Goal: Task Accomplishment & Management: Manage account settings

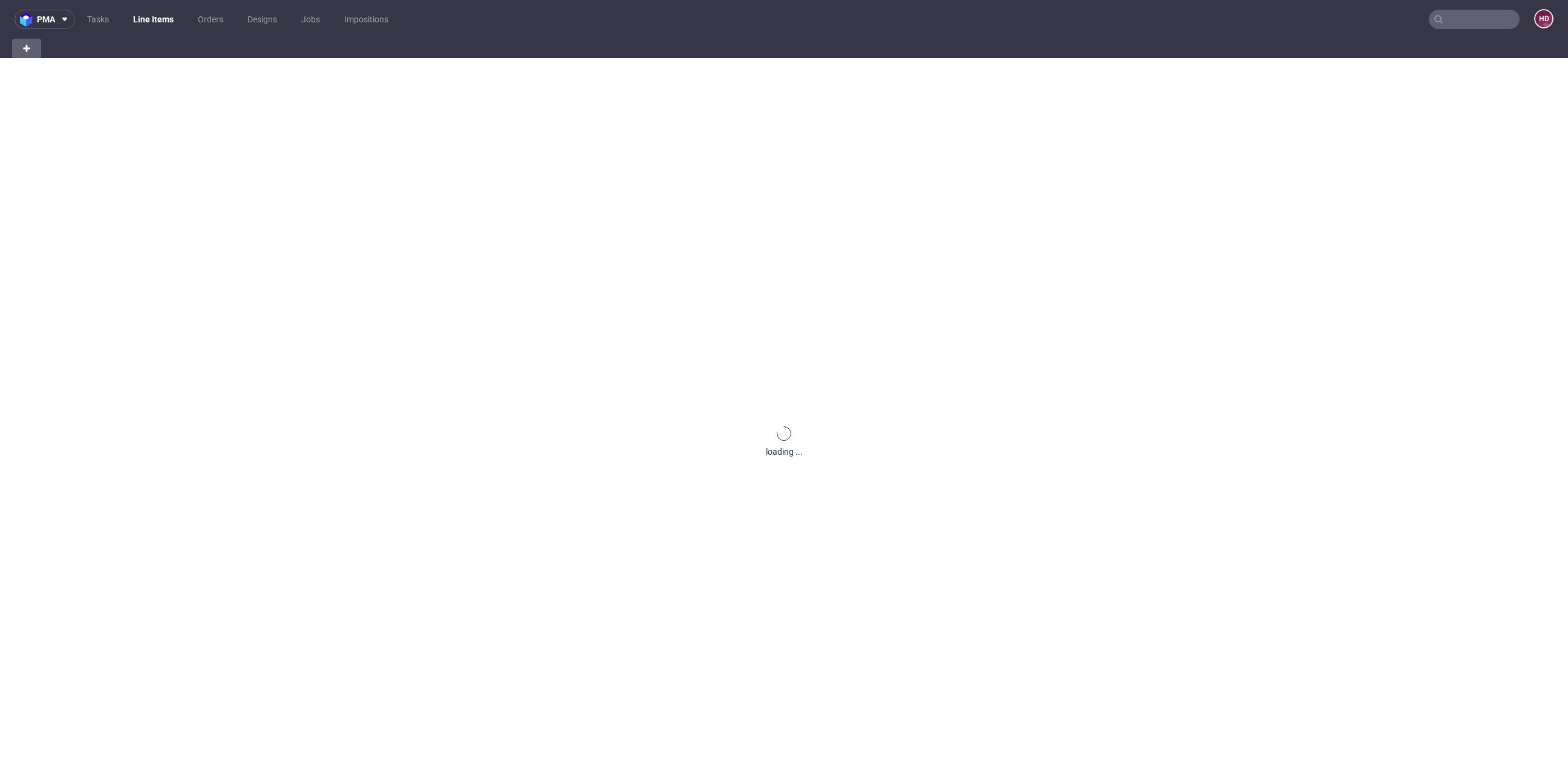
scroll to position [4, 0]
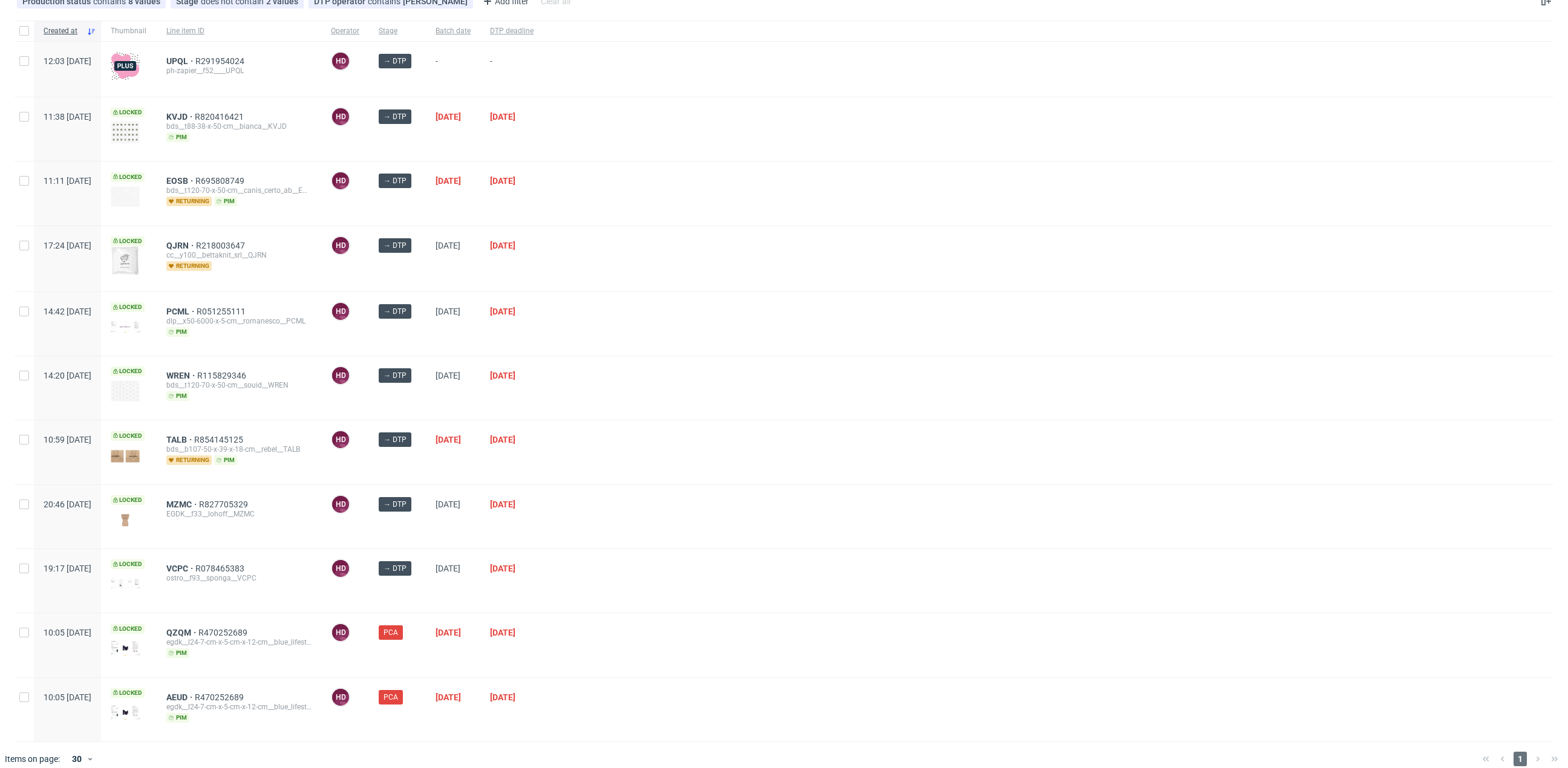
scroll to position [82, 0]
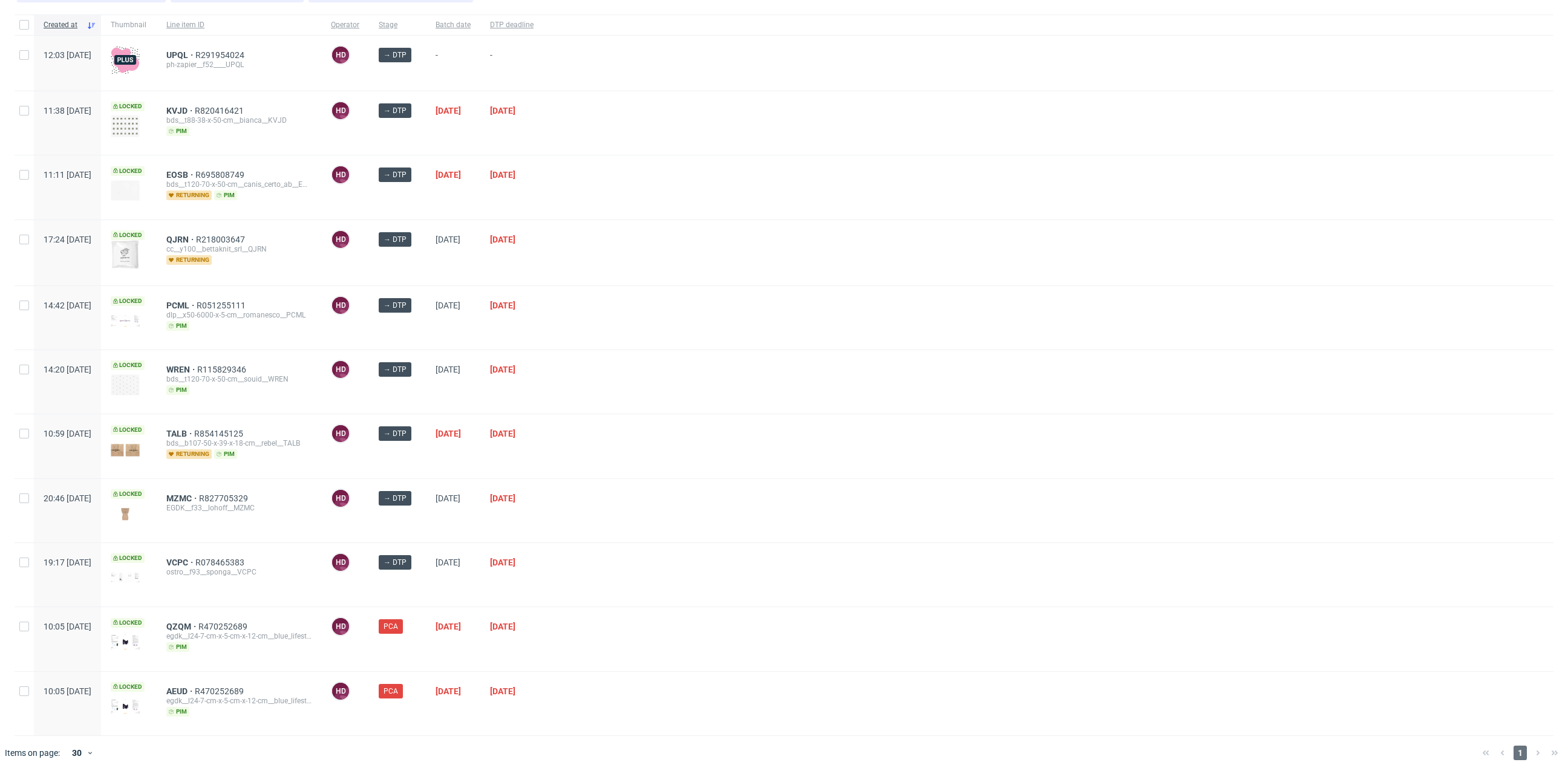
click at [222, 438] on div "bds__b107-50-x-39-x-18-cm__rebel__TALB" at bounding box center [240, 443] width 145 height 10
click at [194, 432] on span "TALB" at bounding box center [180, 433] width 28 height 10
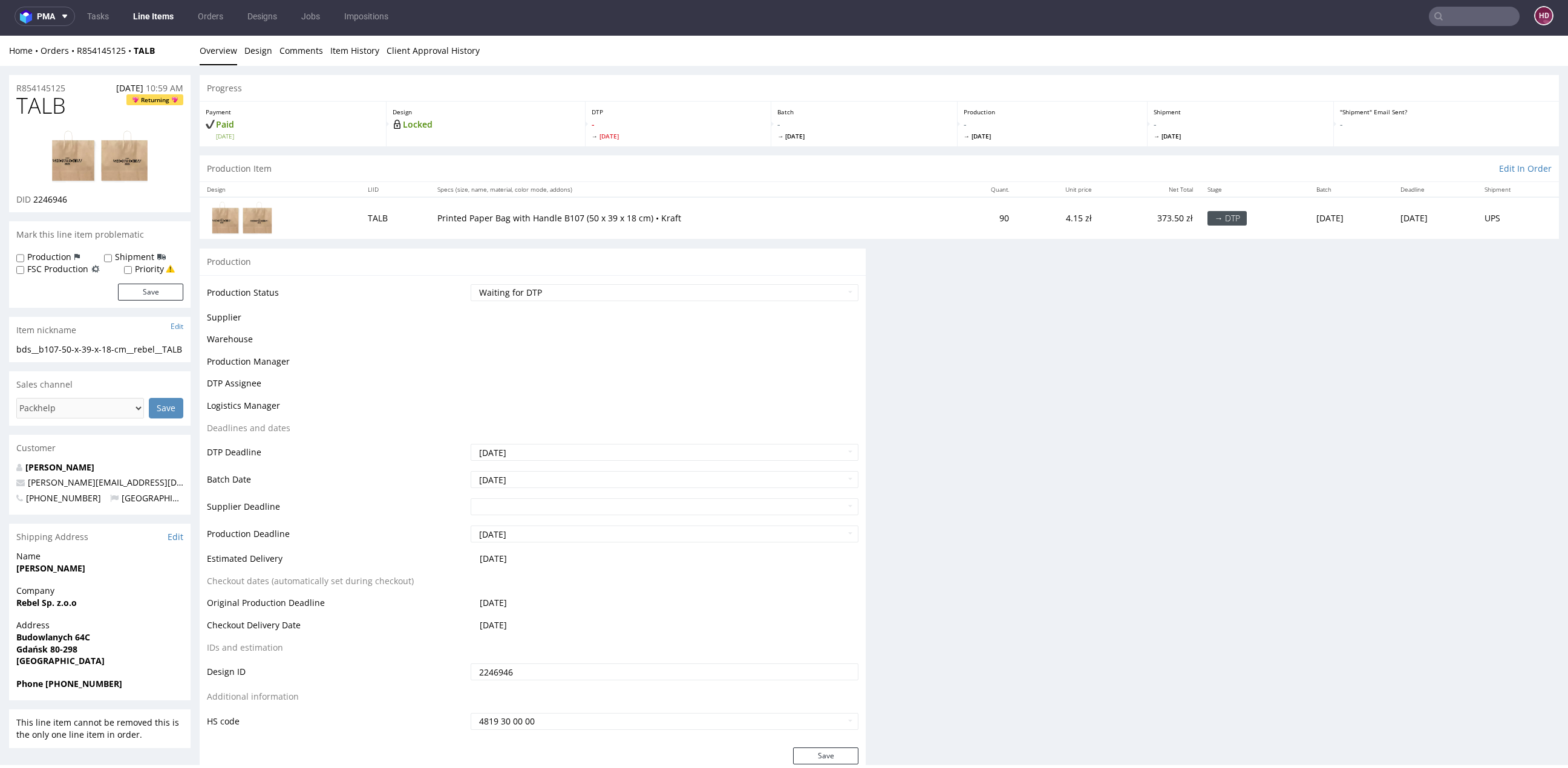
scroll to position [4, 0]
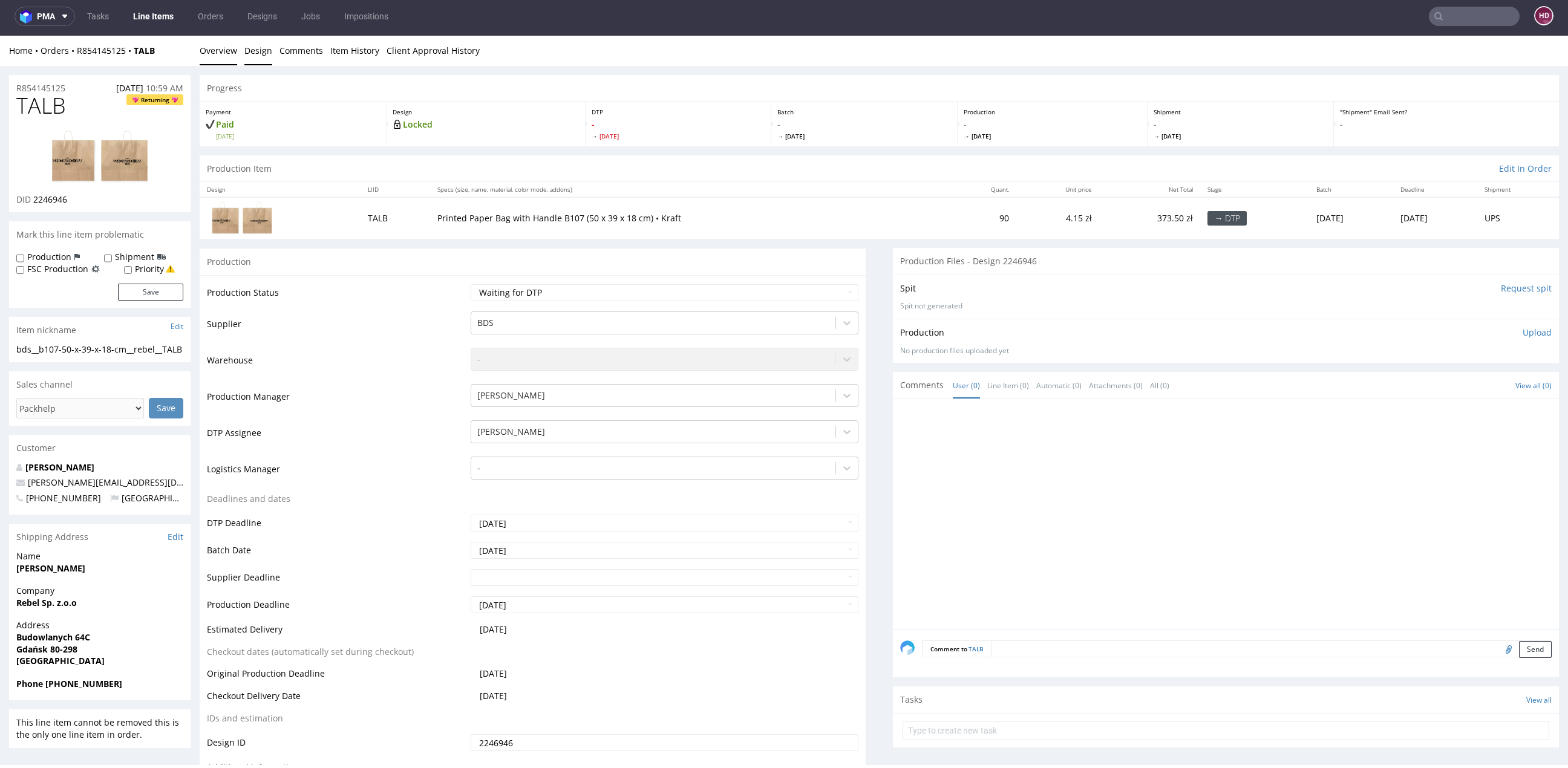
click at [252, 43] on link "Design" at bounding box center [258, 50] width 28 height 30
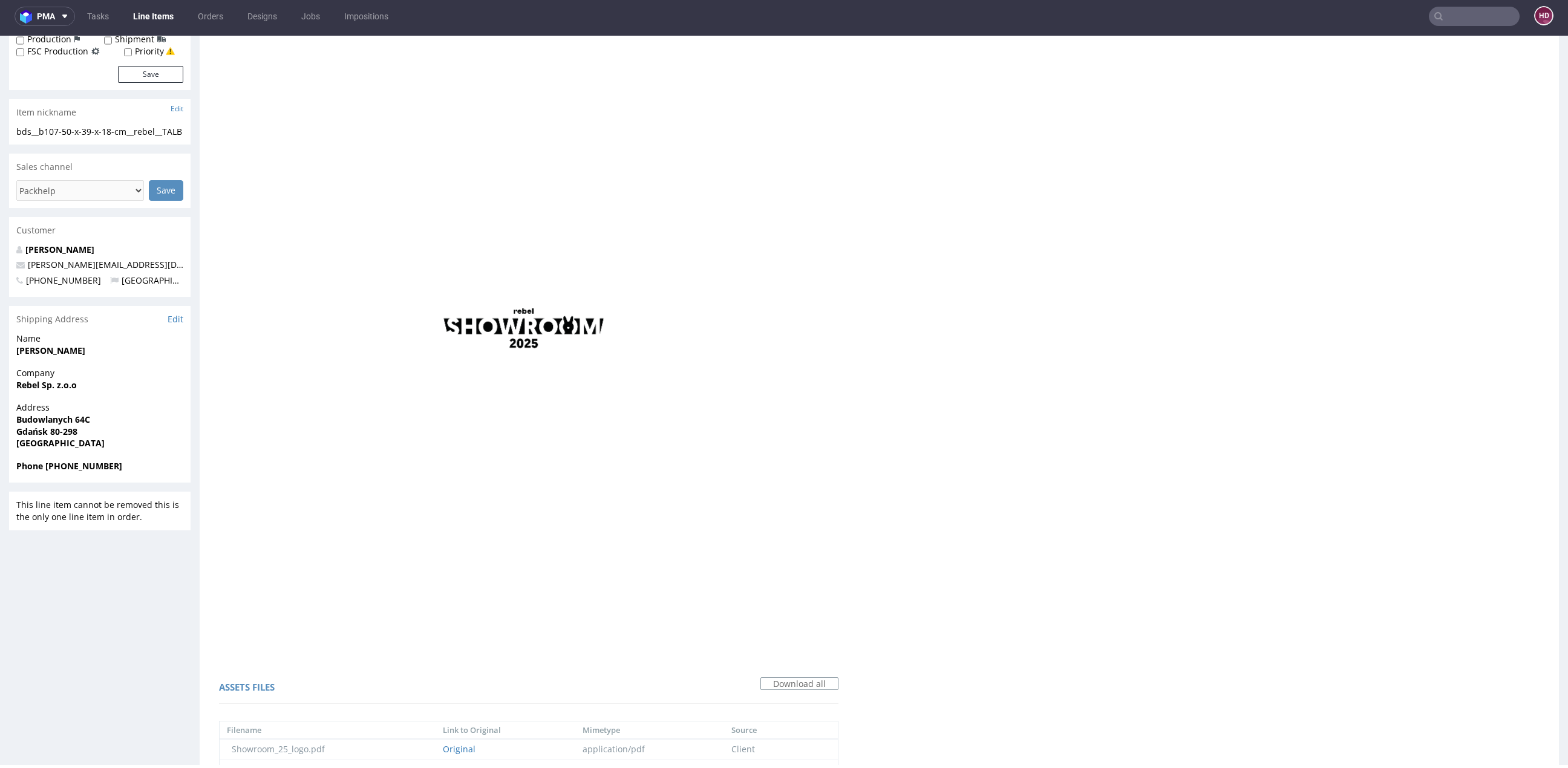
scroll to position [467, 0]
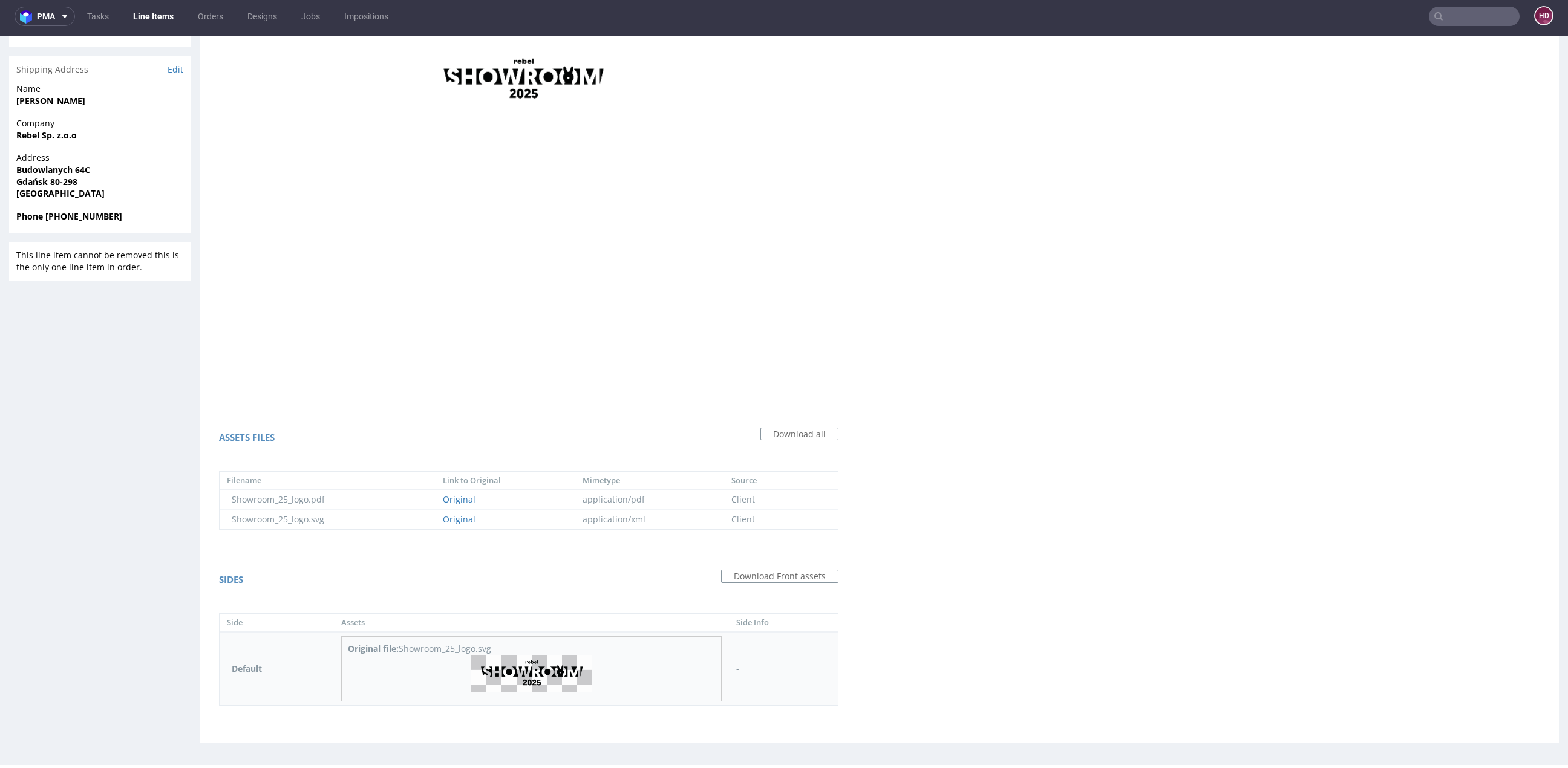
click at [510, 656] on img at bounding box center [531, 674] width 121 height 37
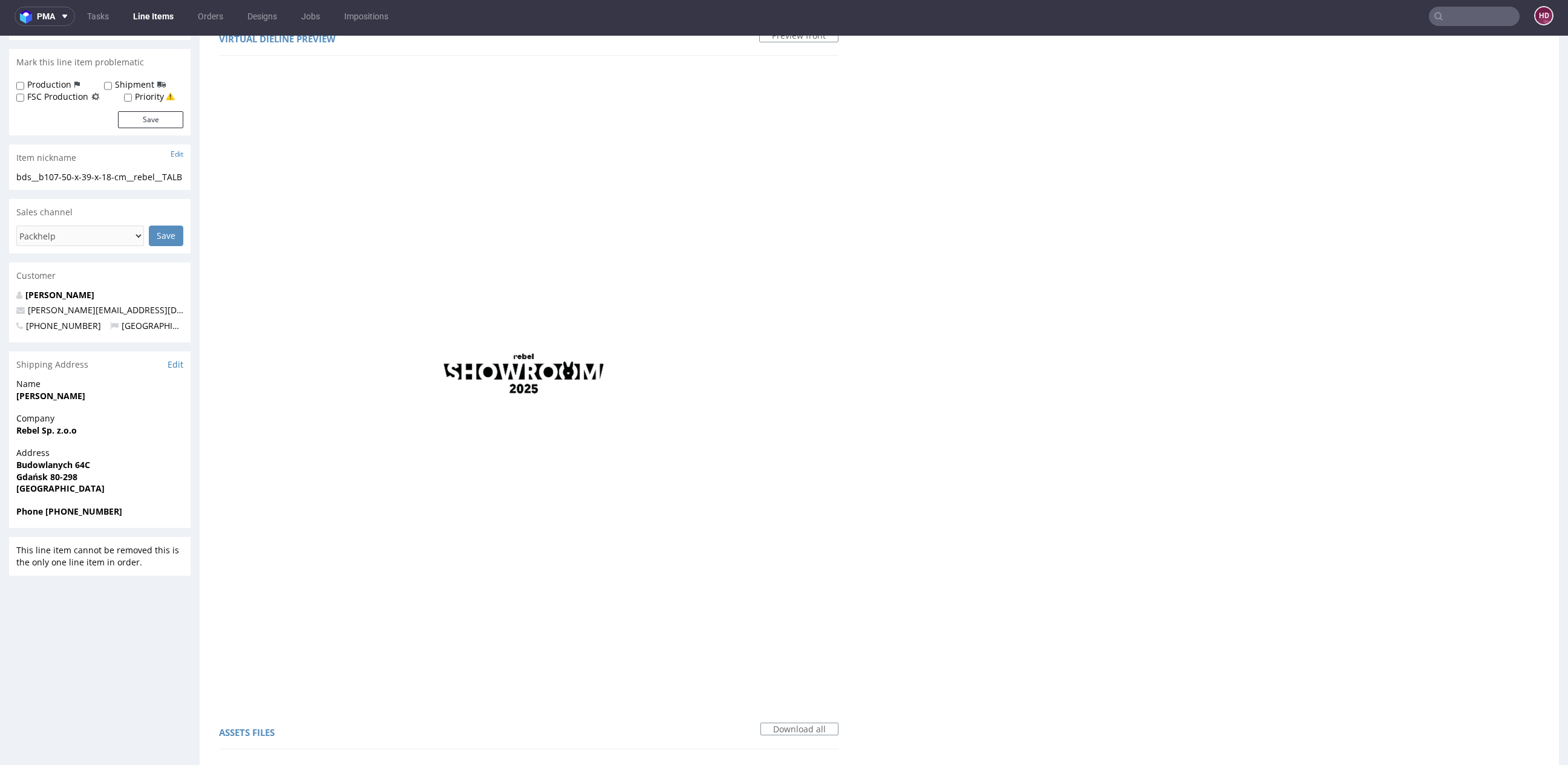
scroll to position [0, 0]
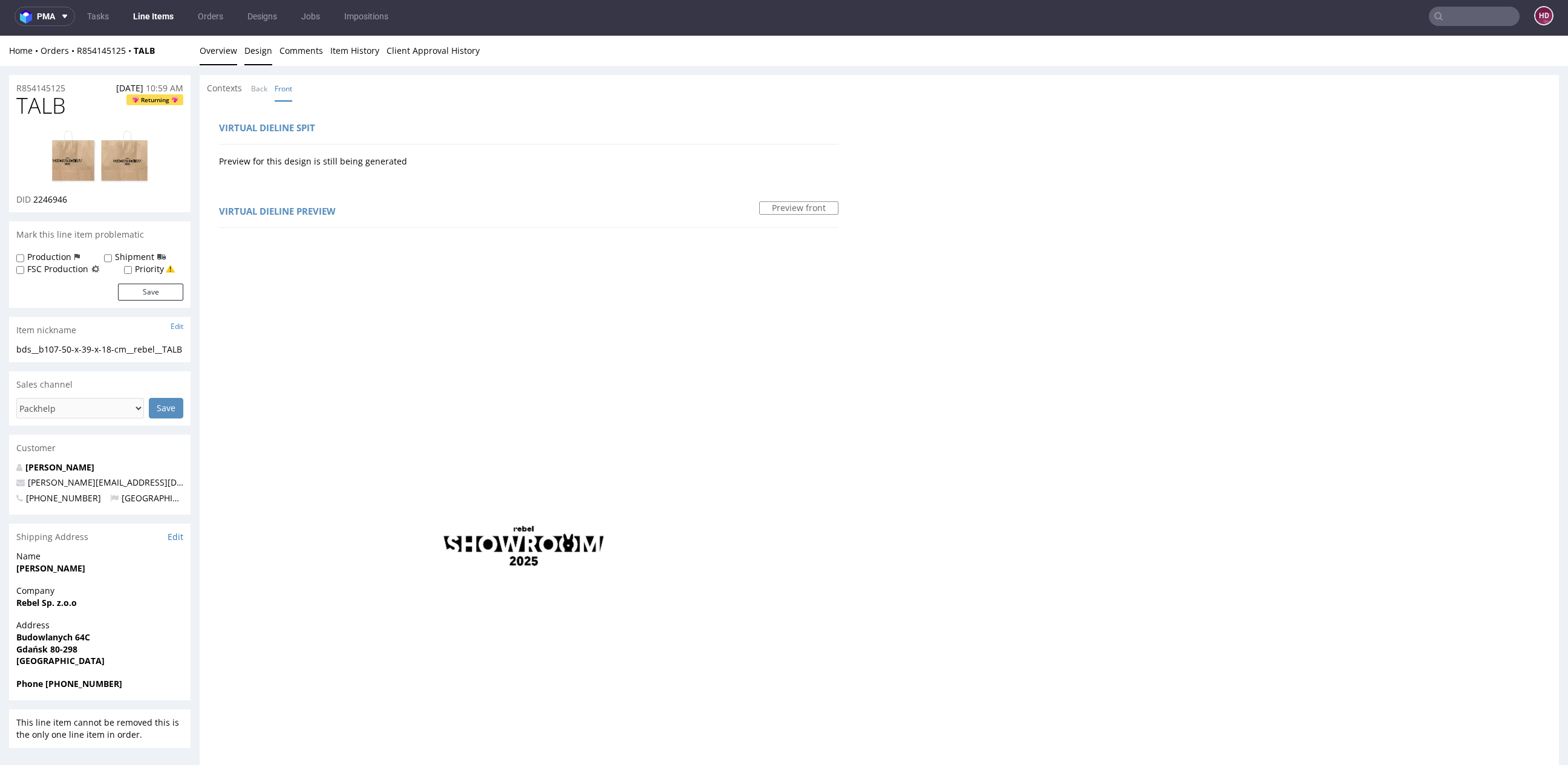
click at [218, 53] on link "Overview" at bounding box center [218, 50] width 38 height 30
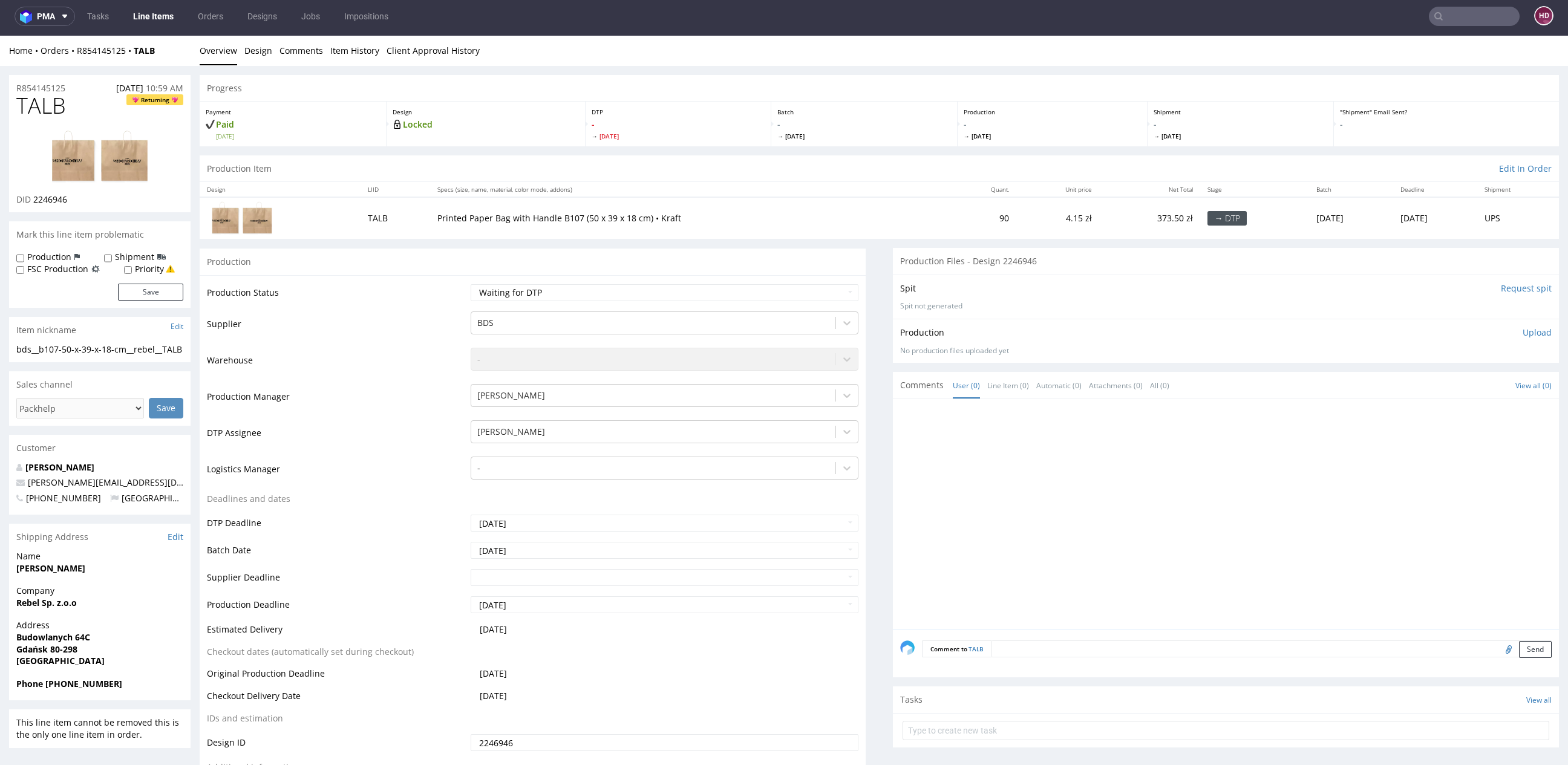
click at [132, 156] on img at bounding box center [100, 157] width 97 height 54
drag, startPoint x: 98, startPoint y: 118, endPoint x: 29, endPoint y: 108, distance: 69.7
click at [27, 109] on div "TALB Returning DID 2246946" at bounding box center [99, 153] width 181 height 118
drag, startPoint x: 67, startPoint y: 109, endPoint x: 0, endPoint y: 109, distance: 67.0
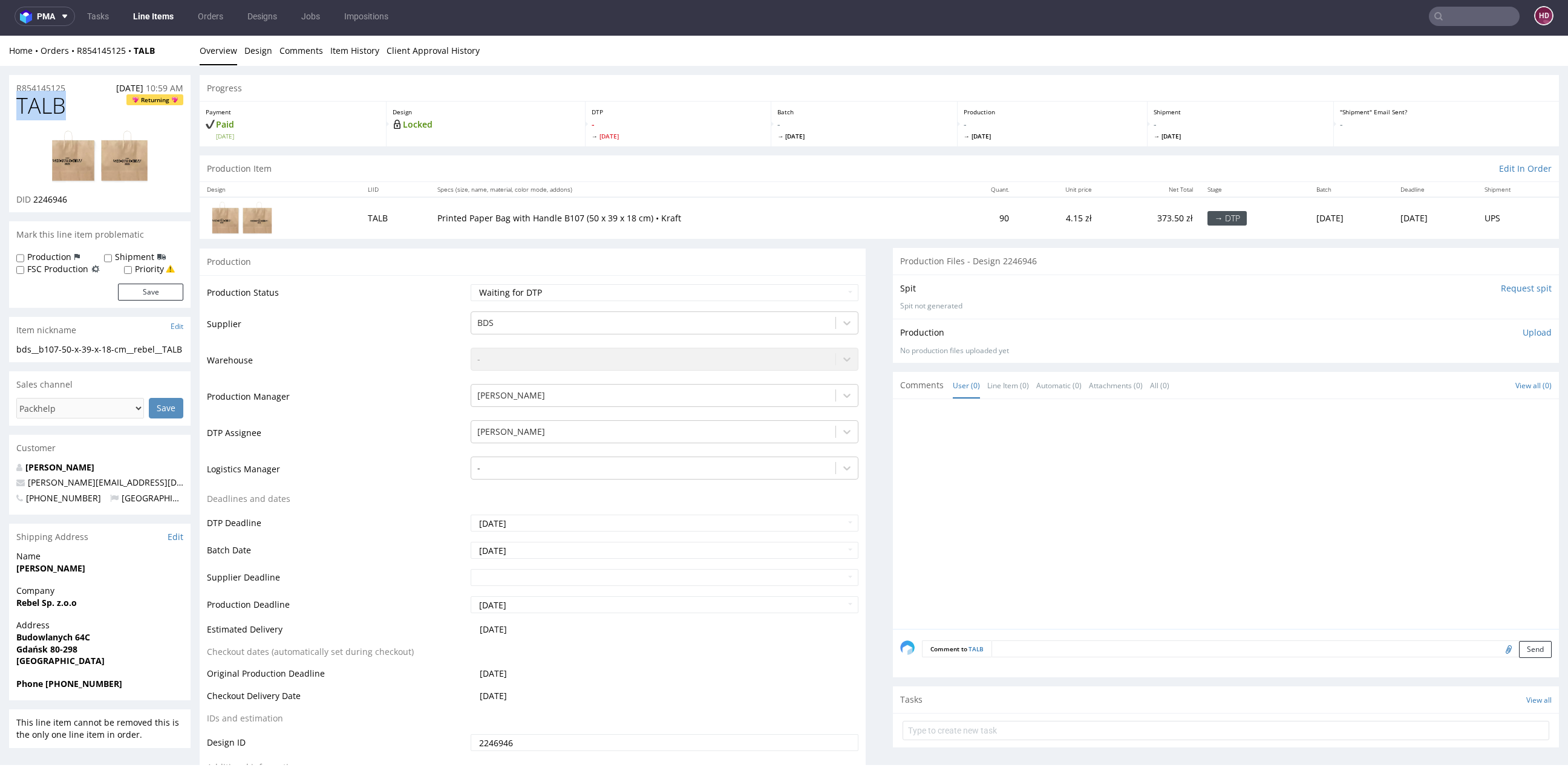
copy span "TALB"
click at [99, 198] on div "DID 2246946" at bounding box center [100, 200] width 167 height 12
drag, startPoint x: 99, startPoint y: 198, endPoint x: 34, endPoint y: 196, distance: 65.0
click at [34, 197] on div "DID 2246946" at bounding box center [100, 200] width 167 height 12
copy span "2246946"
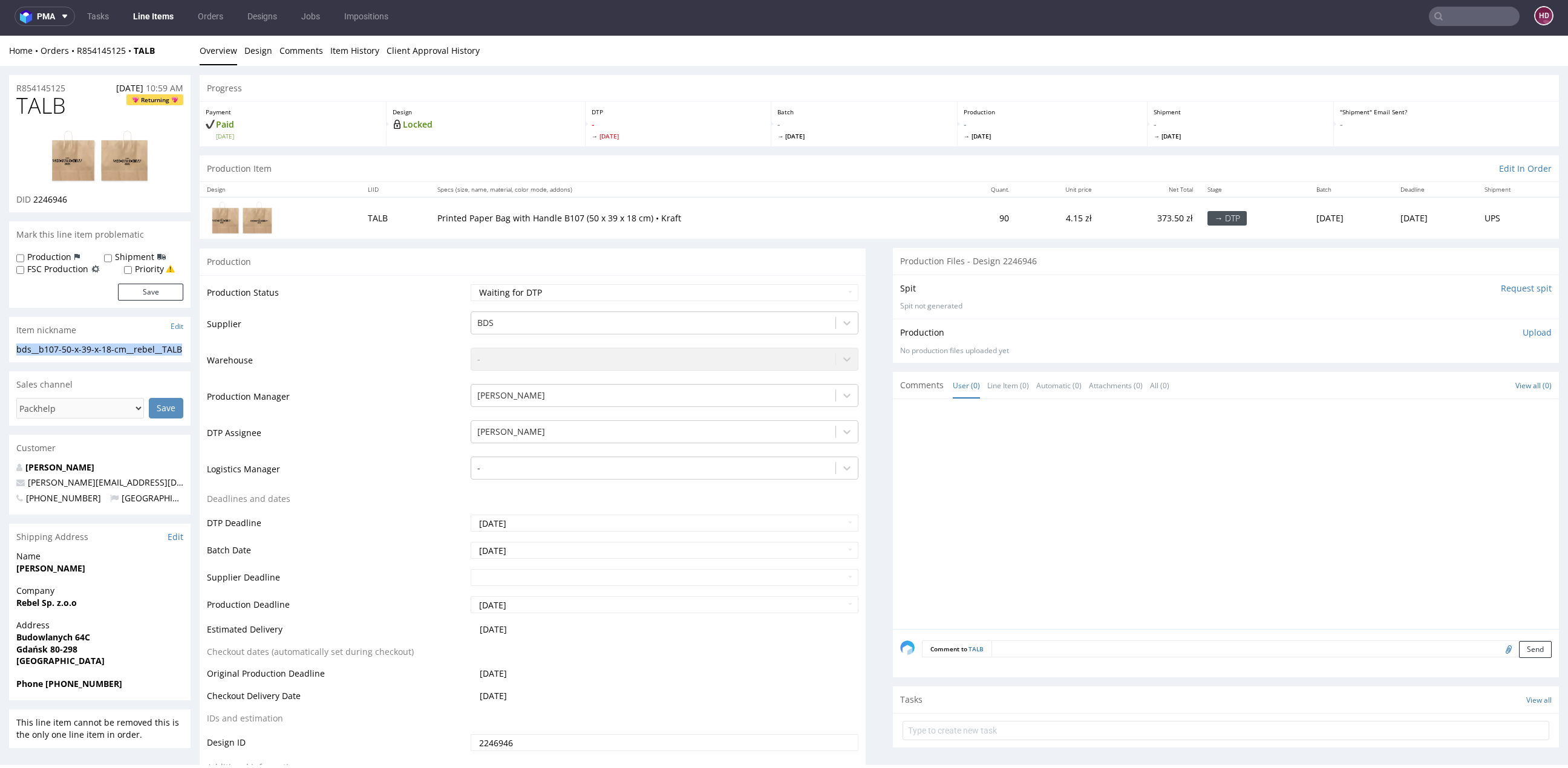
drag, startPoint x: 101, startPoint y: 362, endPoint x: 16, endPoint y: 345, distance: 86.7
click at [16, 346] on div "bds__b107-50-x-39-x-18-cm__rebel__TALB" at bounding box center [100, 349] width 167 height 12
copy div "bds__b107-50-x-39-x-18-cm__rebel__TALB"
drag, startPoint x: 75, startPoint y: 85, endPoint x: 0, endPoint y: 89, distance: 75.1
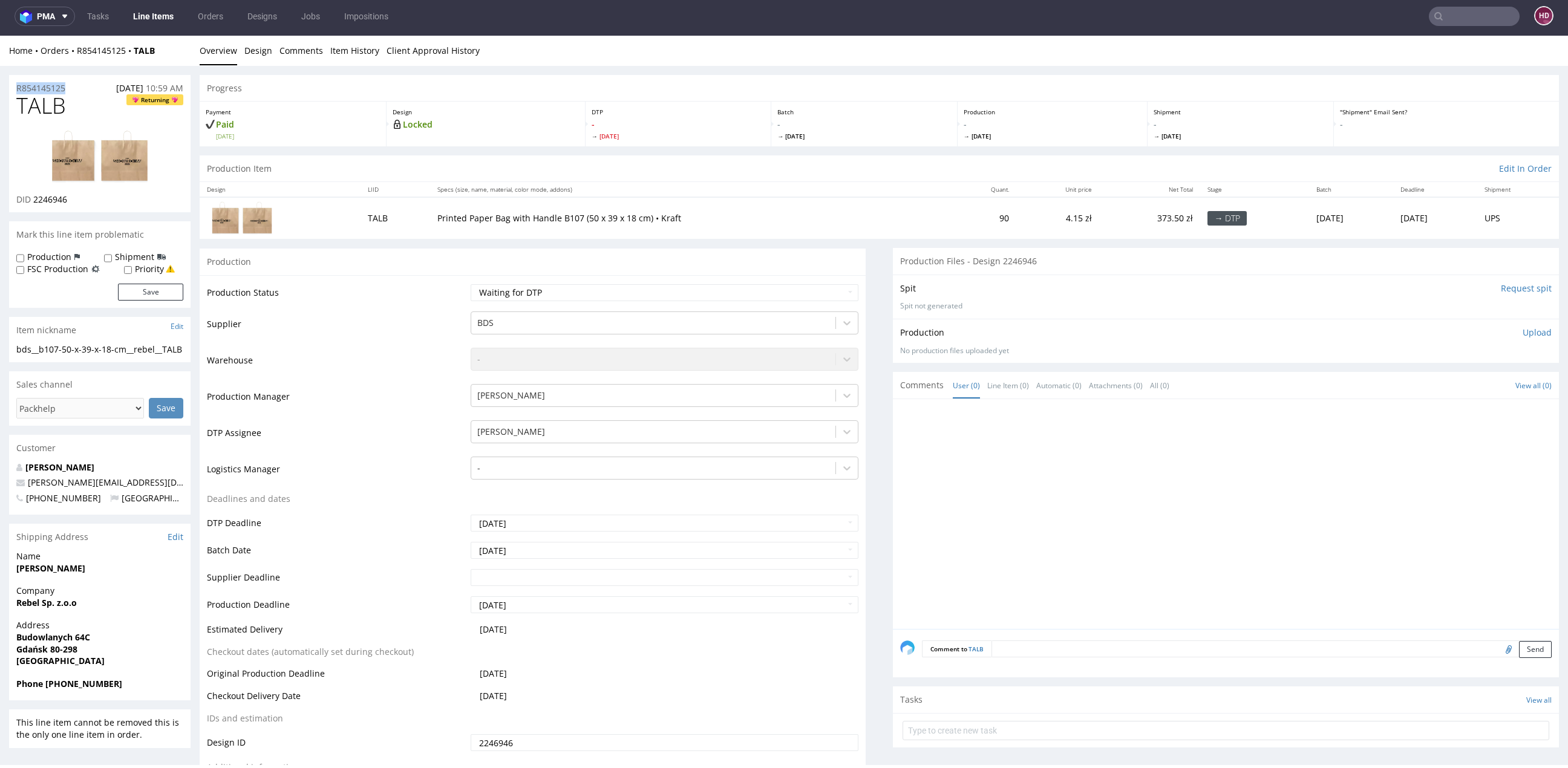
copy p "R854145125"
click at [89, 196] on div "DID 2246946" at bounding box center [100, 200] width 167 height 12
drag, startPoint x: 83, startPoint y: 196, endPoint x: 32, endPoint y: 196, distance: 51.0
click at [31, 197] on div "DID 2246946" at bounding box center [100, 200] width 167 height 12
copy p "2246946"
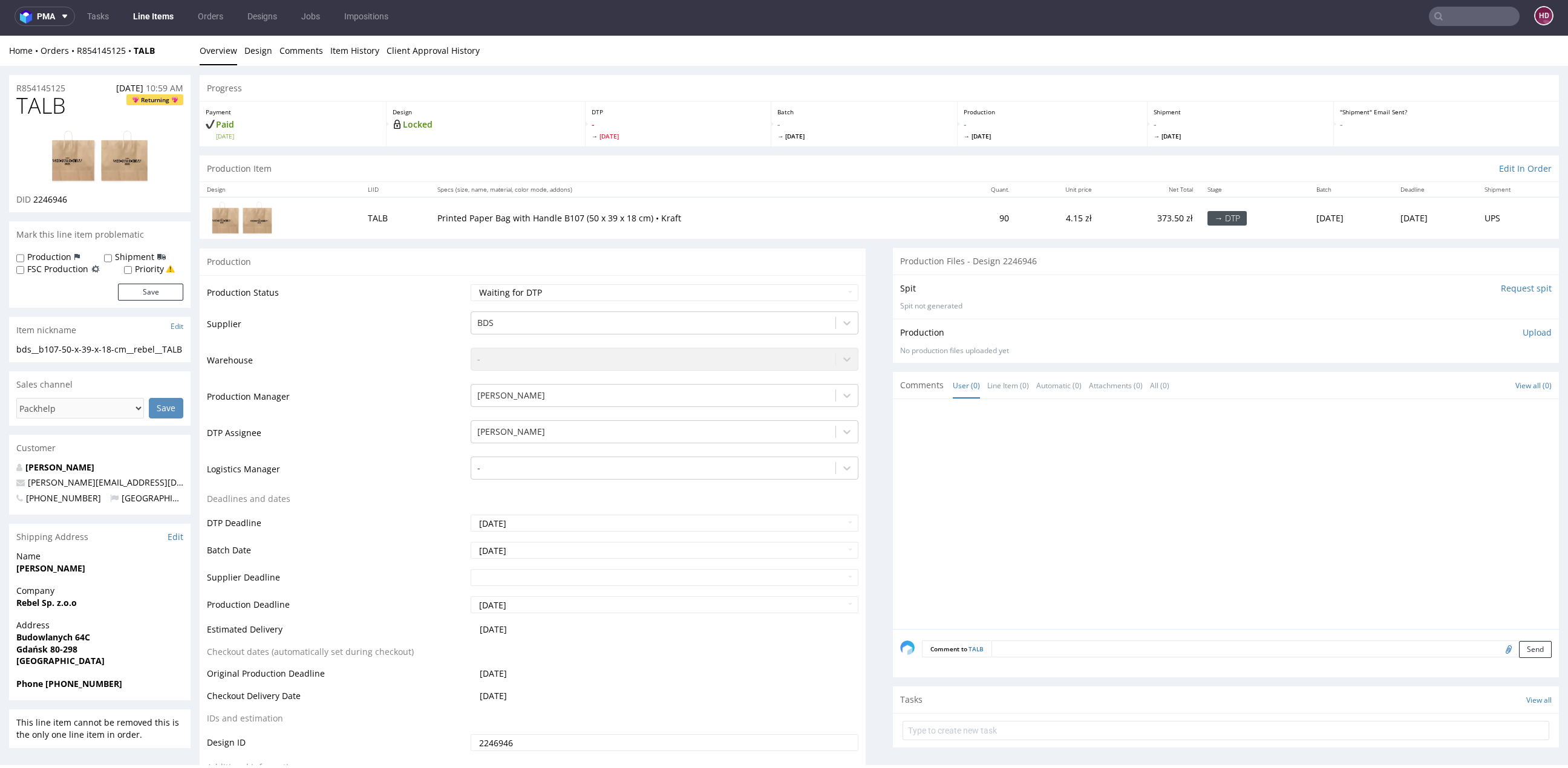
click at [1509, 329] on div "Production Upload" at bounding box center [1227, 333] width 652 height 12
click at [1523, 328] on p "Upload" at bounding box center [1538, 333] width 29 height 12
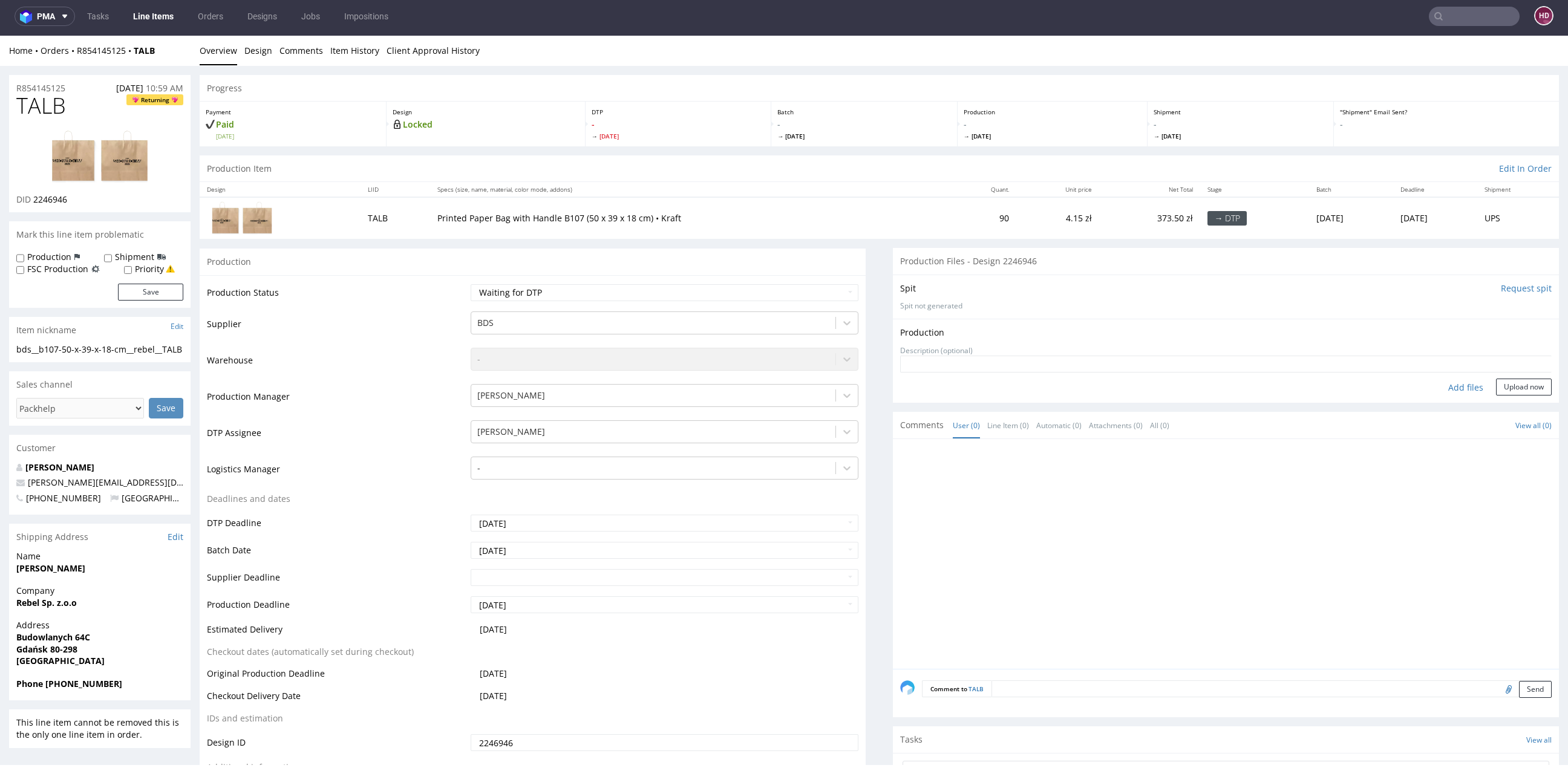
click at [1449, 380] on div "Add files" at bounding box center [1466, 388] width 60 height 18
type input "C:\fakepath\bds__b107-50-x-39-x-18-cm__rebel__TALB__d 2246946__oR854145125pdf.p…"
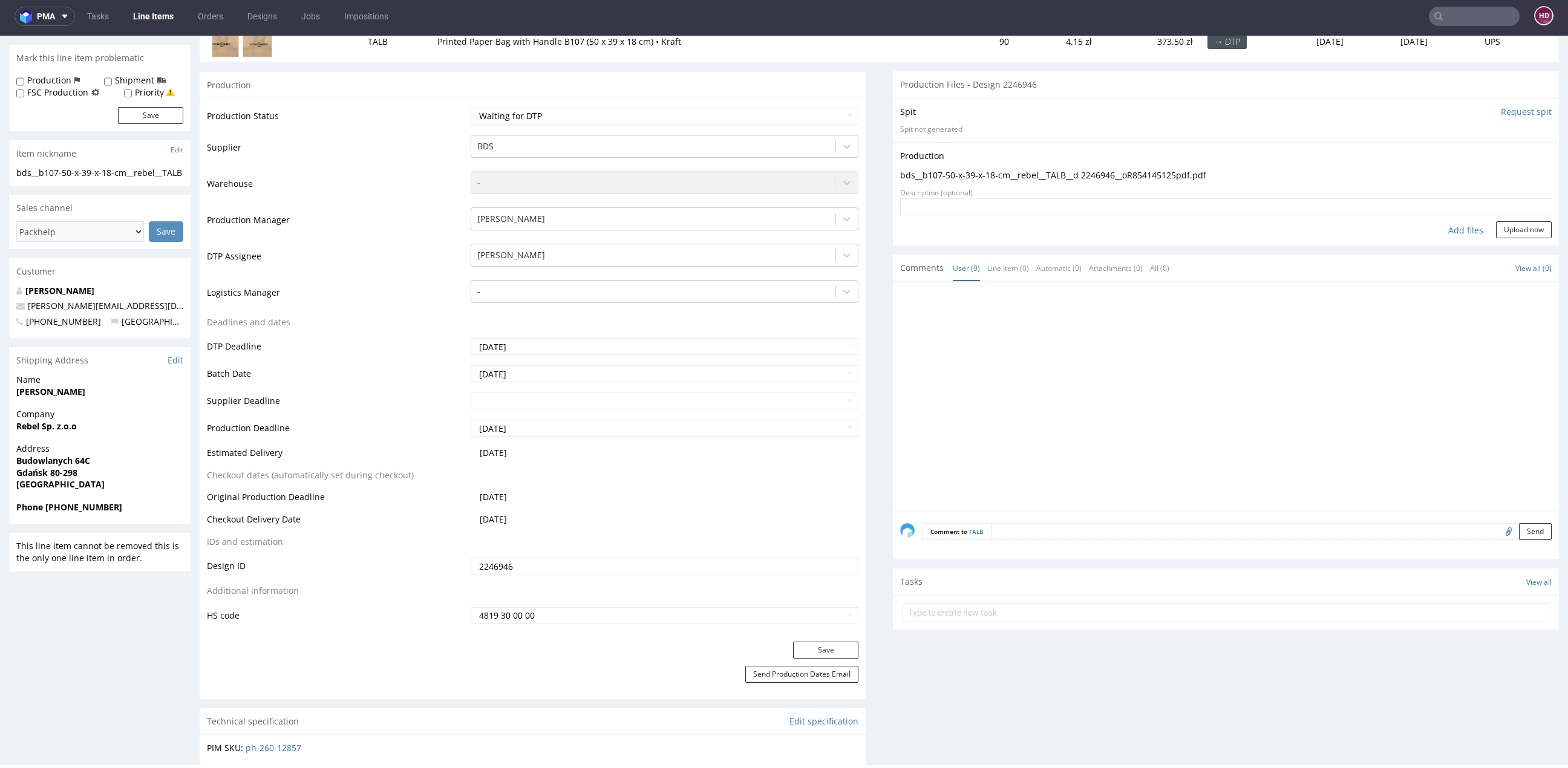
scroll to position [160, 0]
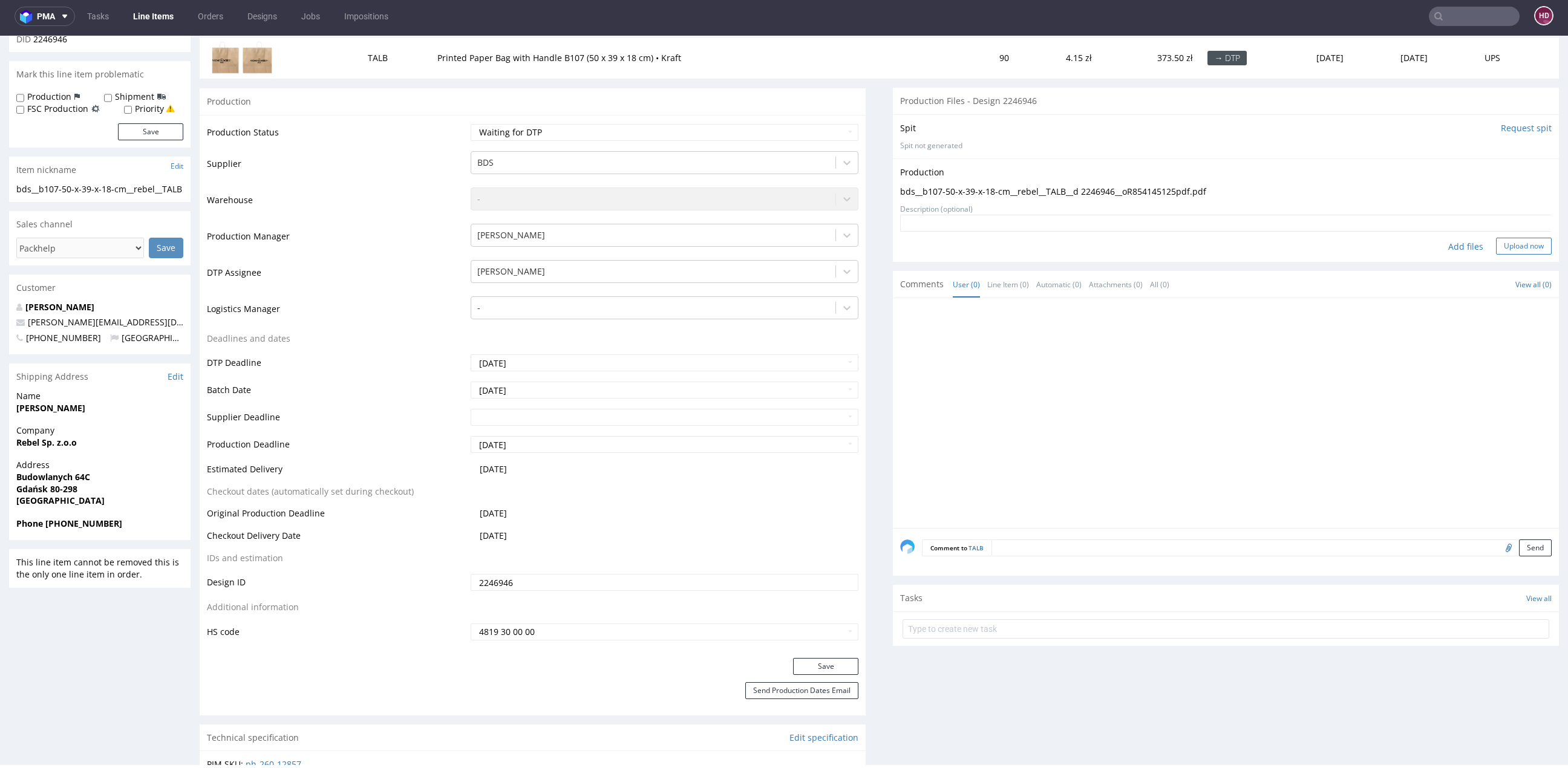
click at [1511, 244] on button "Upload now" at bounding box center [1523, 245] width 55 height 16
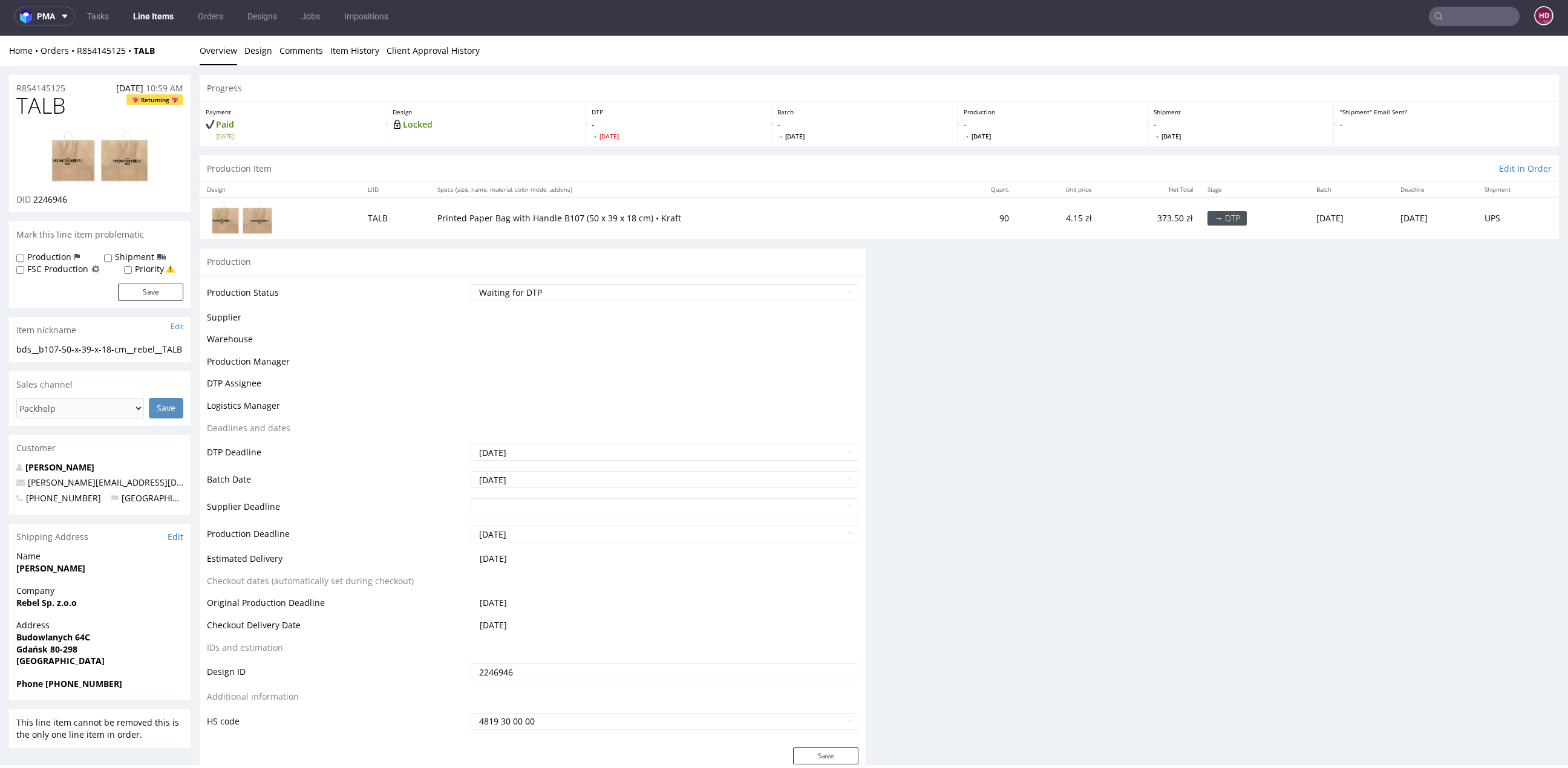
scroll to position [0, 0]
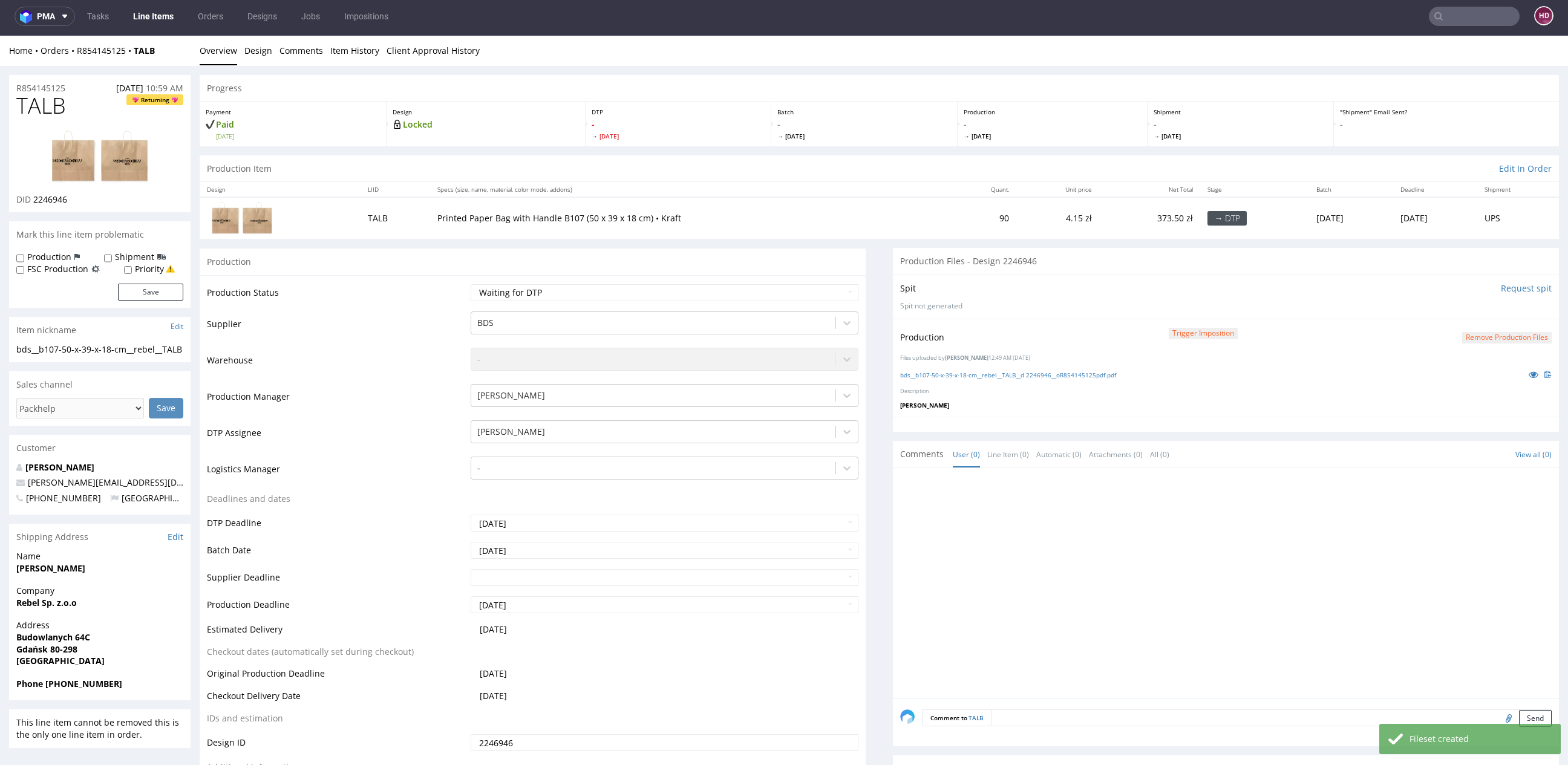
click at [149, 13] on link "Line Items" at bounding box center [153, 16] width 55 height 19
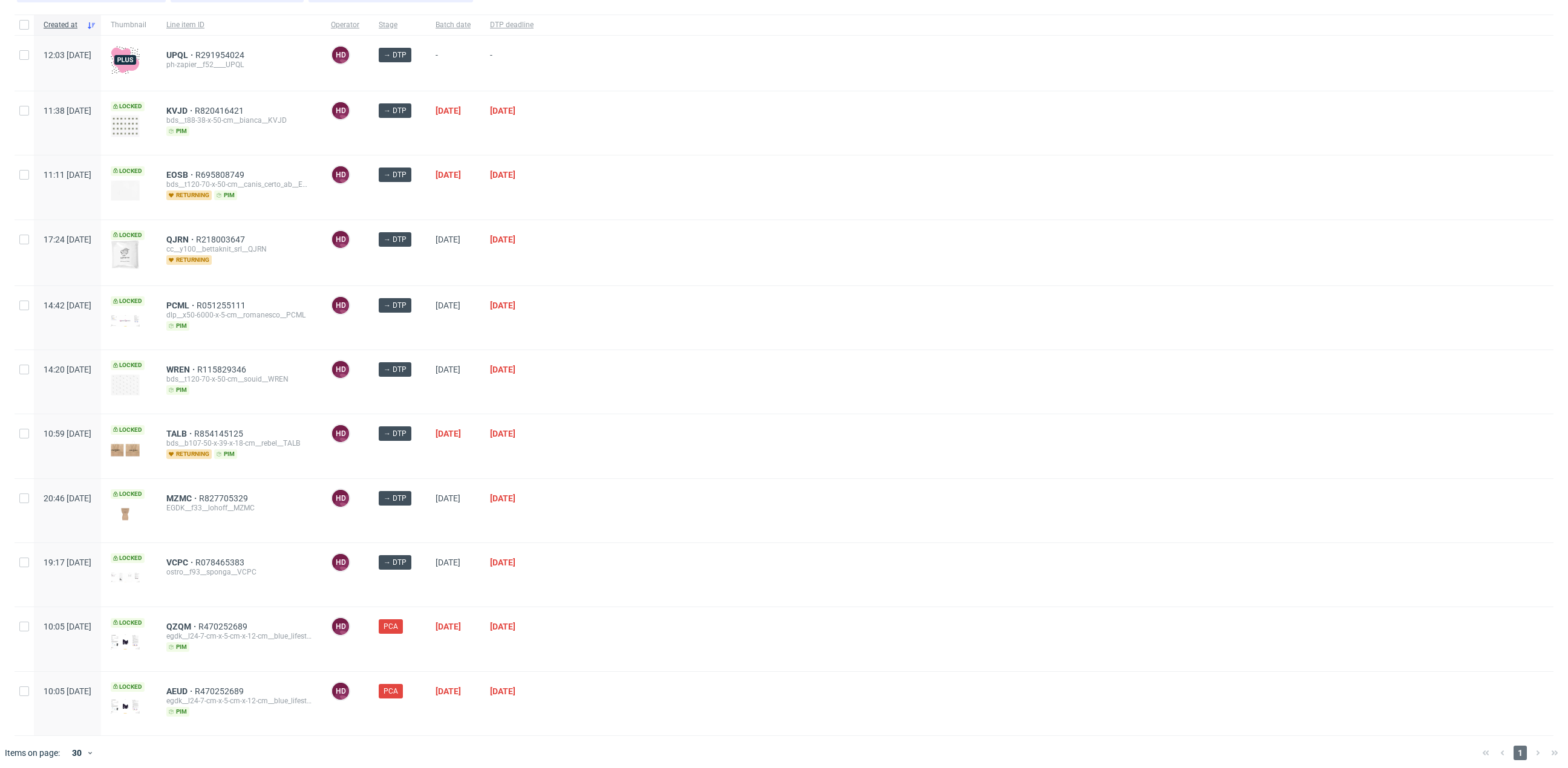
scroll to position [81, 0]
click at [194, 431] on span "TALB" at bounding box center [180, 434] width 28 height 10
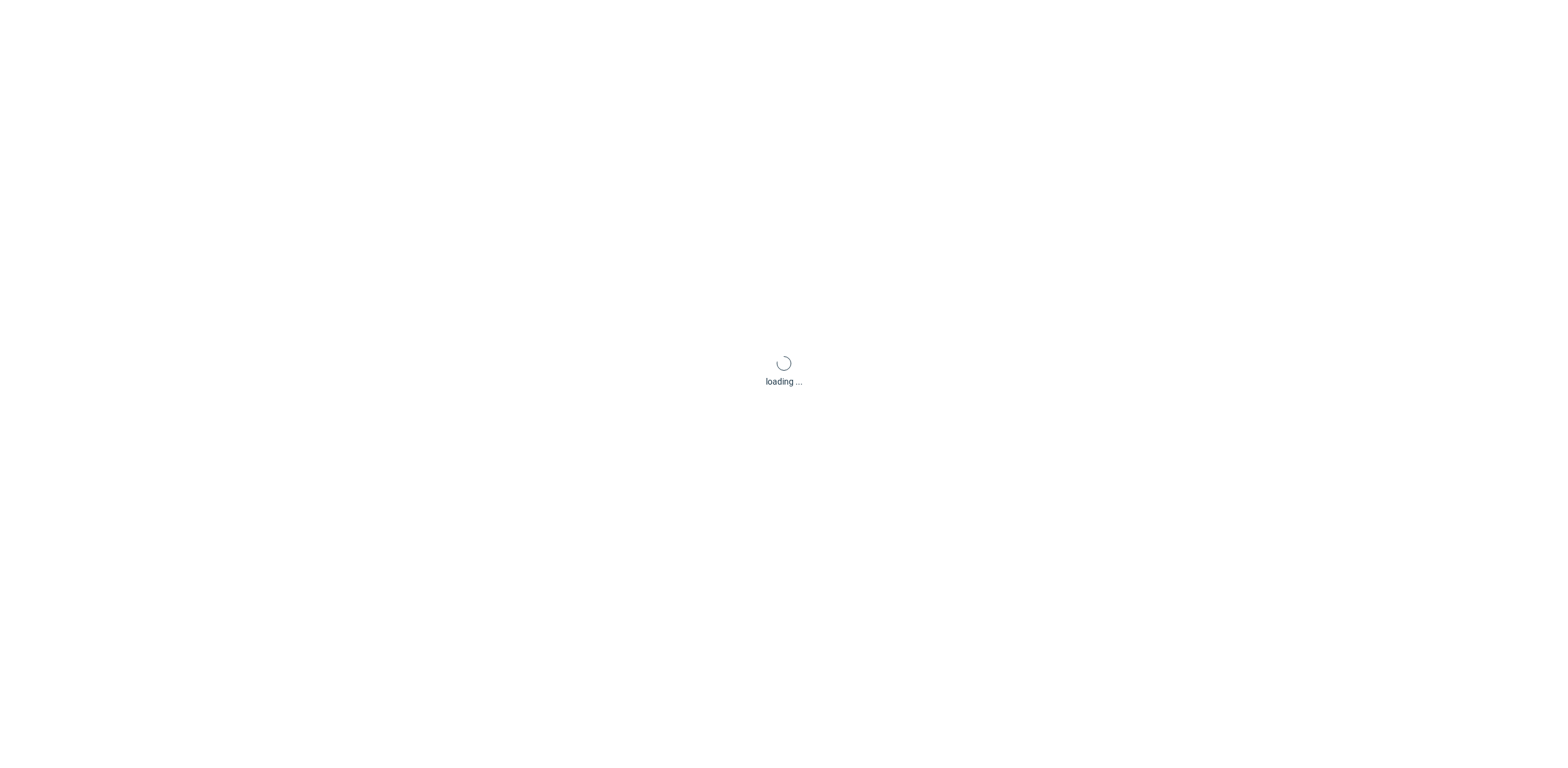
scroll to position [4, 0]
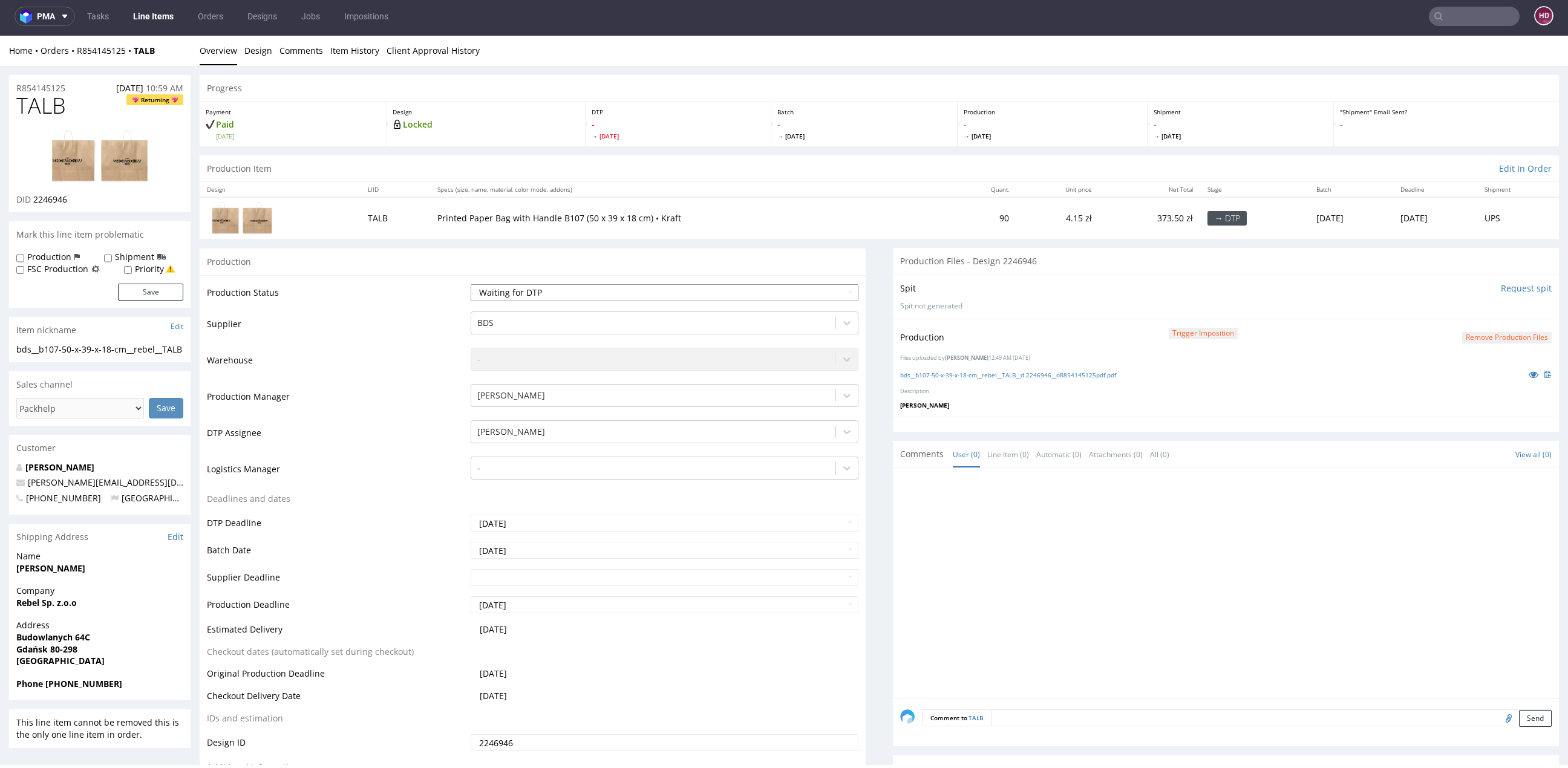
click at [510, 294] on select "Waiting for Artwork Waiting for Diecut Waiting for Mockup Waiting for DTP Waiti…" at bounding box center [664, 292] width 388 height 16
select select "dtp_production_ready"
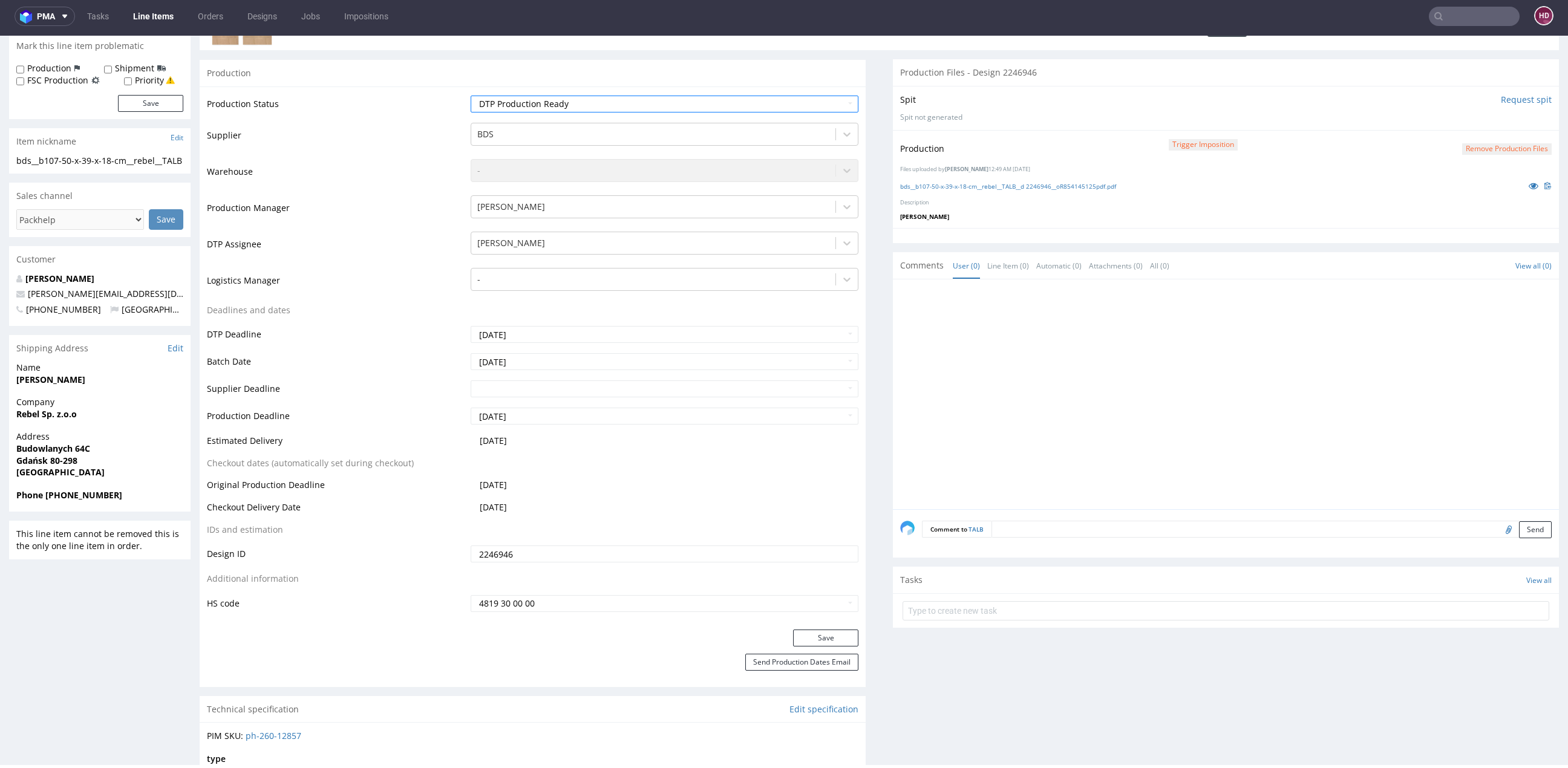
scroll to position [421, 0]
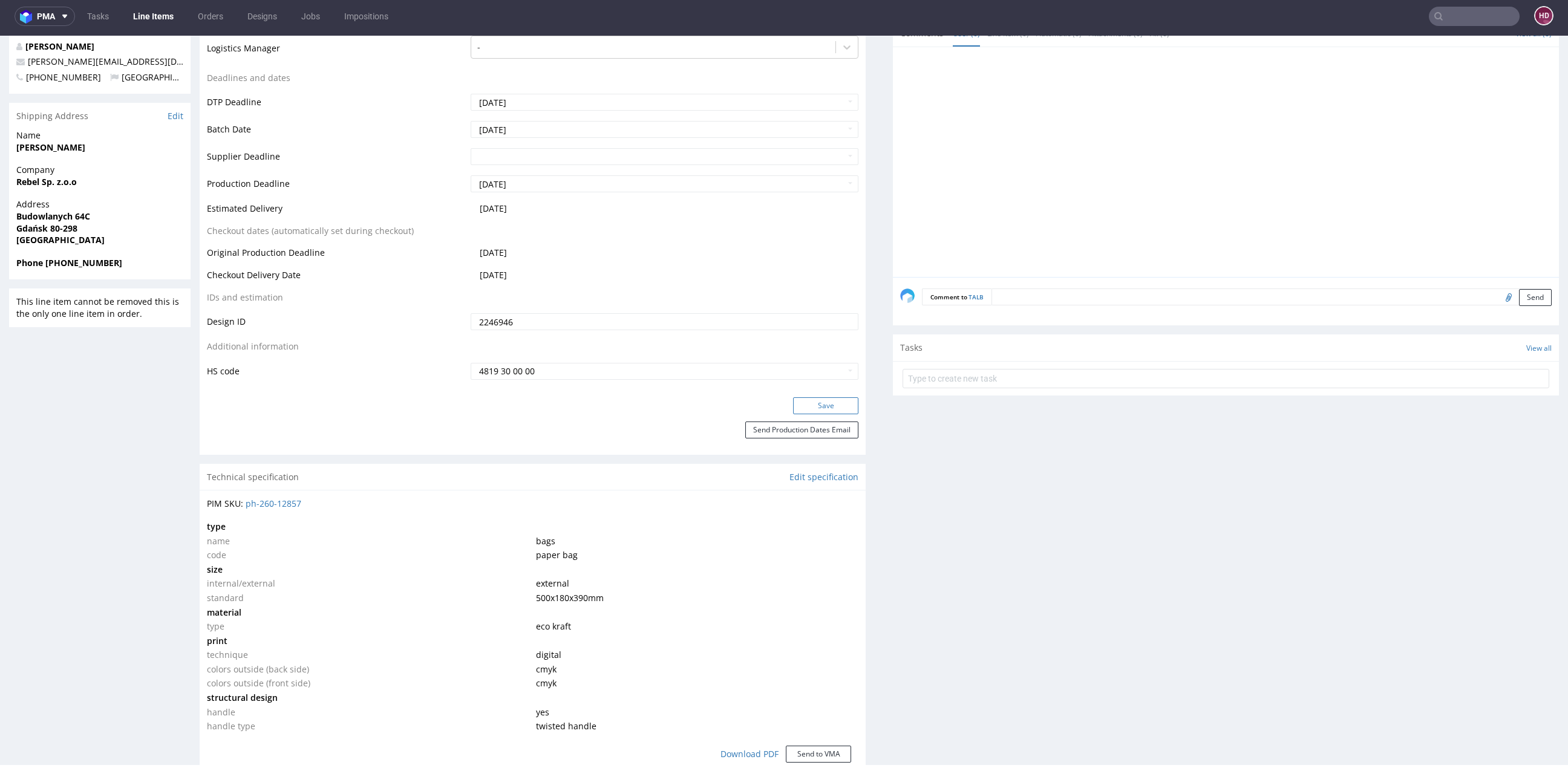
click at [804, 403] on button "Save" at bounding box center [825, 405] width 65 height 16
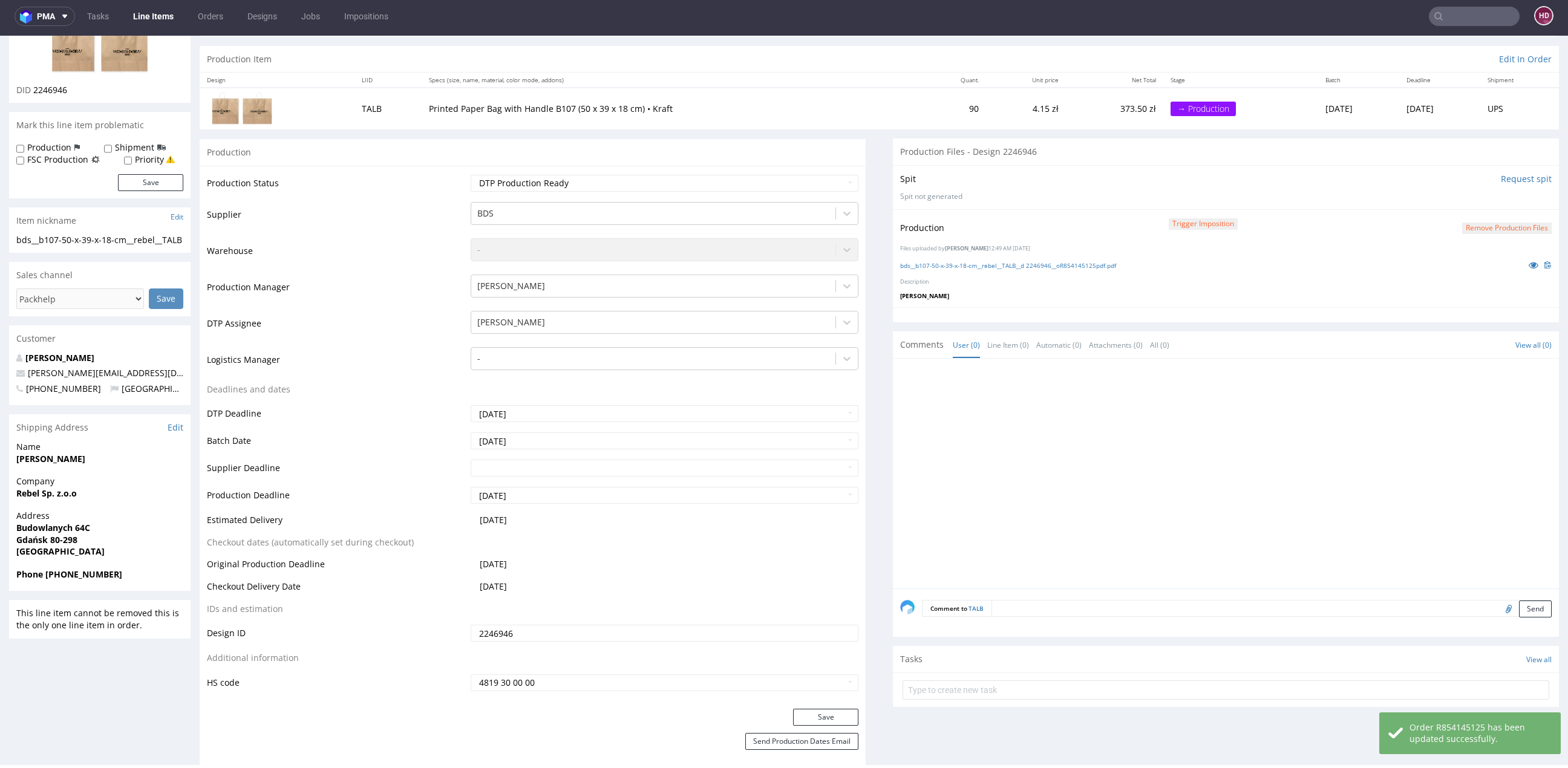
scroll to position [0, 0]
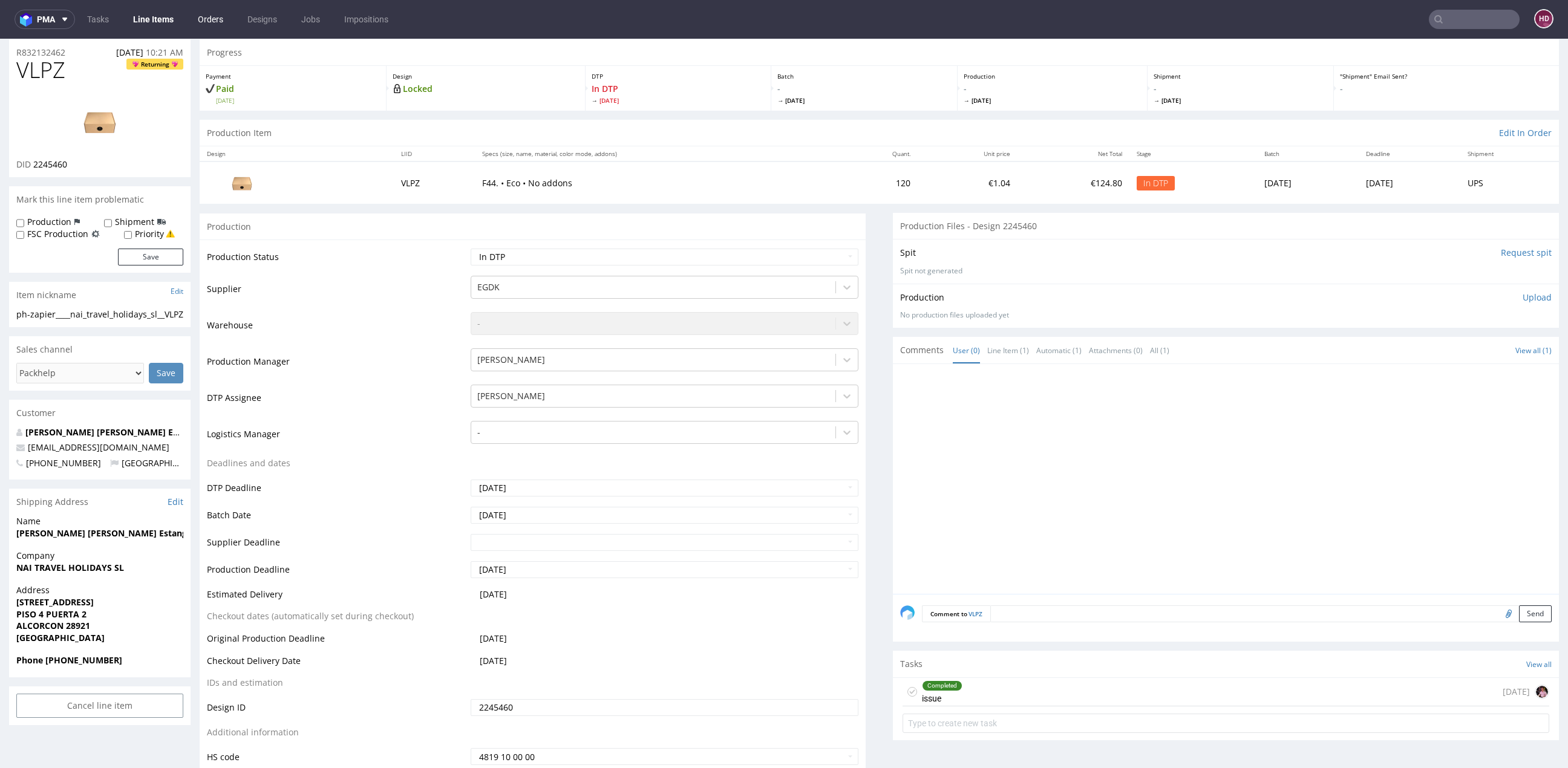
scroll to position [4, 0]
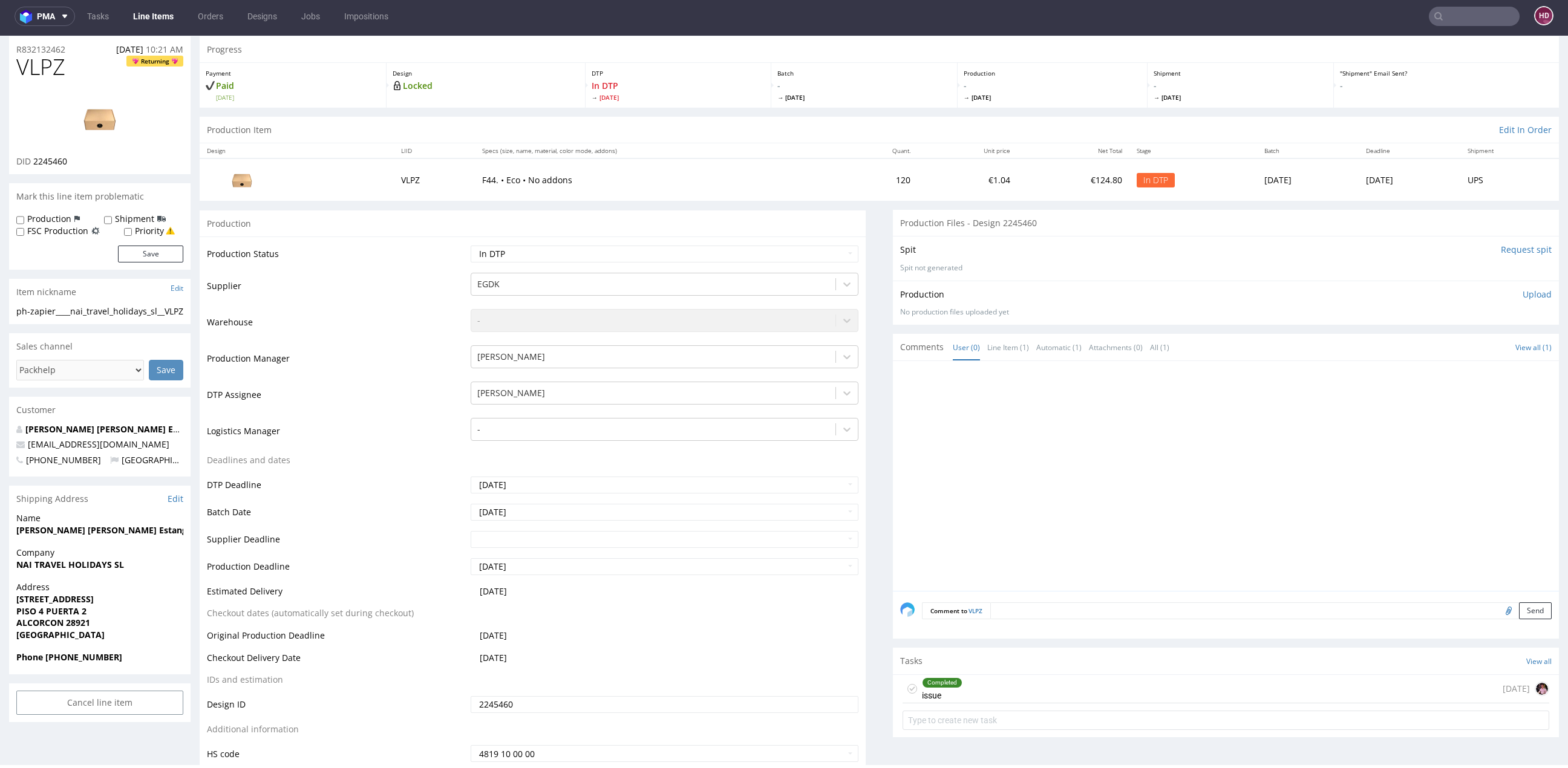
click at [157, 8] on link "Line Items" at bounding box center [153, 16] width 55 height 19
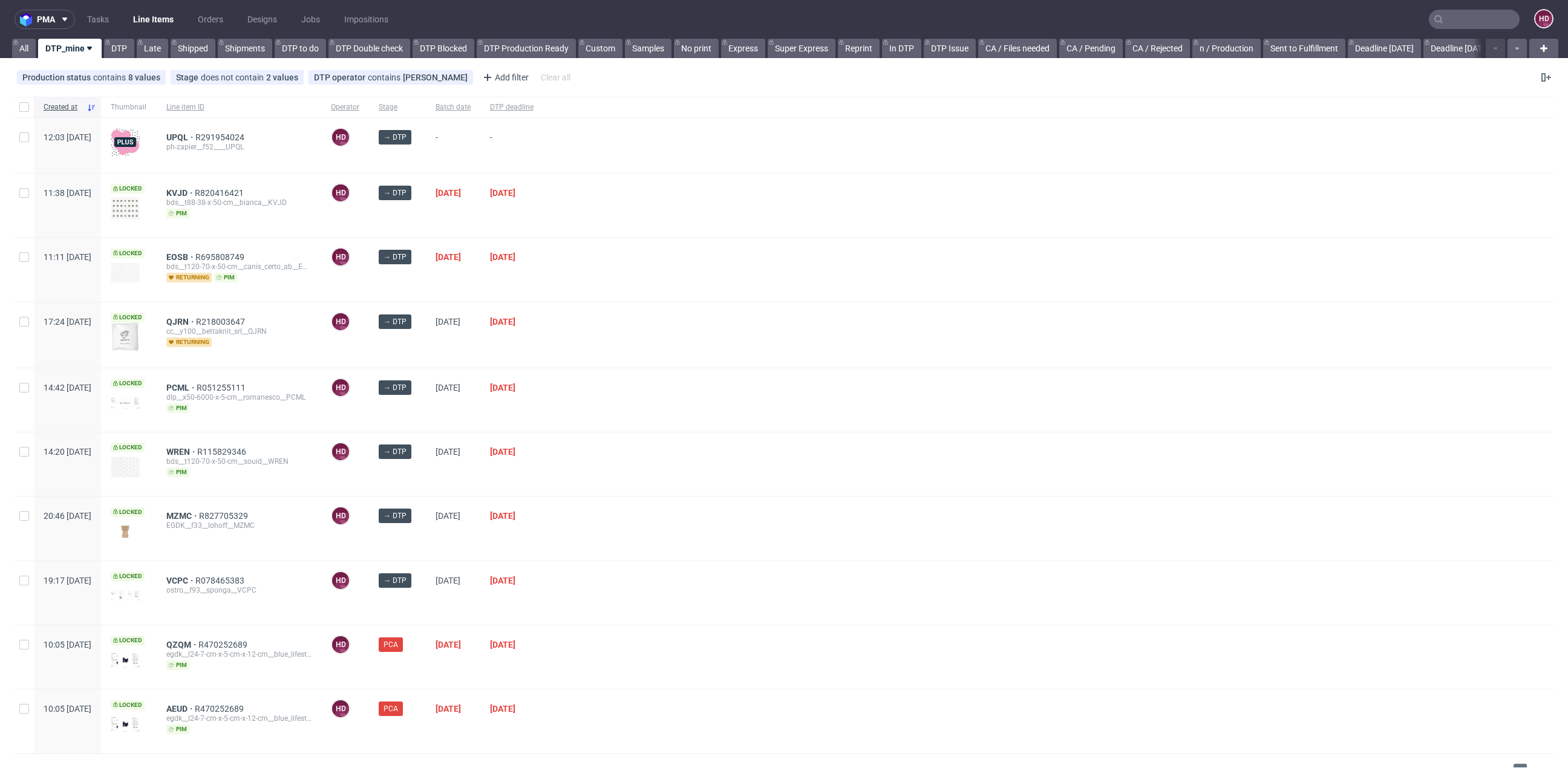
scroll to position [18, 0]
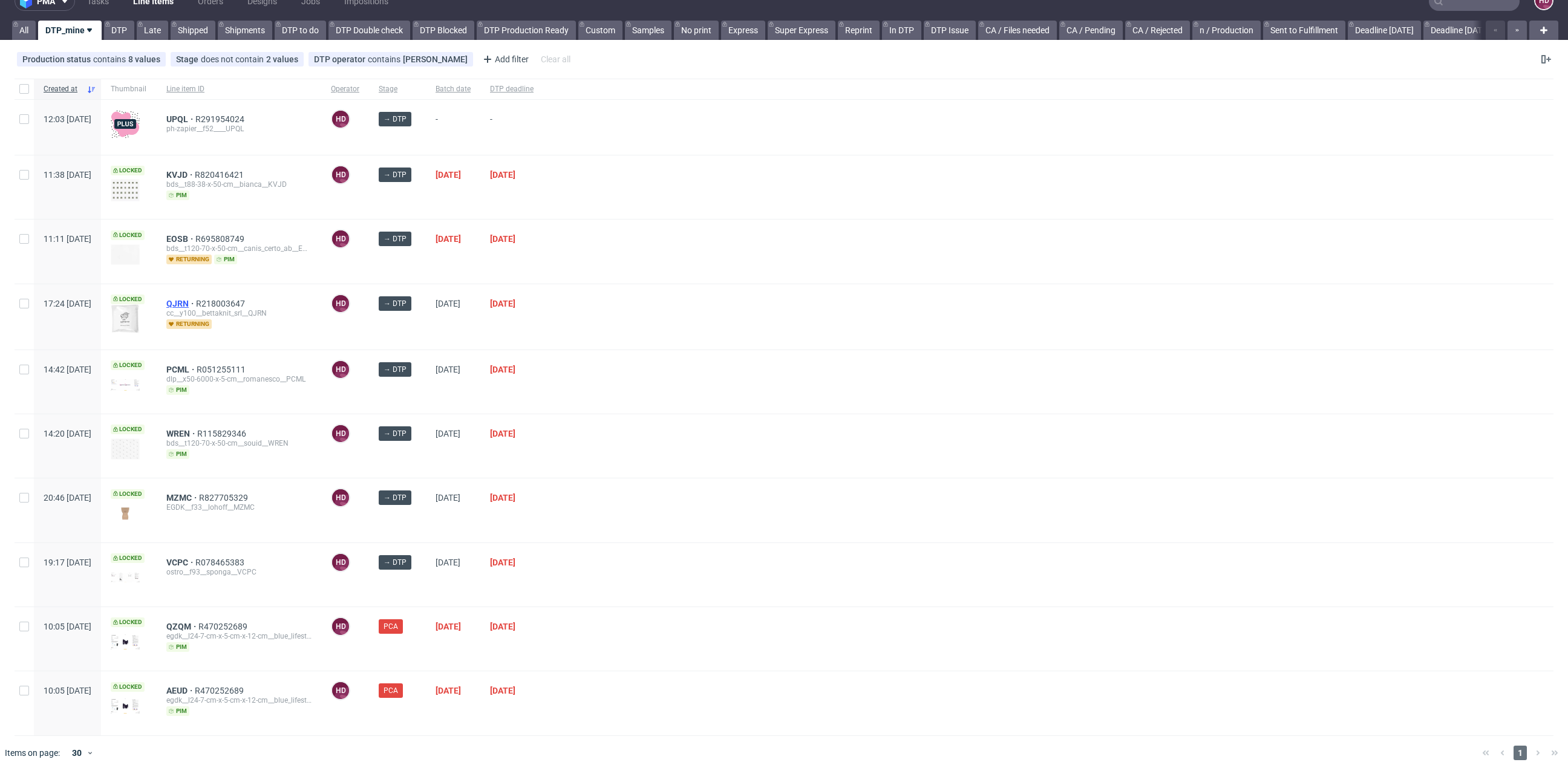
click at [196, 302] on span "QJRN" at bounding box center [181, 304] width 30 height 10
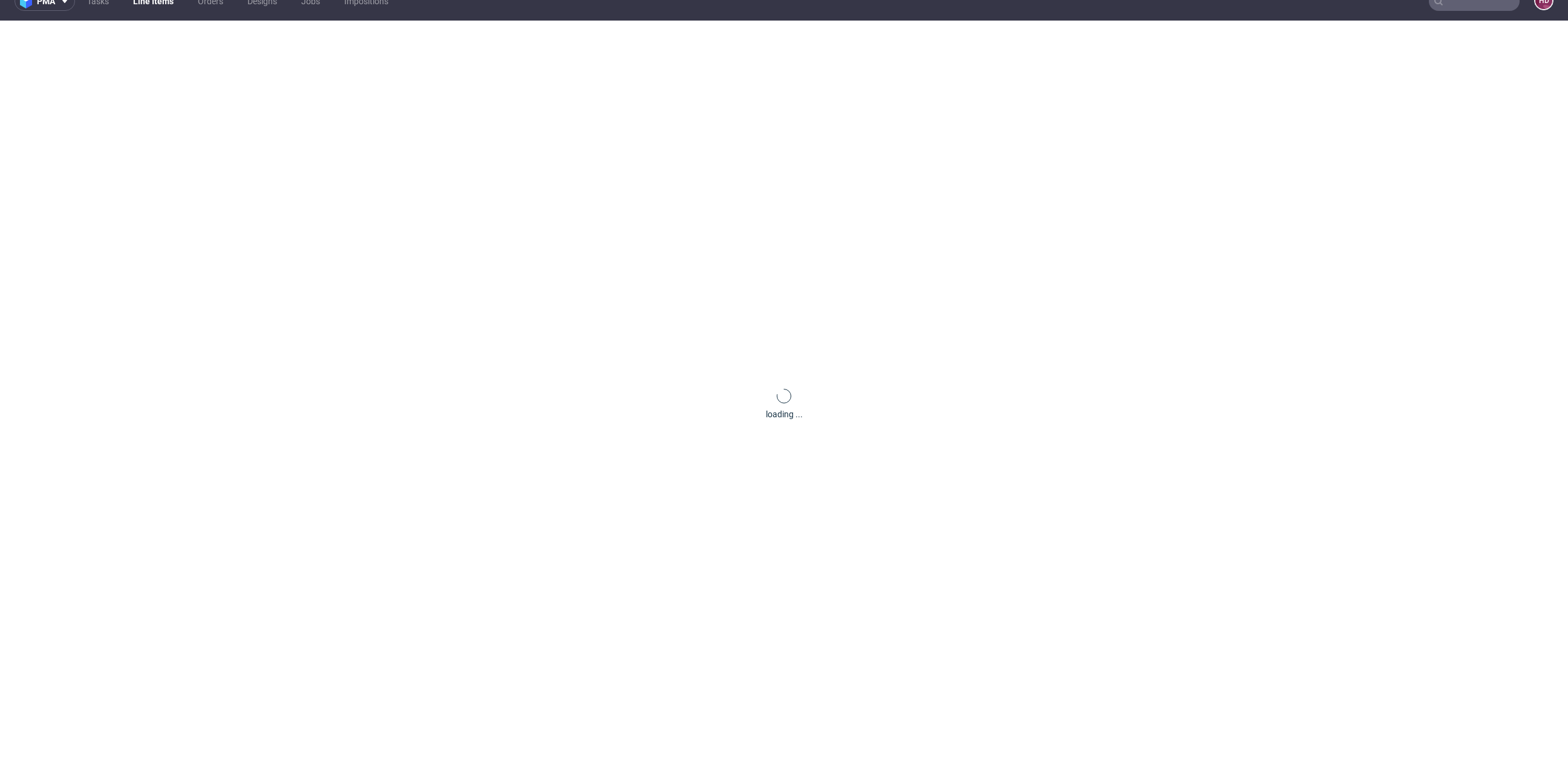
scroll to position [4, 0]
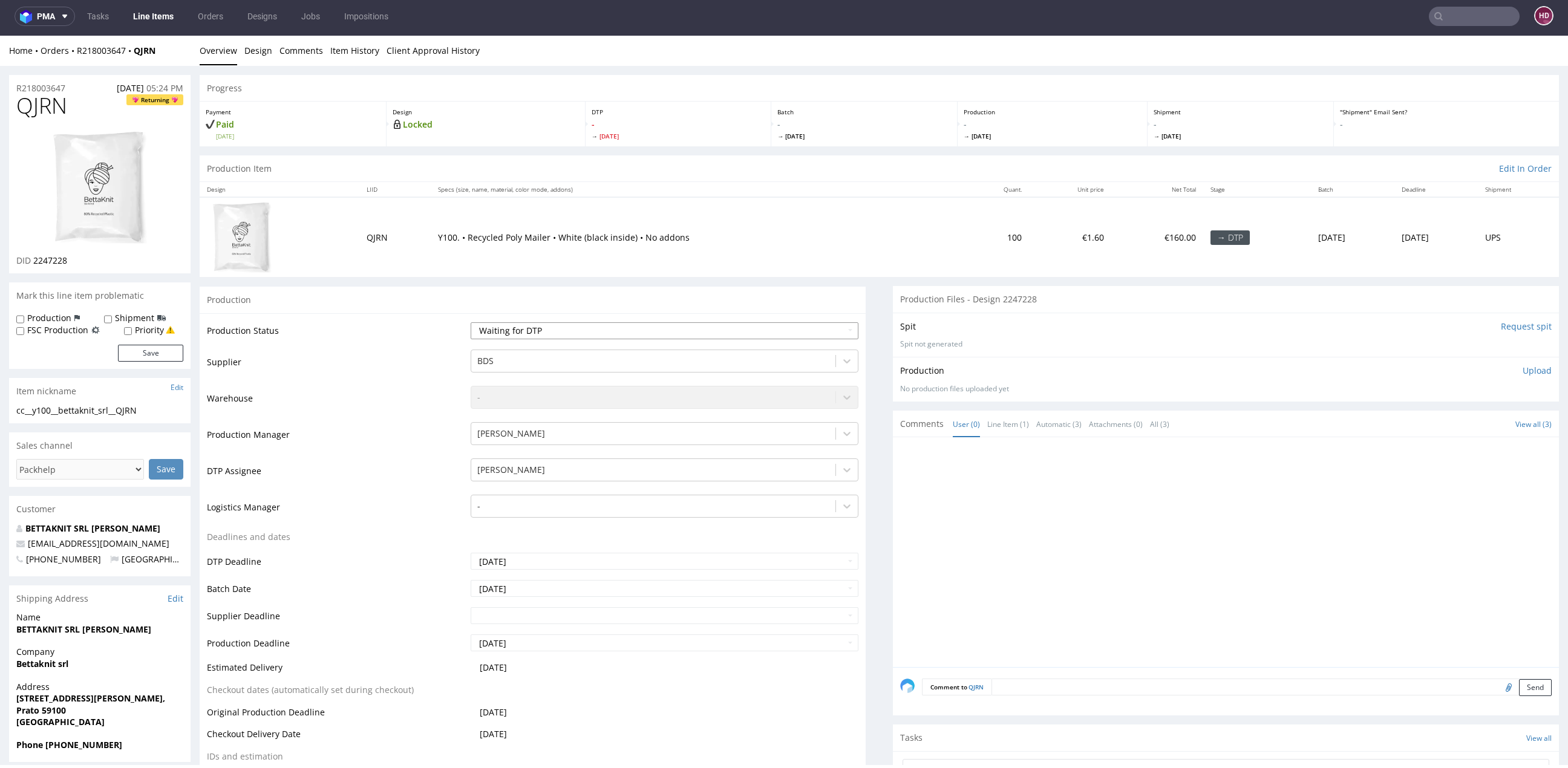
click at [607, 333] on select "Waiting for Artwork Waiting for Diecut Waiting for Mockup Waiting for DTP Waiti…" at bounding box center [664, 331] width 388 height 16
click at [149, 16] on link "Line Items" at bounding box center [153, 16] width 55 height 19
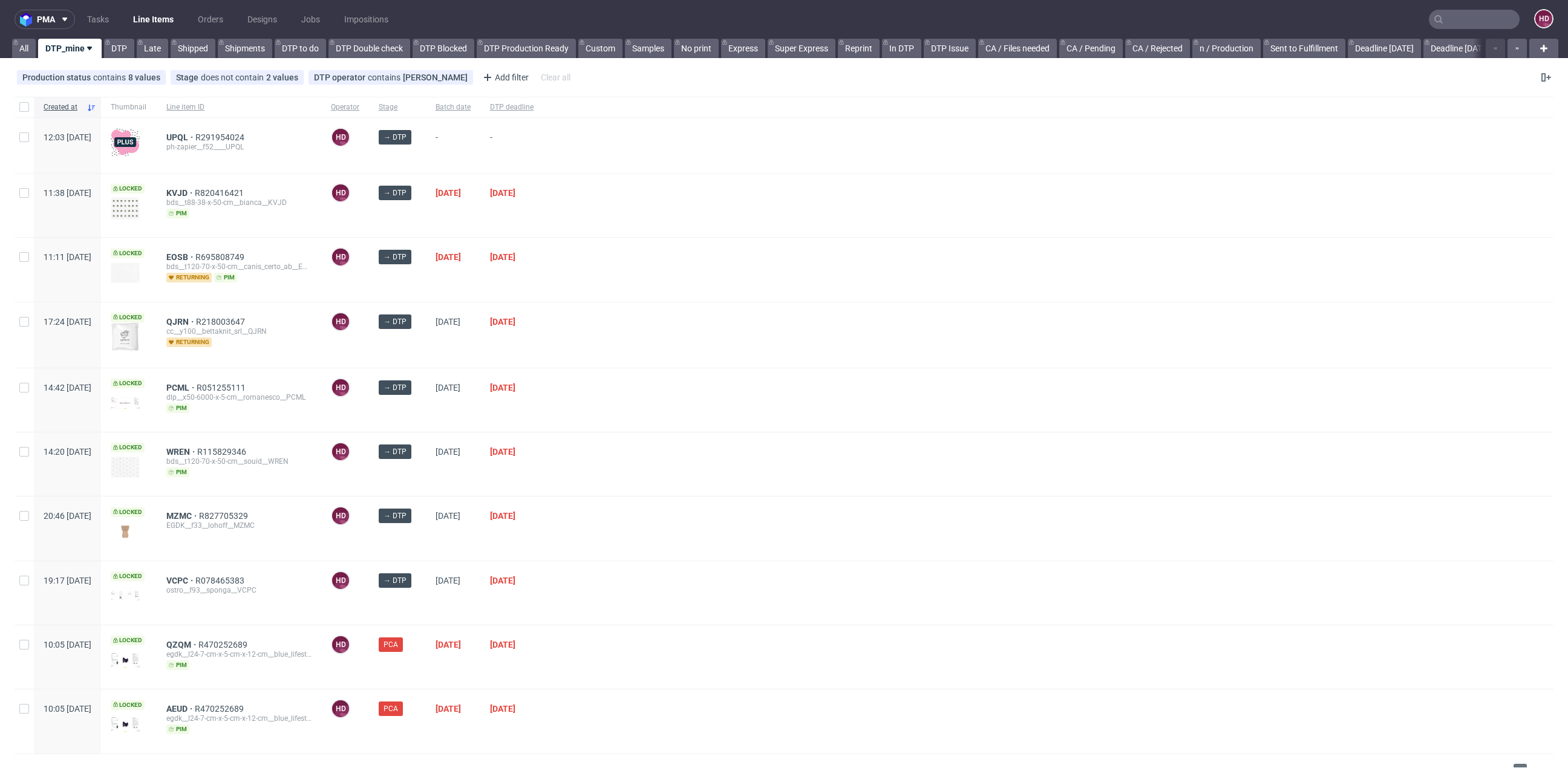
scroll to position [18, 0]
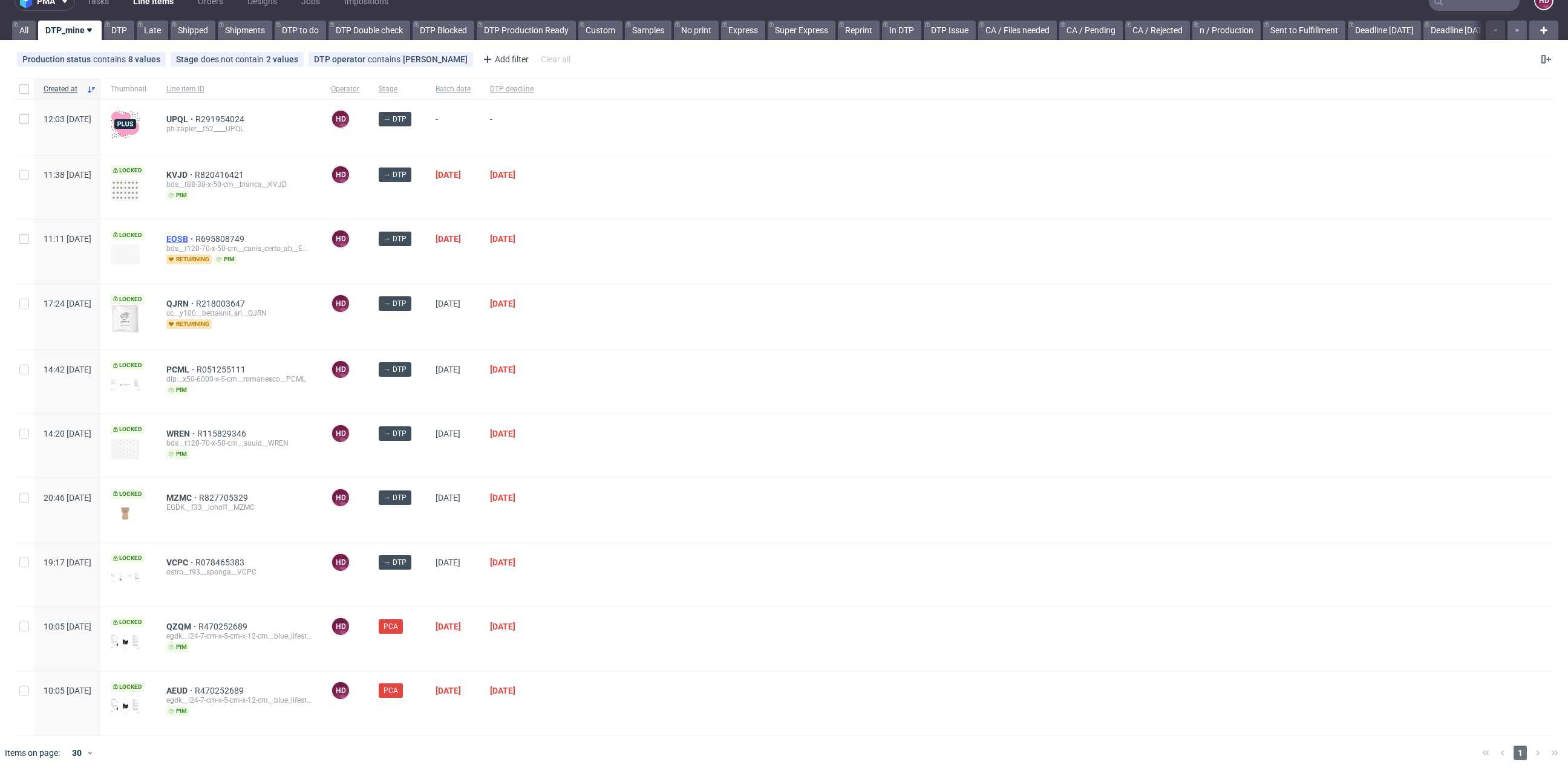
click at [196, 234] on span "EOSB" at bounding box center [181, 239] width 29 height 10
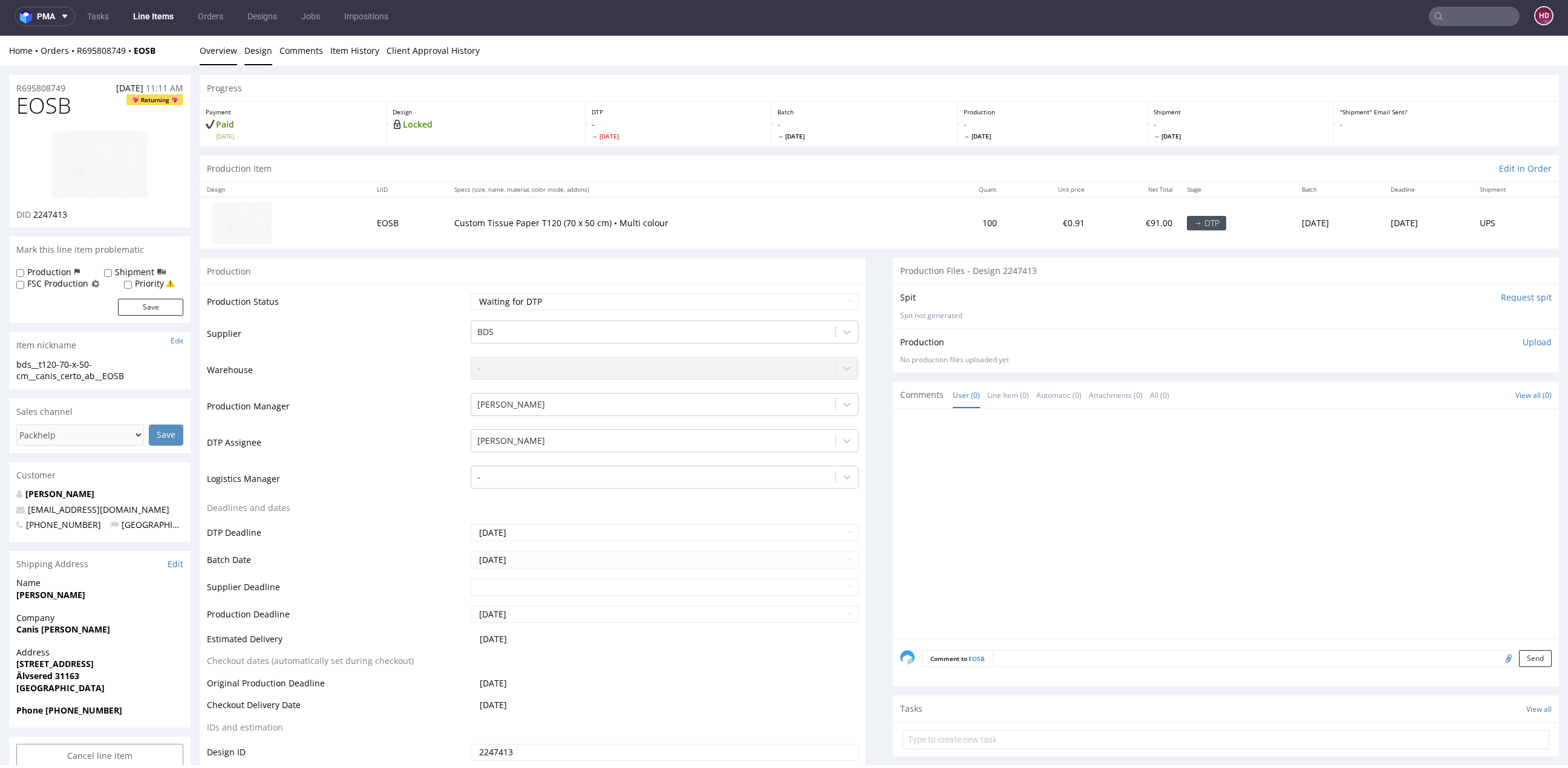
click at [267, 50] on link "Design" at bounding box center [258, 50] width 28 height 30
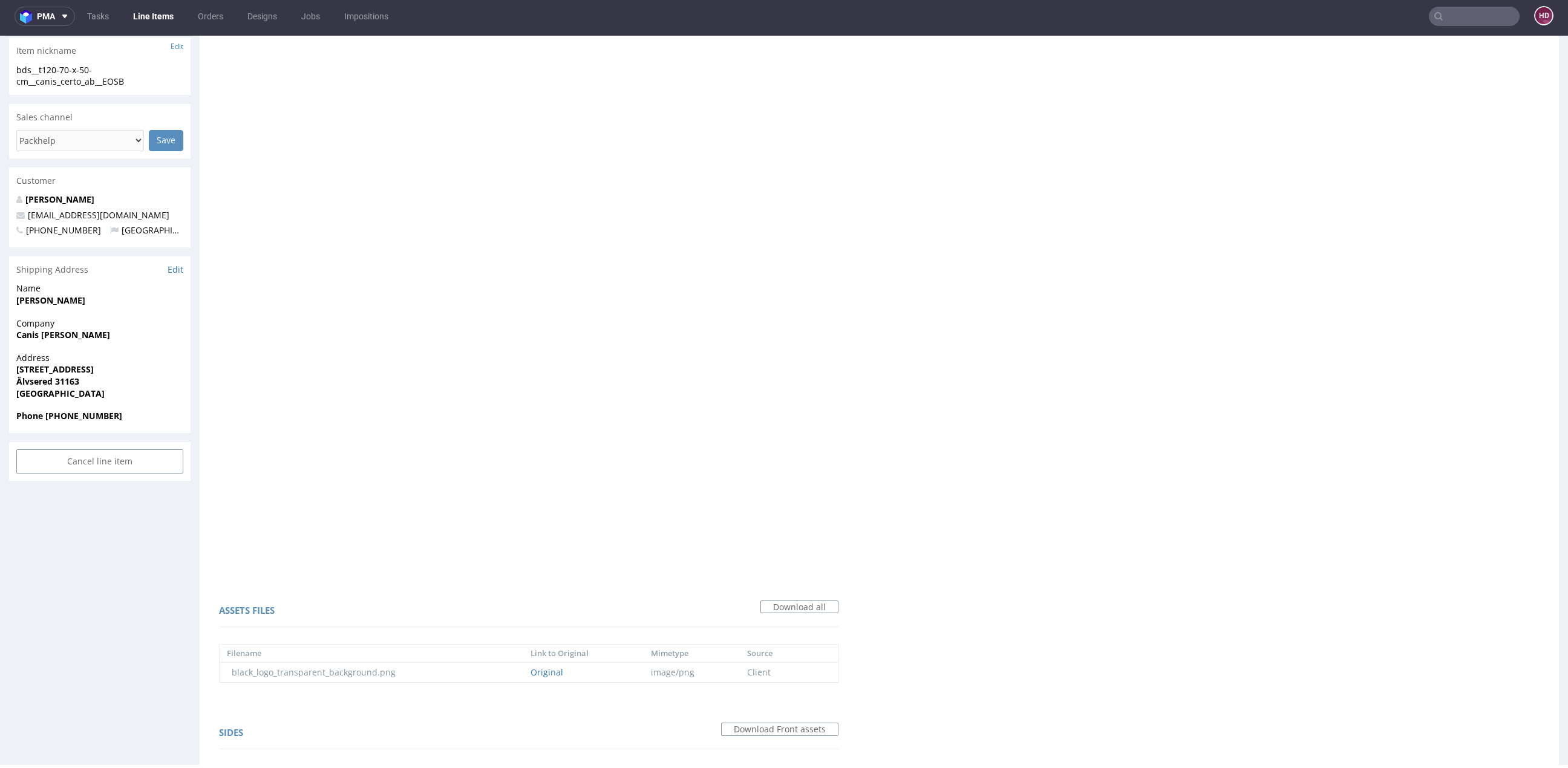
scroll to position [564, 0]
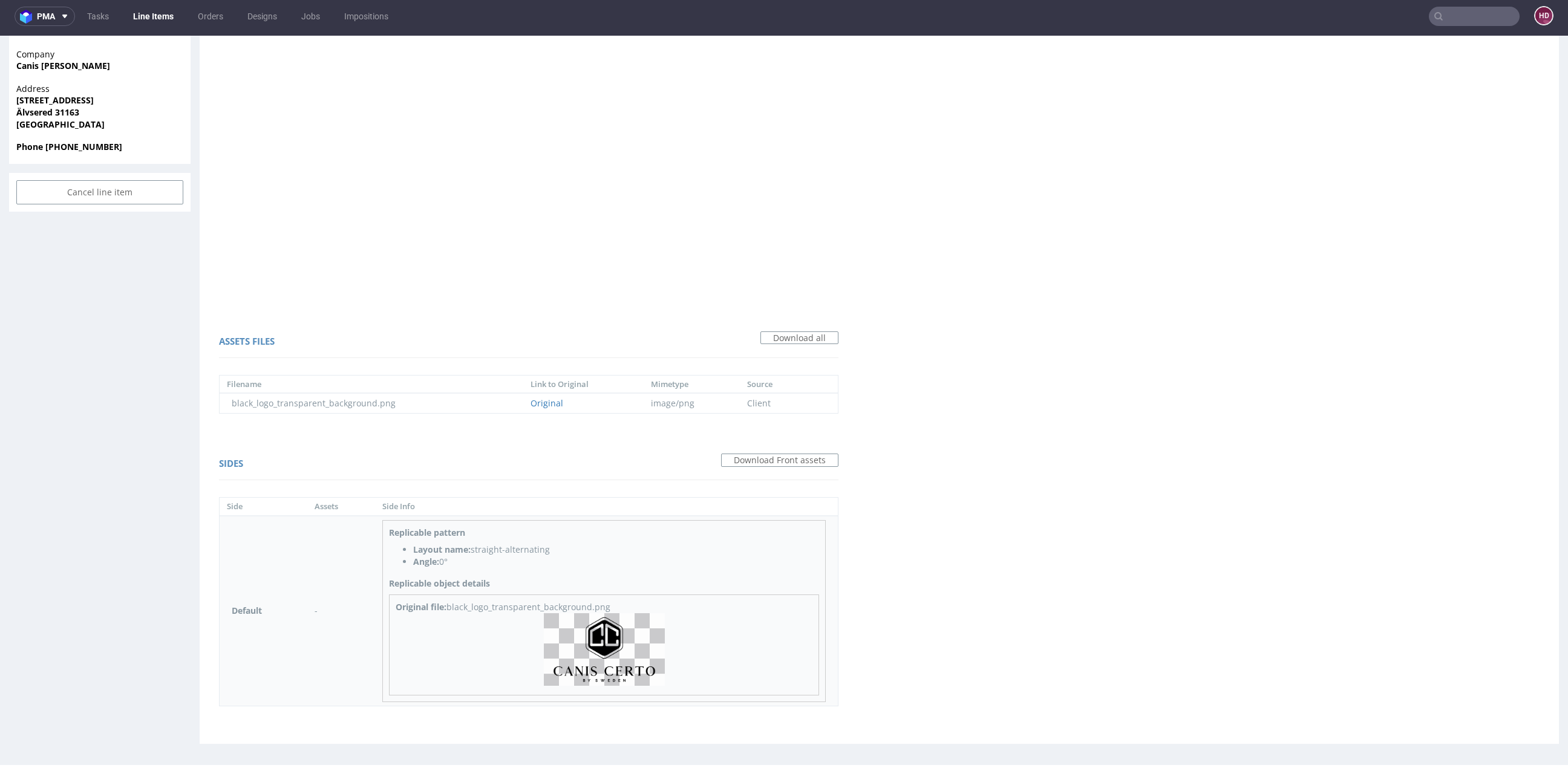
click at [596, 645] on img at bounding box center [604, 650] width 121 height 73
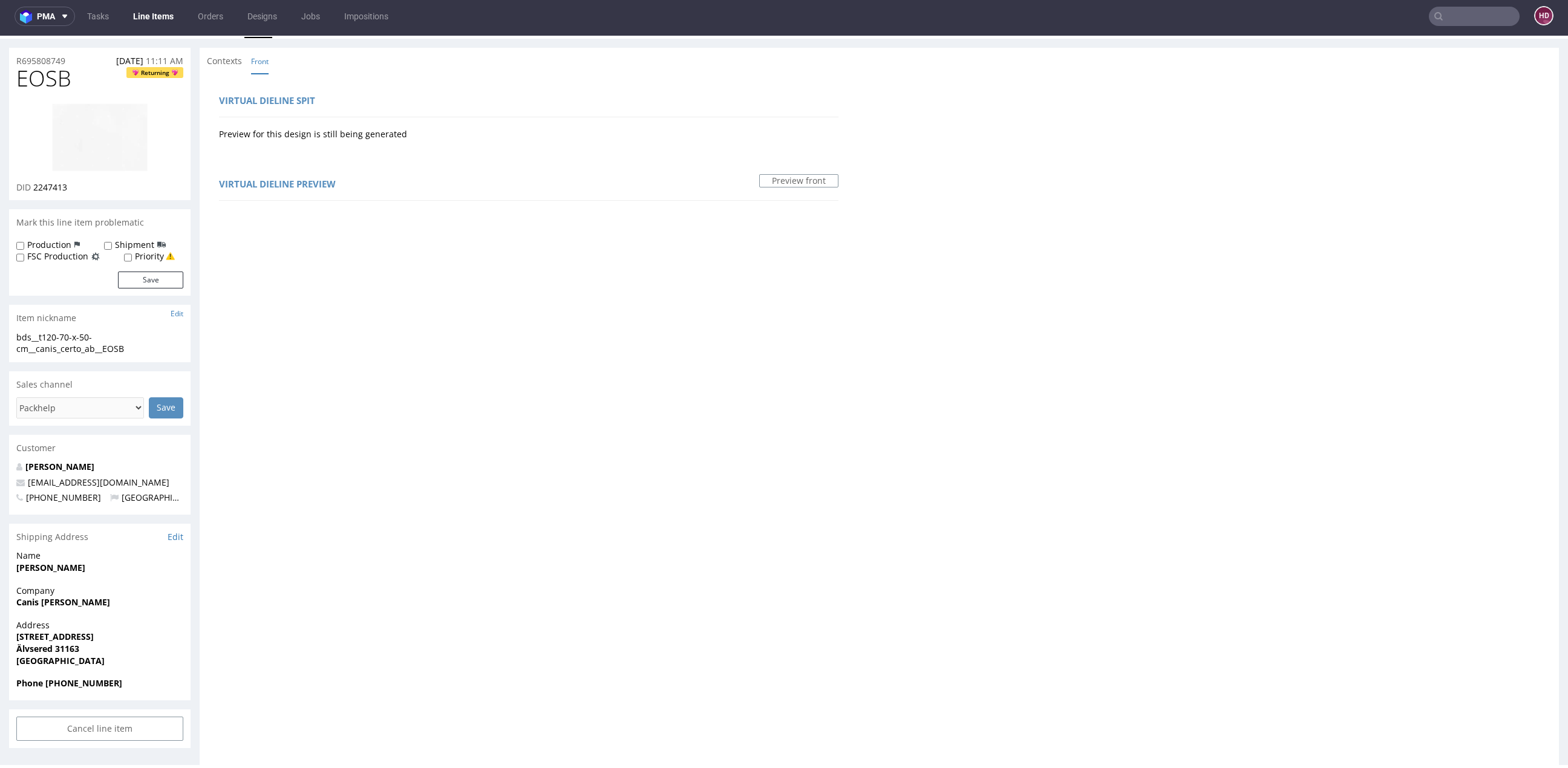
scroll to position [0, 0]
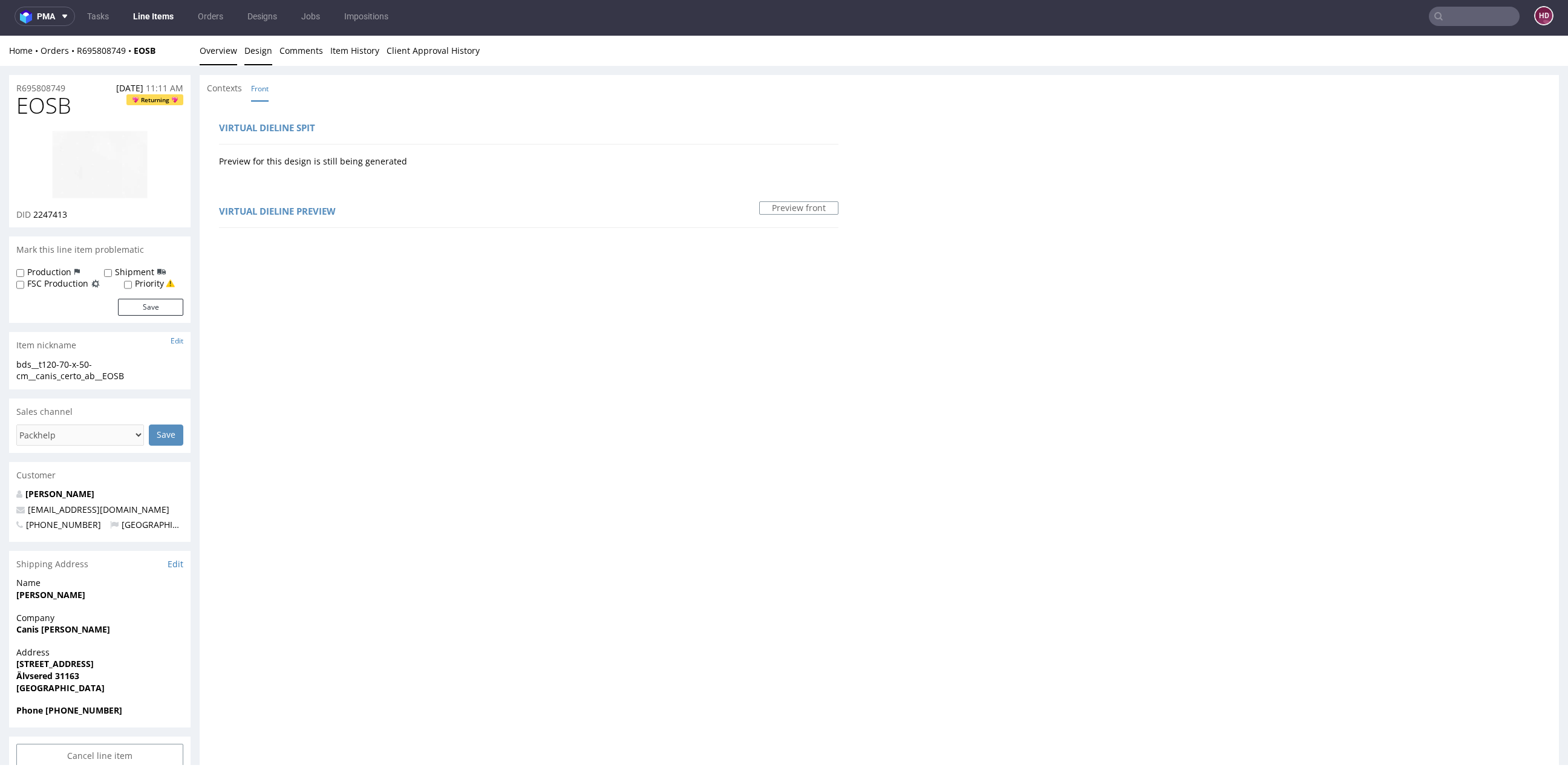
click at [226, 54] on link "Overview" at bounding box center [218, 50] width 38 height 30
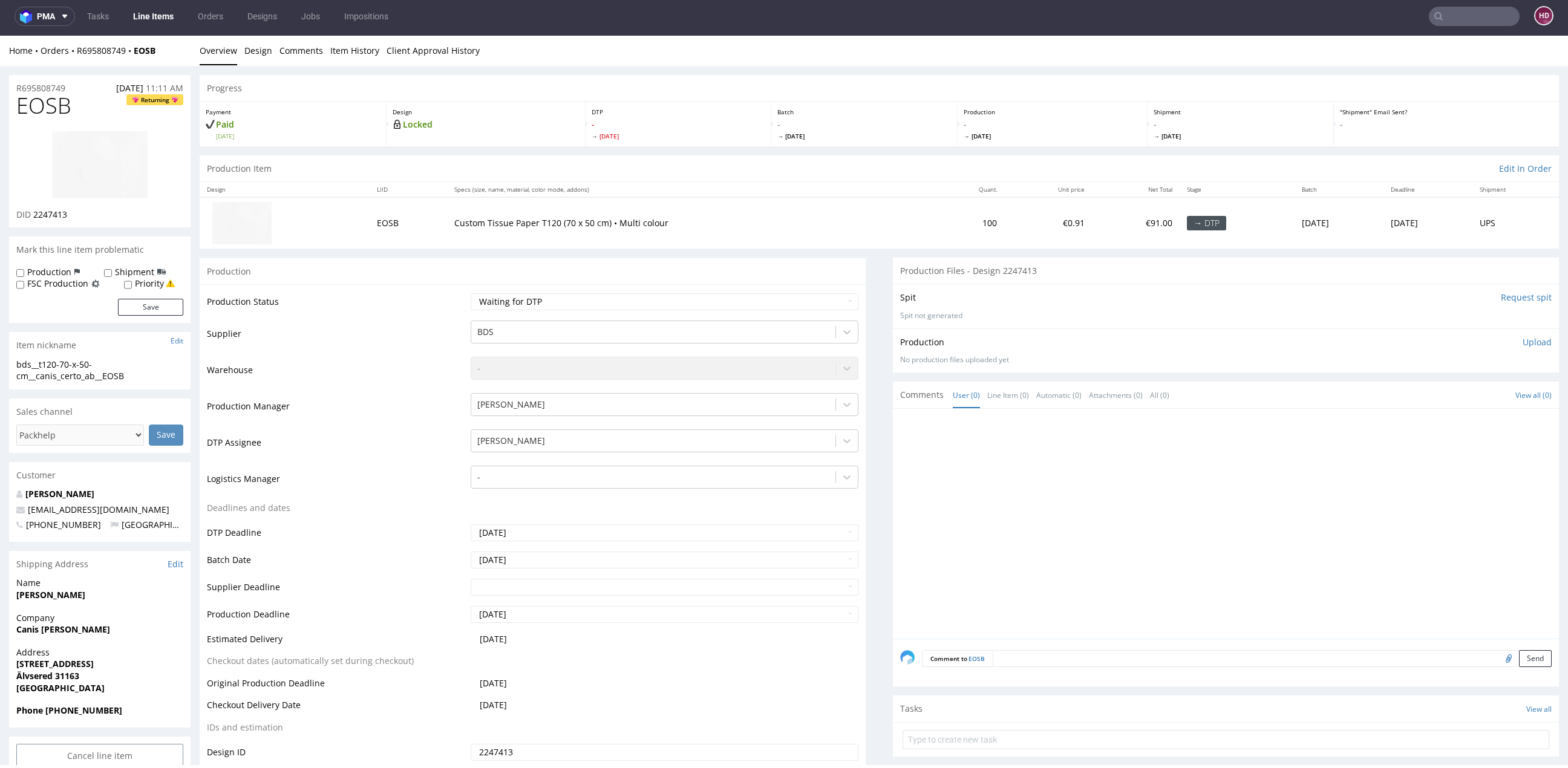
click at [124, 180] on img at bounding box center [100, 164] width 97 height 69
drag, startPoint x: 80, startPoint y: 106, endPoint x: 80, endPoint y: 45, distance: 61.0
click at [40, 106] on h1 "EOSB Returning" at bounding box center [100, 106] width 167 height 24
click at [131, 76] on div "R695808749 08.08.2025 11:11 AM" at bounding box center [99, 84] width 181 height 19
drag, startPoint x: 80, startPoint y: 104, endPoint x: -23, endPoint y: 104, distance: 103.0
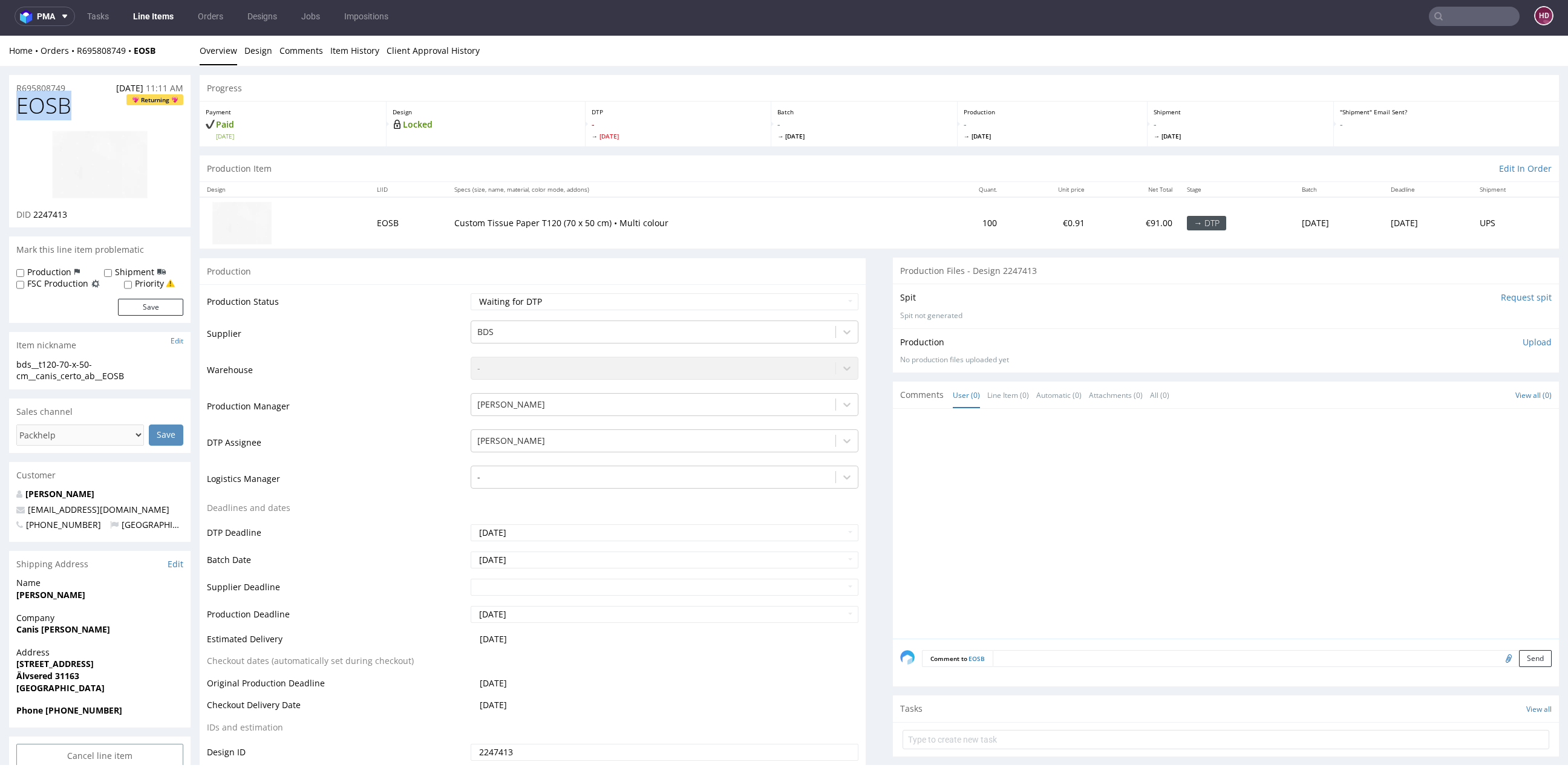
copy span "EOSB"
drag, startPoint x: 34, startPoint y: 212, endPoint x: 136, endPoint y: 214, distance: 102.0
click at [136, 214] on div "DID 2247413" at bounding box center [100, 214] width 167 height 12
copy span "2247413"
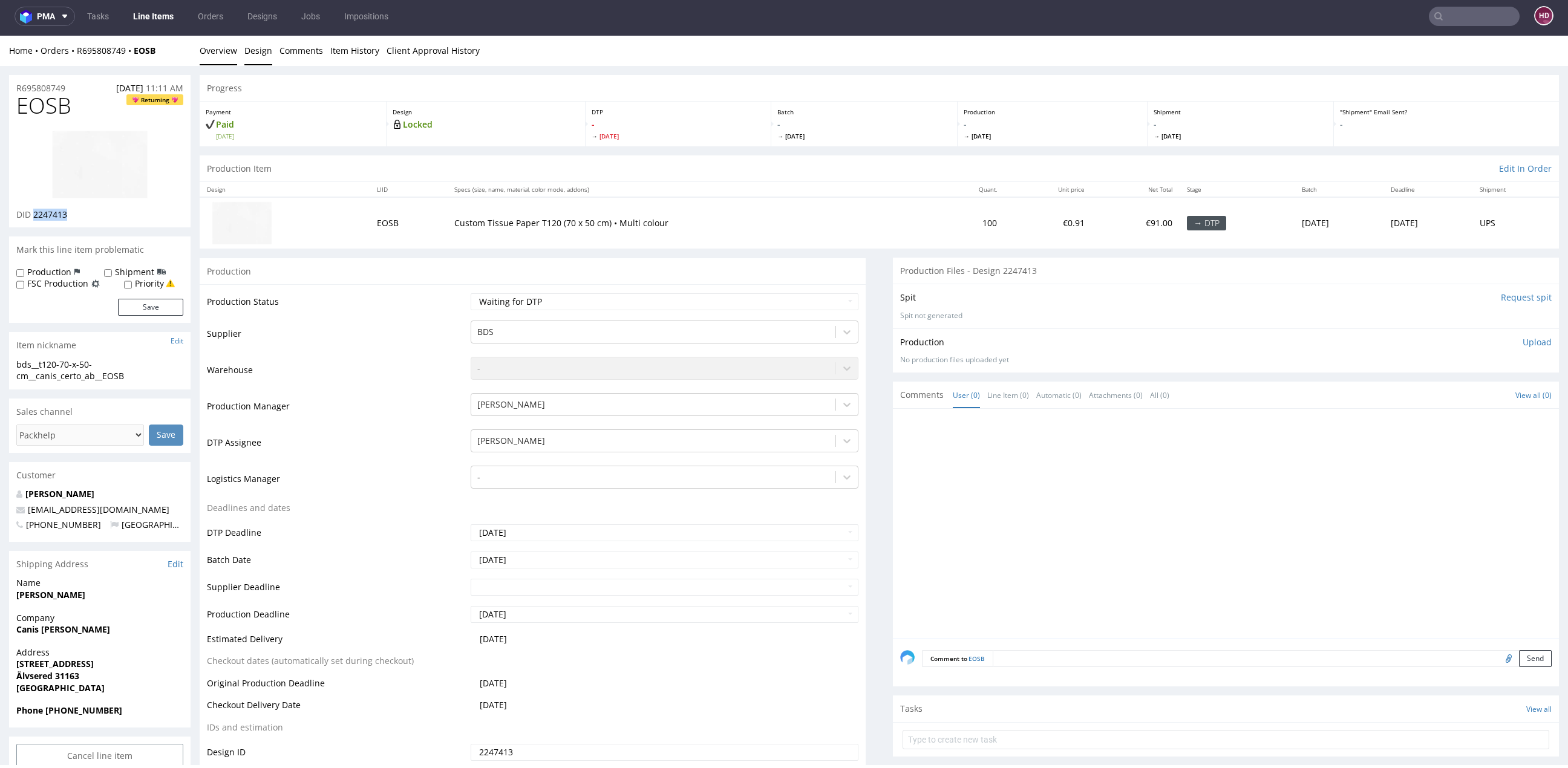
click at [245, 52] on link "Design" at bounding box center [258, 50] width 28 height 30
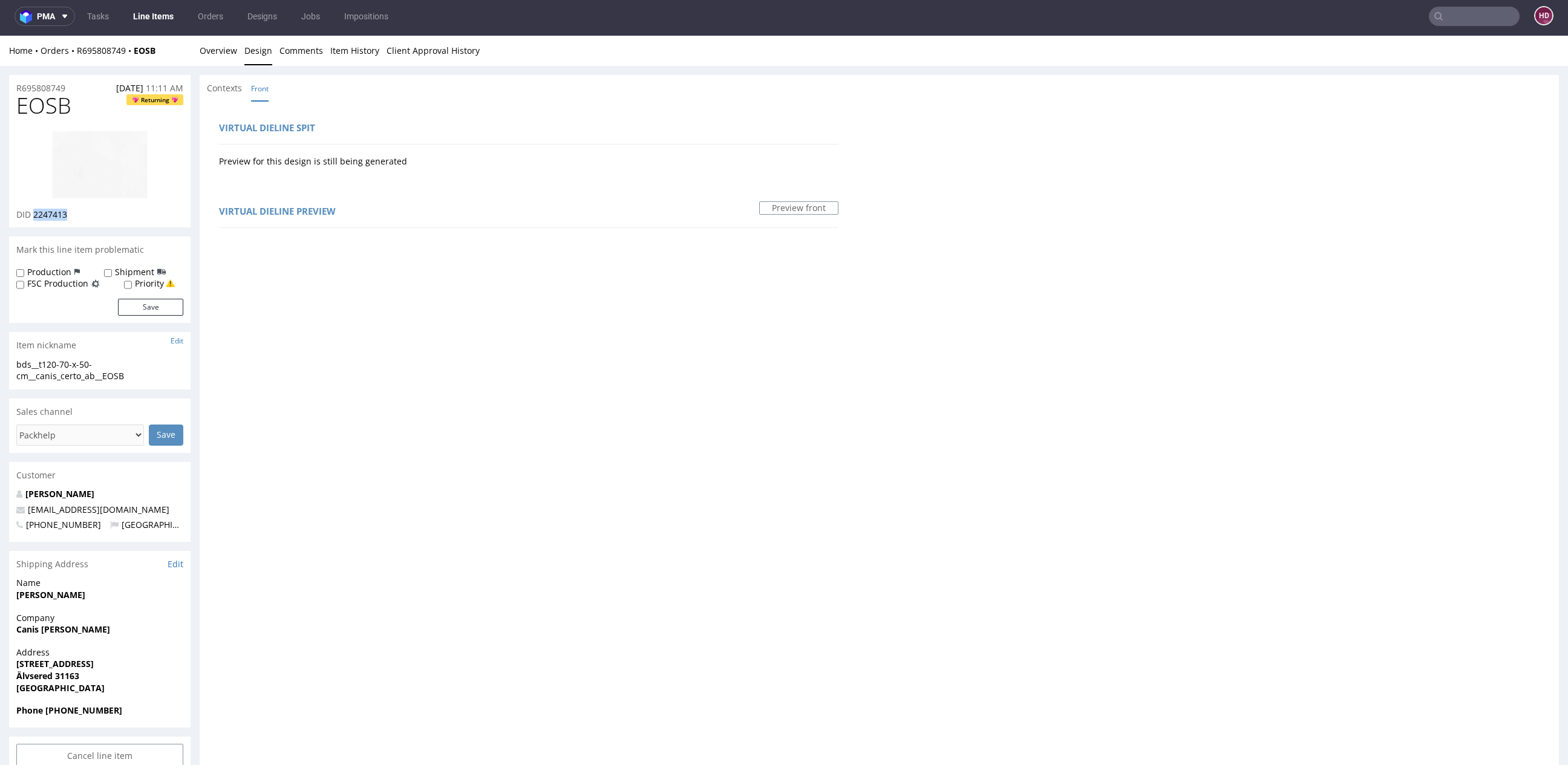
click at [136, 162] on img at bounding box center [100, 164] width 97 height 69
drag, startPoint x: 151, startPoint y: 376, endPoint x: 0, endPoint y: 369, distance: 151.2
click at [0, 370] on div "R695808749 08.08.2025 11:11 AM EOSB Returning DID 2247413 Mark this line item p…" at bounding box center [784, 696] width 1568 height 1261
copy div "cm__canis_certo_ab__EOSB"
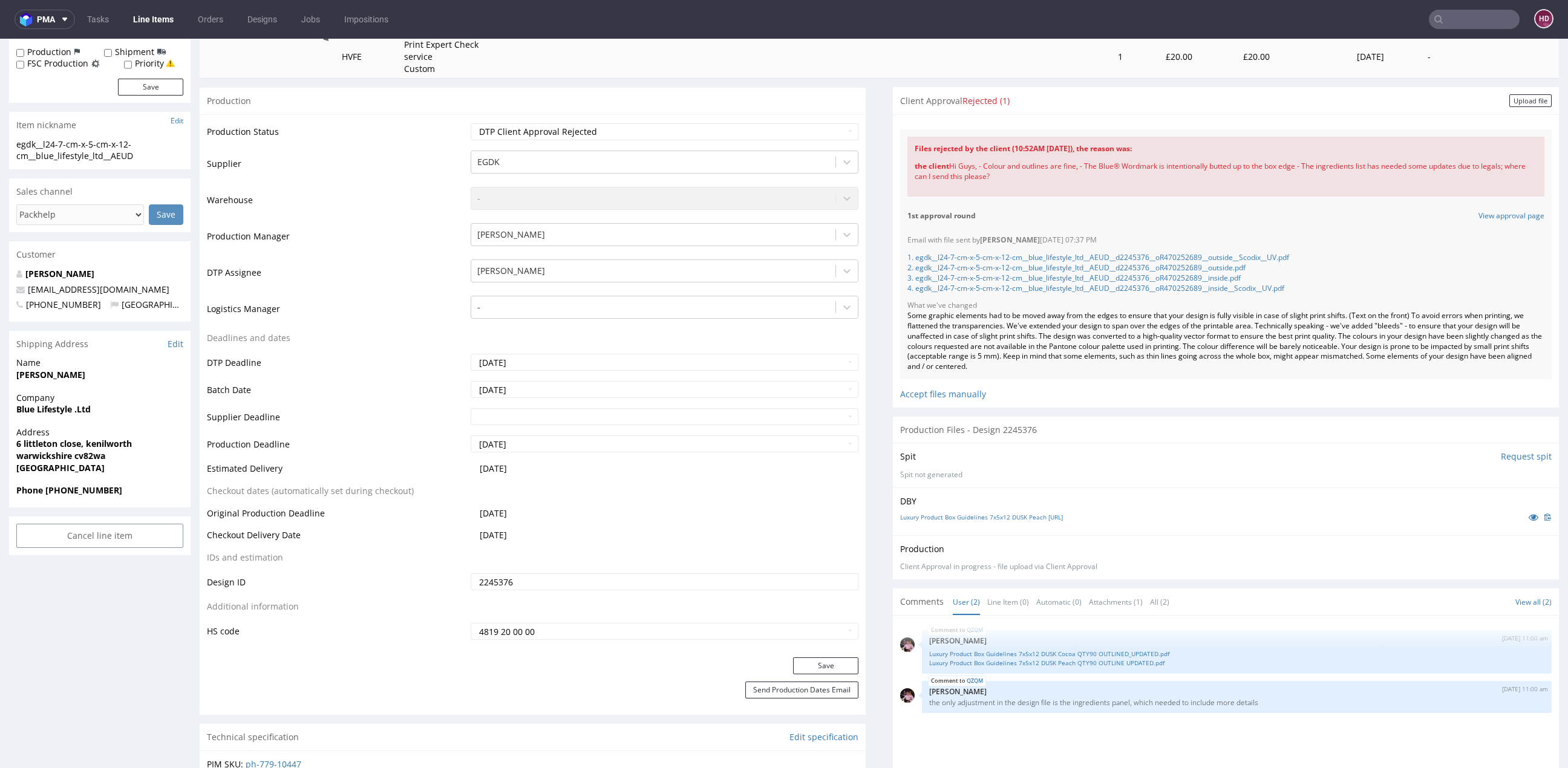
scroll to position [4, 0]
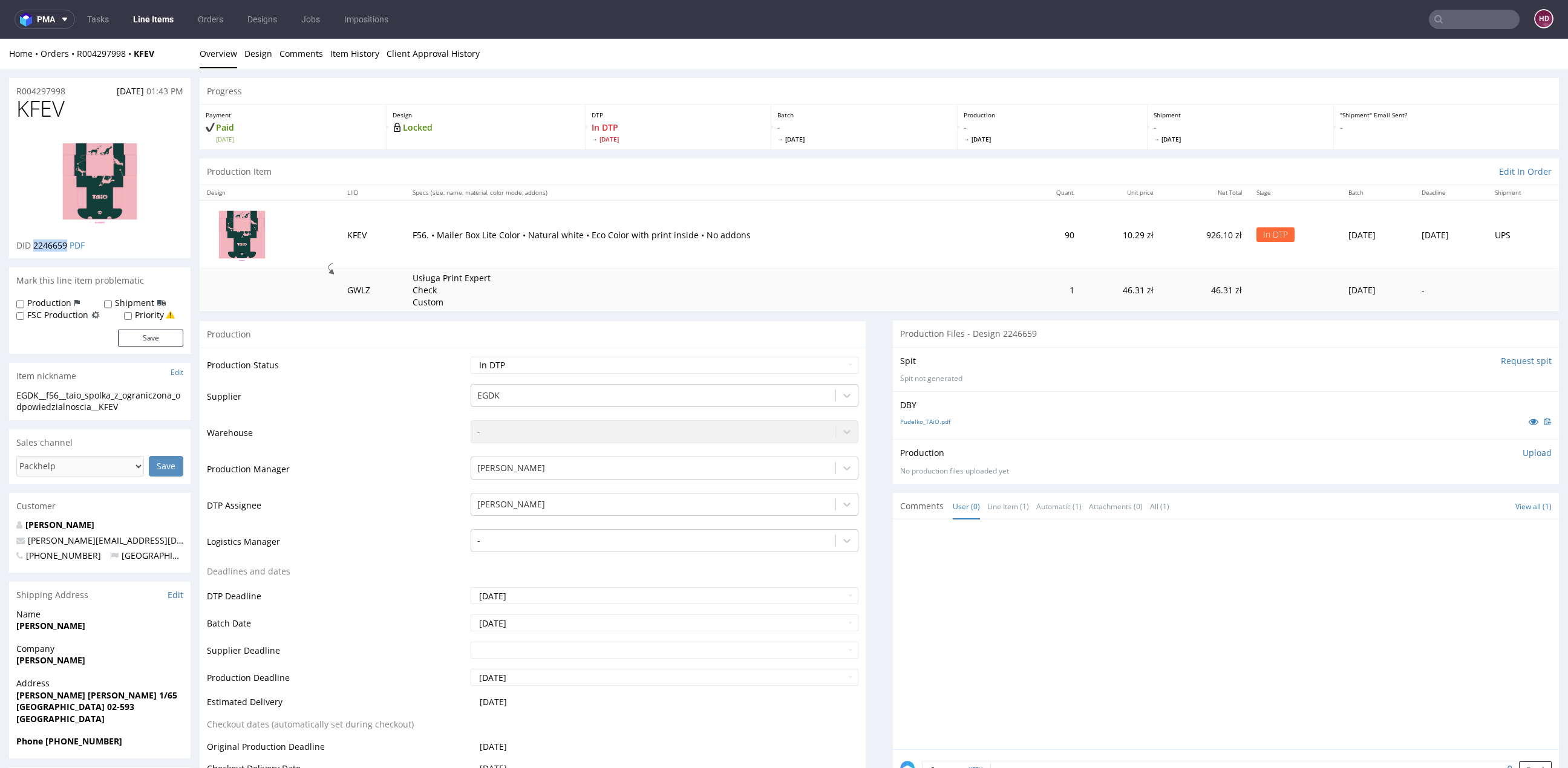
scroll to position [4, 0]
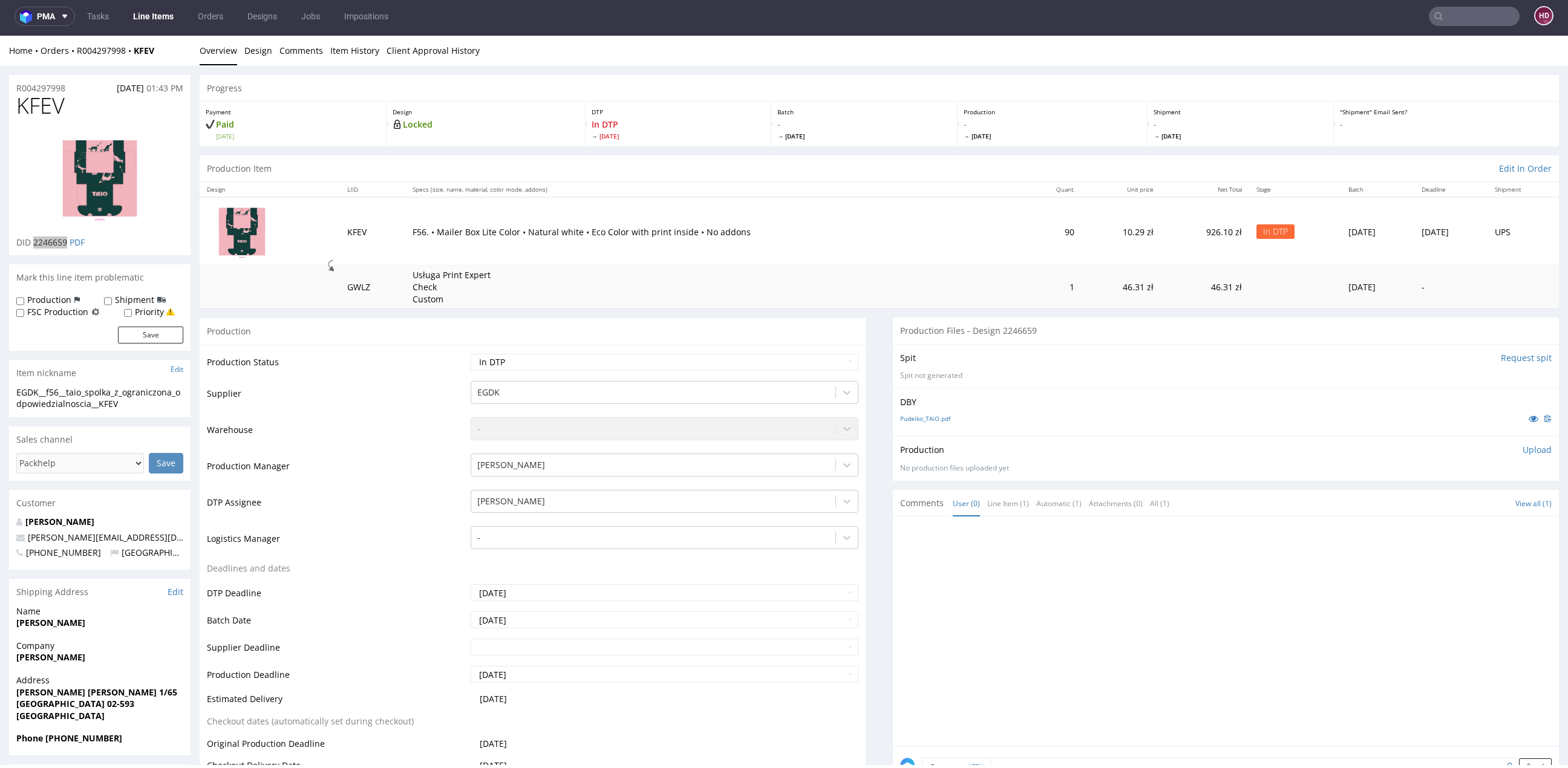
click at [149, 13] on link "Line Items" at bounding box center [153, 16] width 55 height 19
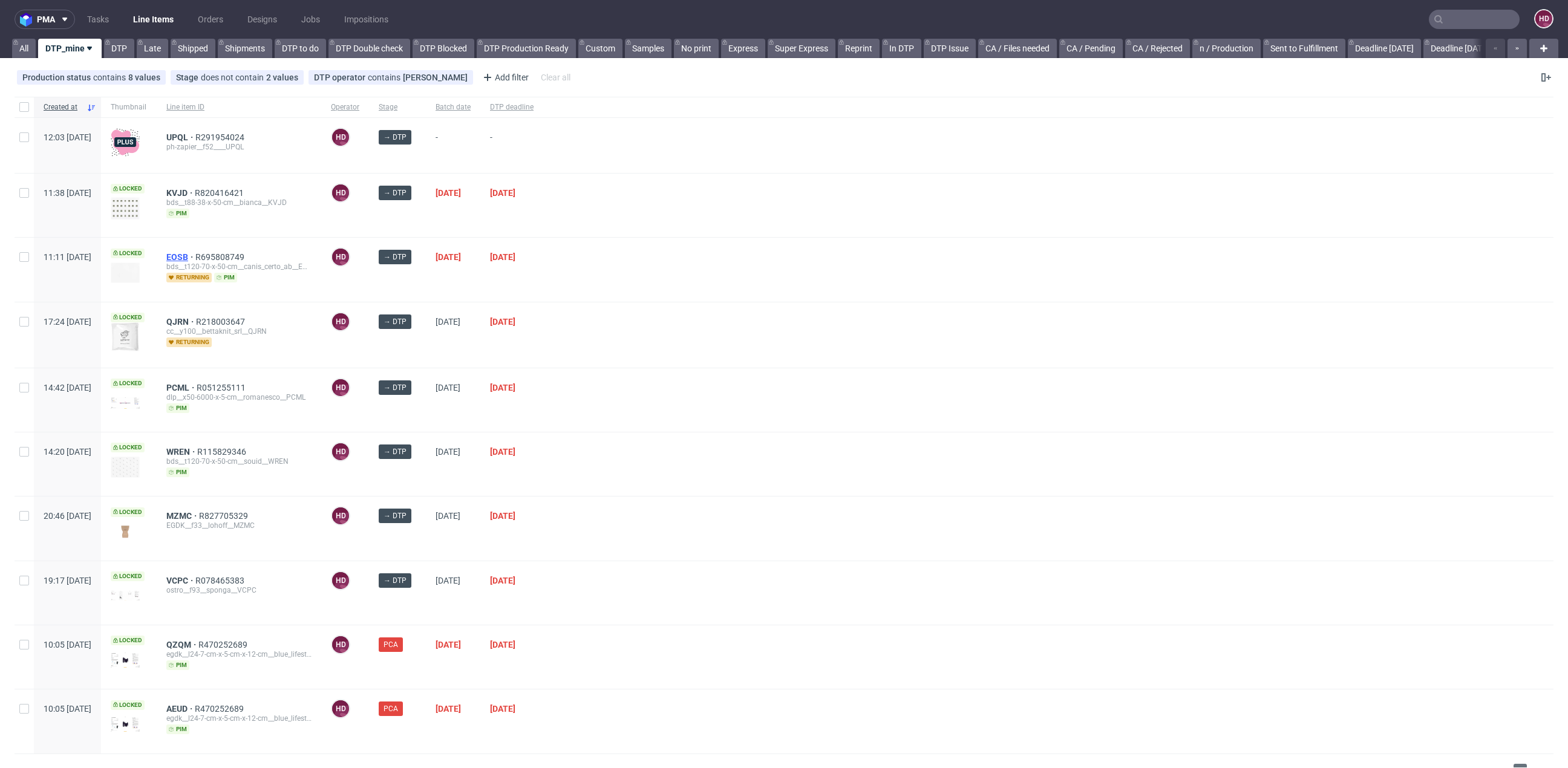
click at [196, 254] on span "EOSB" at bounding box center [181, 257] width 29 height 10
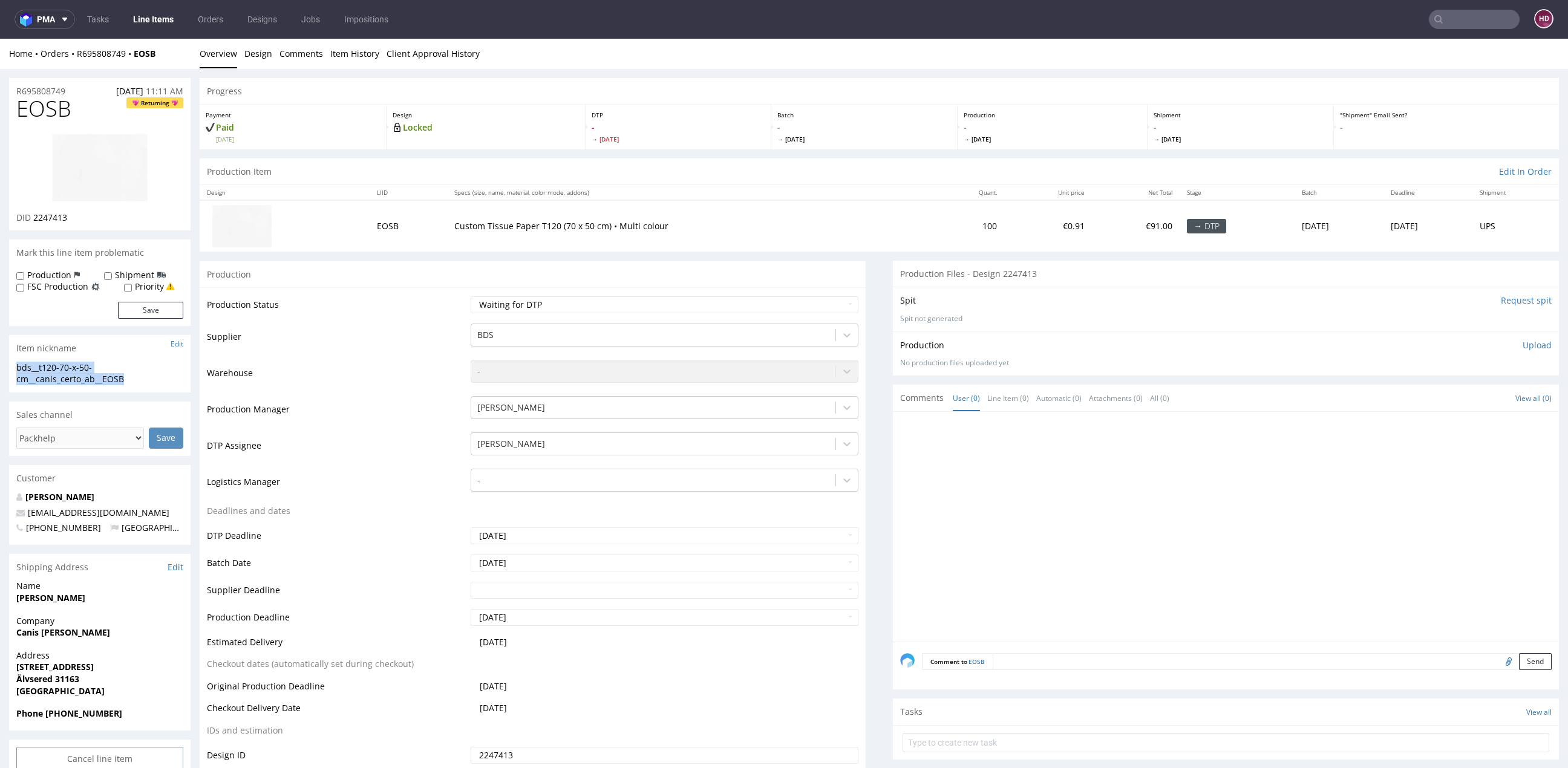
drag, startPoint x: 130, startPoint y: 381, endPoint x: 6, endPoint y: 368, distance: 124.7
copy div "bds__t120-70-x-50-cm__canis_certo_ab__EOSB"
click at [80, 89] on div "R695808749 08.08.2025 11:11 AM" at bounding box center [99, 87] width 181 height 19
drag, startPoint x: 80, startPoint y: 89, endPoint x: 9, endPoint y: 88, distance: 71.0
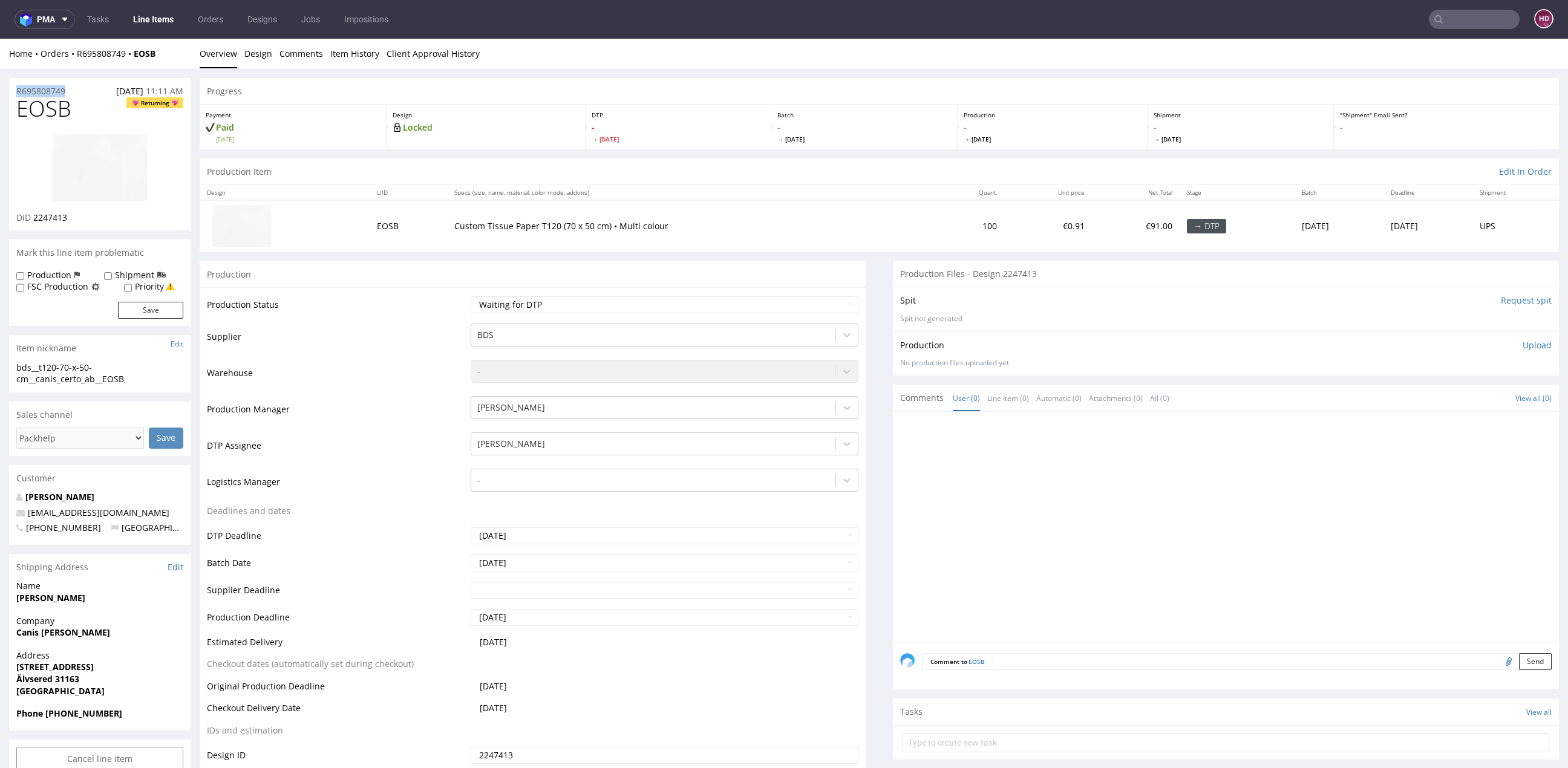
copy p "R695808749"
drag, startPoint x: 80, startPoint y: 216, endPoint x: 33, endPoint y: 213, distance: 47.1
click at [33, 213] on div "DID 2247413" at bounding box center [100, 217] width 167 height 12
copy span "2247413"
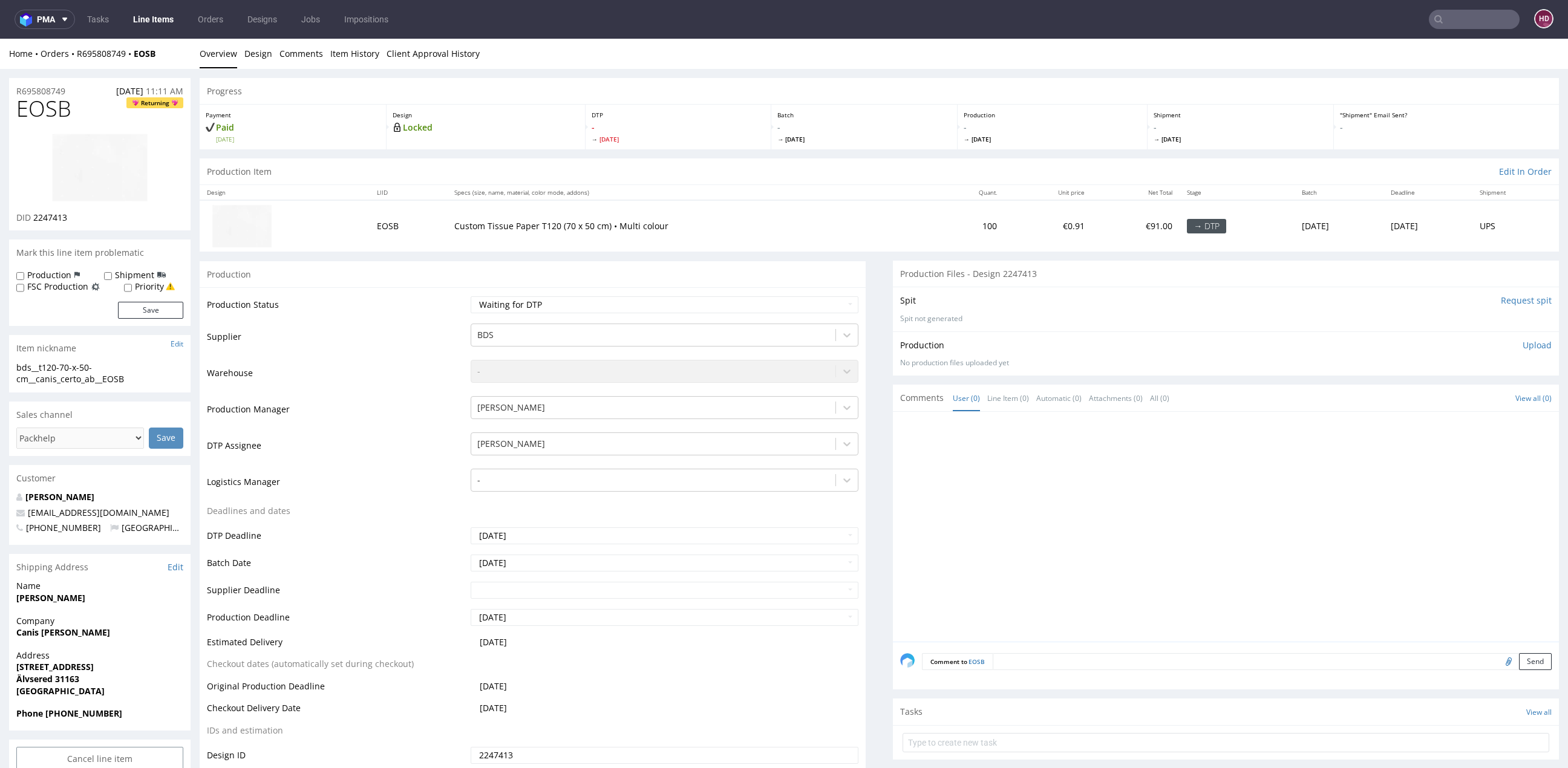
click at [1523, 347] on p "Upload" at bounding box center [1538, 345] width 29 height 12
click at [1467, 401] on div "Add files" at bounding box center [1466, 400] width 60 height 18
type input "C:\fakepath\bds__t120-70-x-50-cm__canis_certo_ab__EOSB__d2247413__oR695808749 .…"
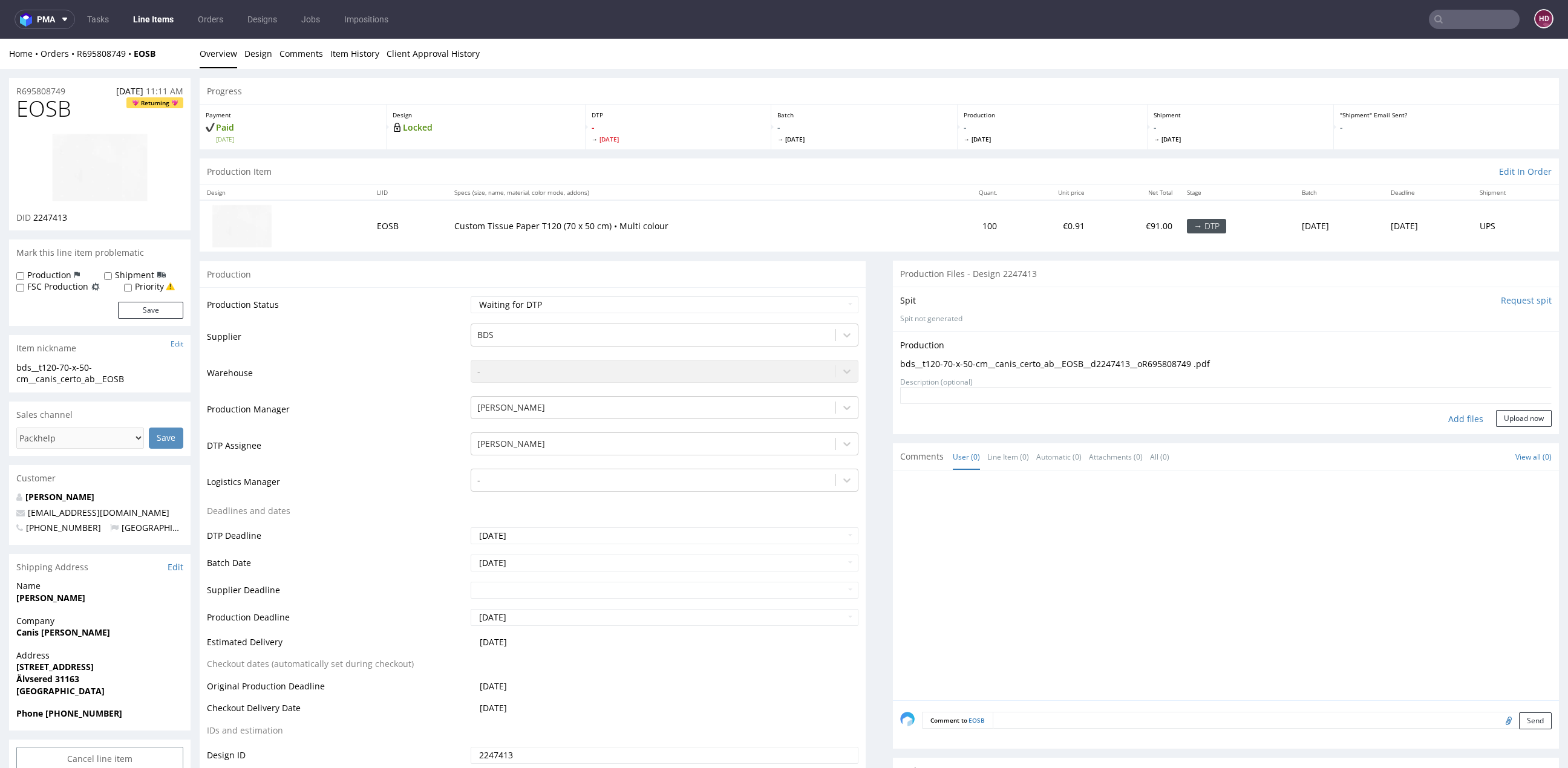
click at [1484, 298] on div "Spit Request spit" at bounding box center [1227, 301] width 652 height 12
click at [1501, 298] on input "Request spit" at bounding box center [1526, 301] width 50 height 12
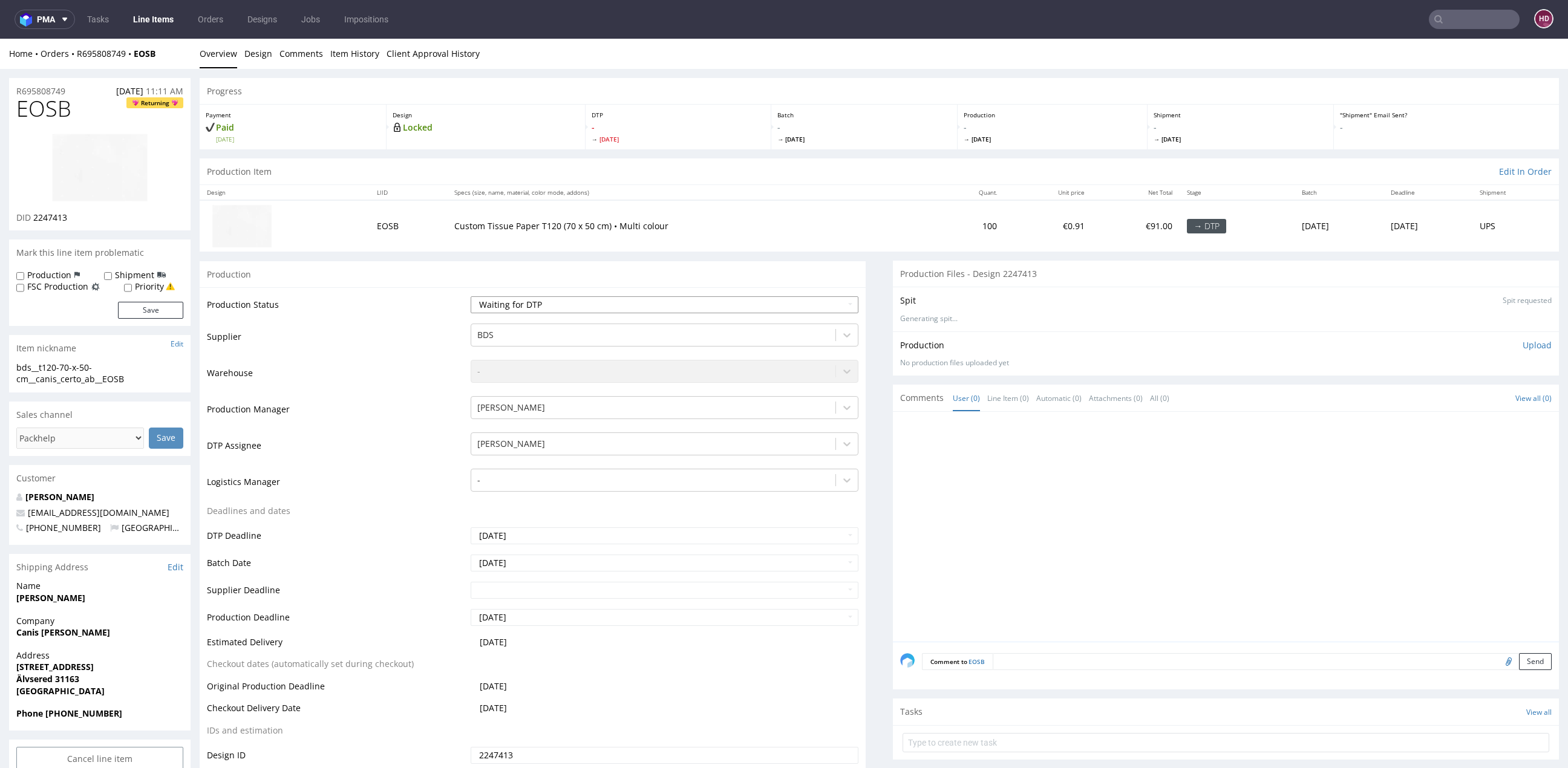
click at [706, 298] on select "Waiting for Artwork Waiting for Diecut Waiting for Mockup Waiting for DTP Waiti…" at bounding box center [664, 304] width 388 height 16
click at [657, 304] on select "Waiting for Artwork Waiting for Diecut Waiting for Mockup Waiting for DTP Waiti…" at bounding box center [664, 304] width 388 height 16
select select "dtp_ca_needed"
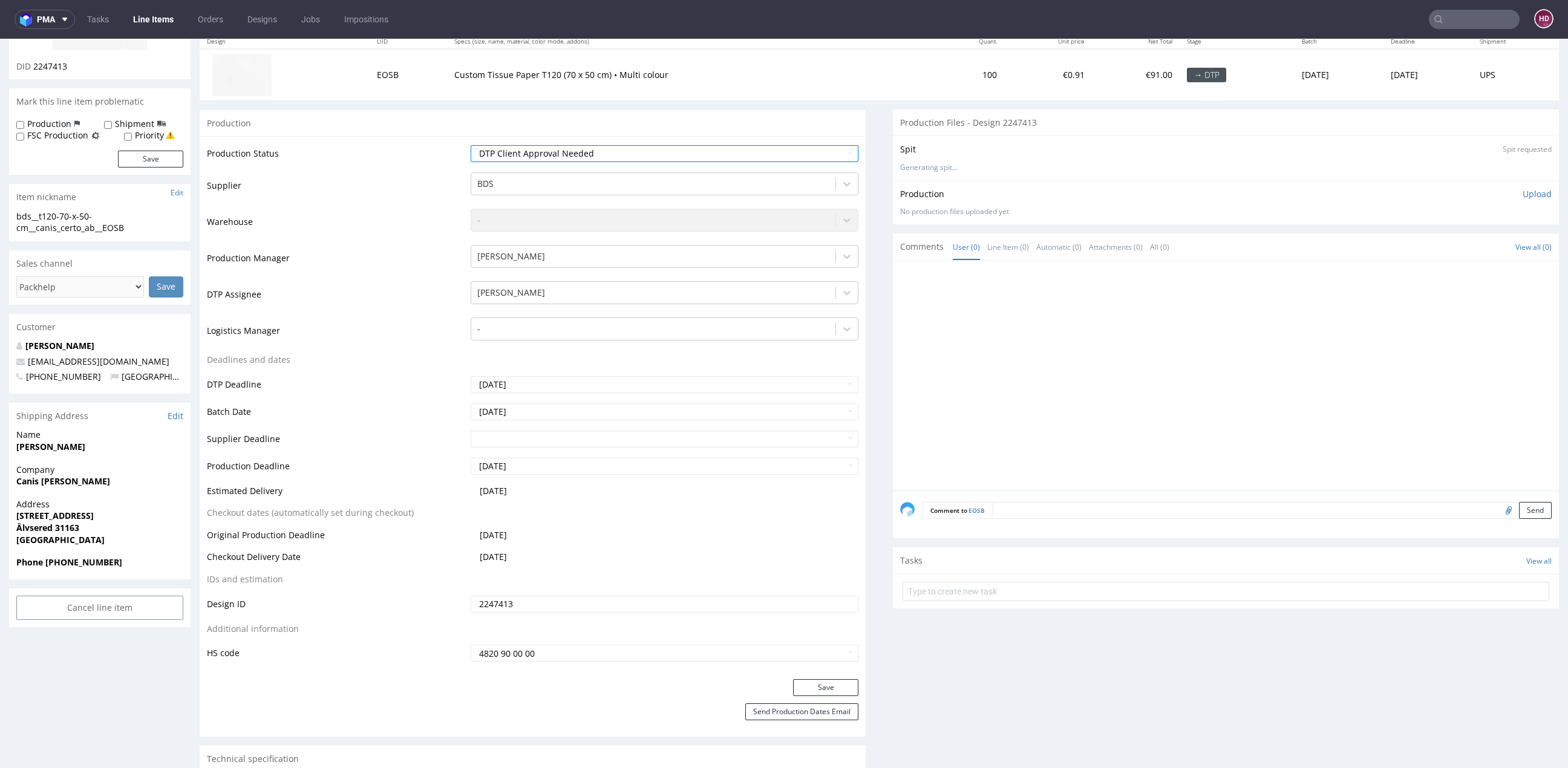
scroll to position [149, 0]
click at [1523, 192] on p "Upload" at bounding box center [1538, 196] width 29 height 12
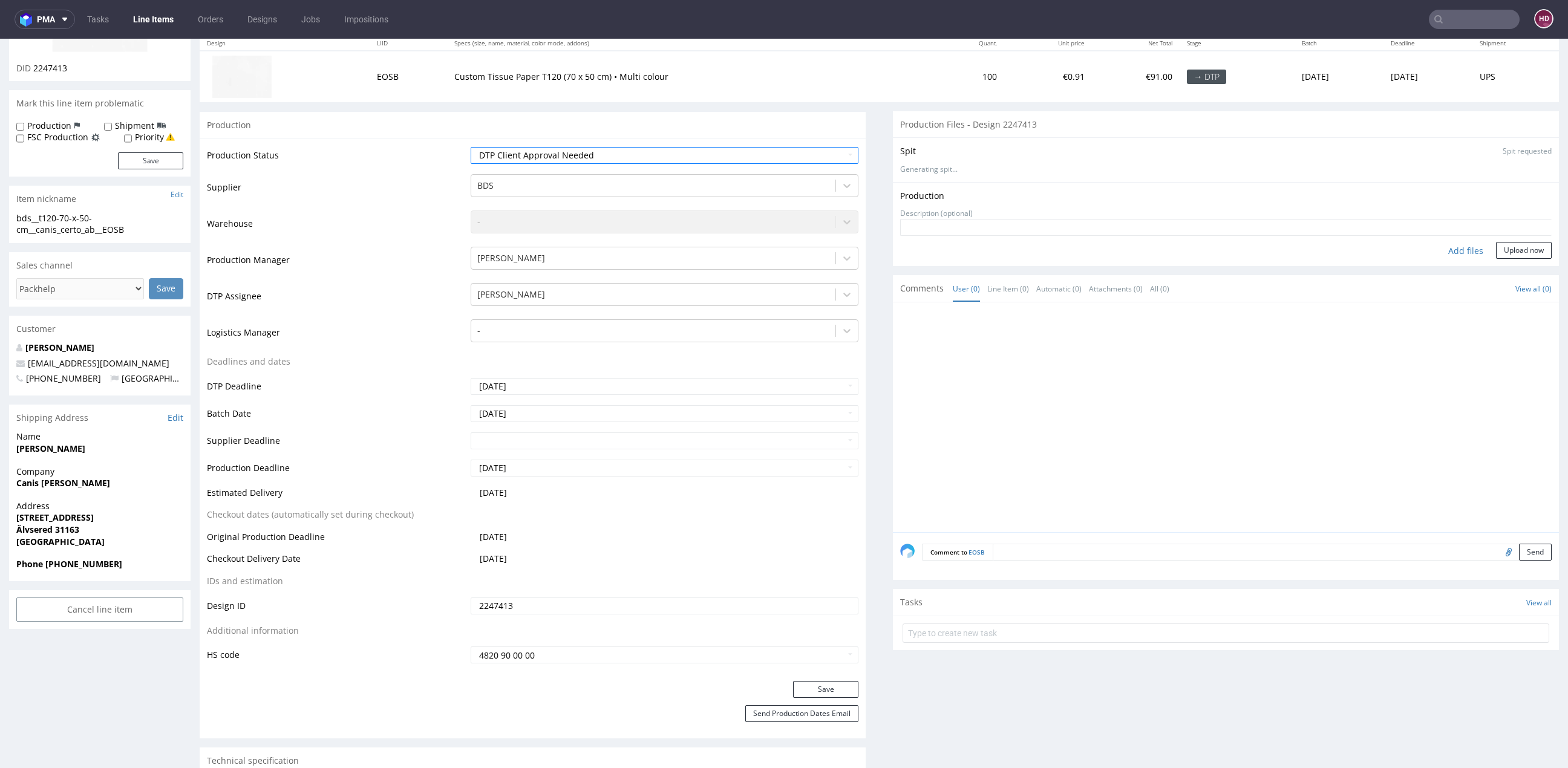
click at [1456, 242] on div "Add files" at bounding box center [1466, 251] width 60 height 18
type input "C:\fakepath\bds__t120-70-x-50-cm__canis_certo_ab__EOSB__d2247413__oR695808749 .…"
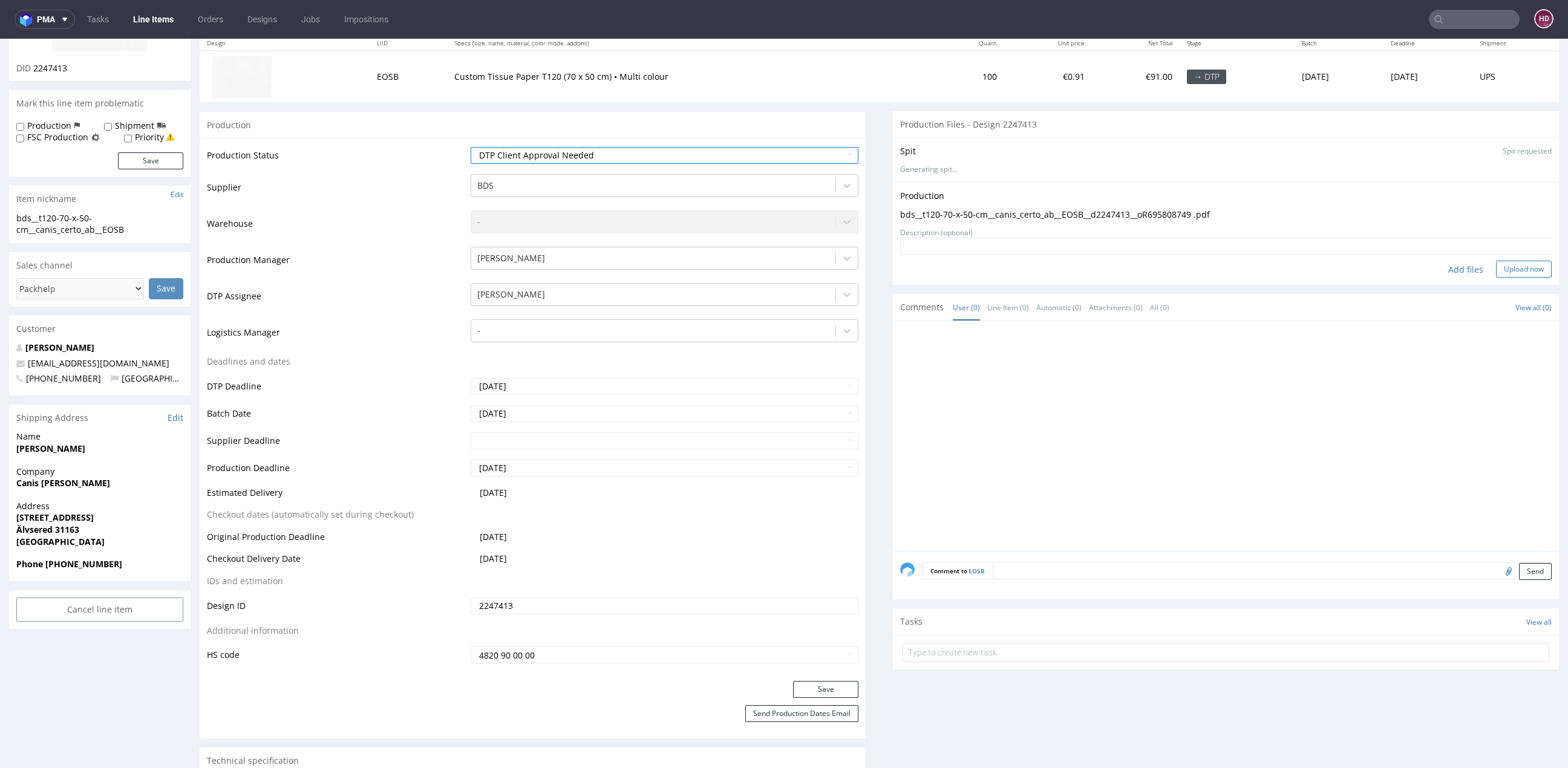
click at [1502, 265] on button "Upload now" at bounding box center [1523, 269] width 55 height 16
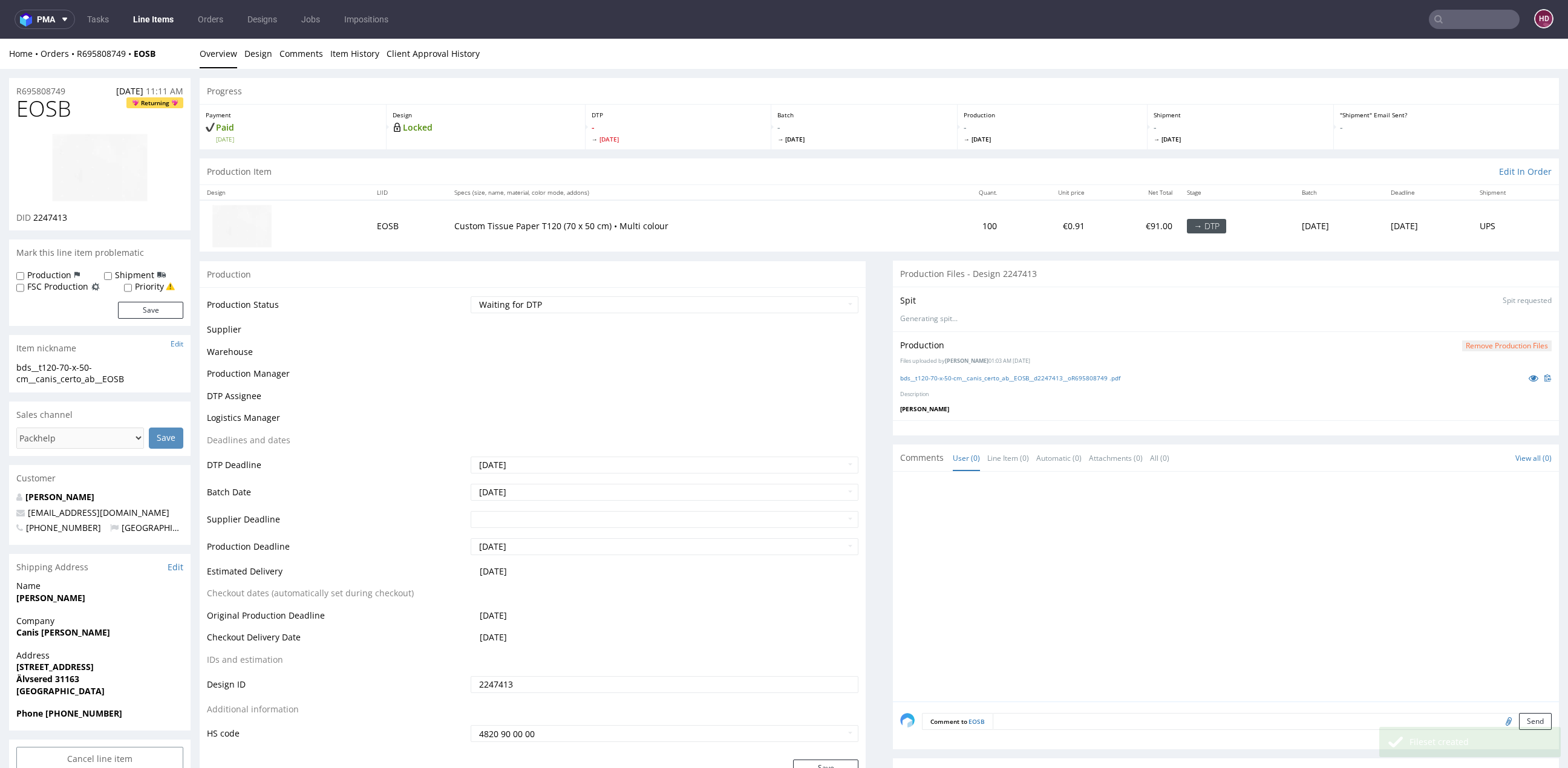
scroll to position [0, 0]
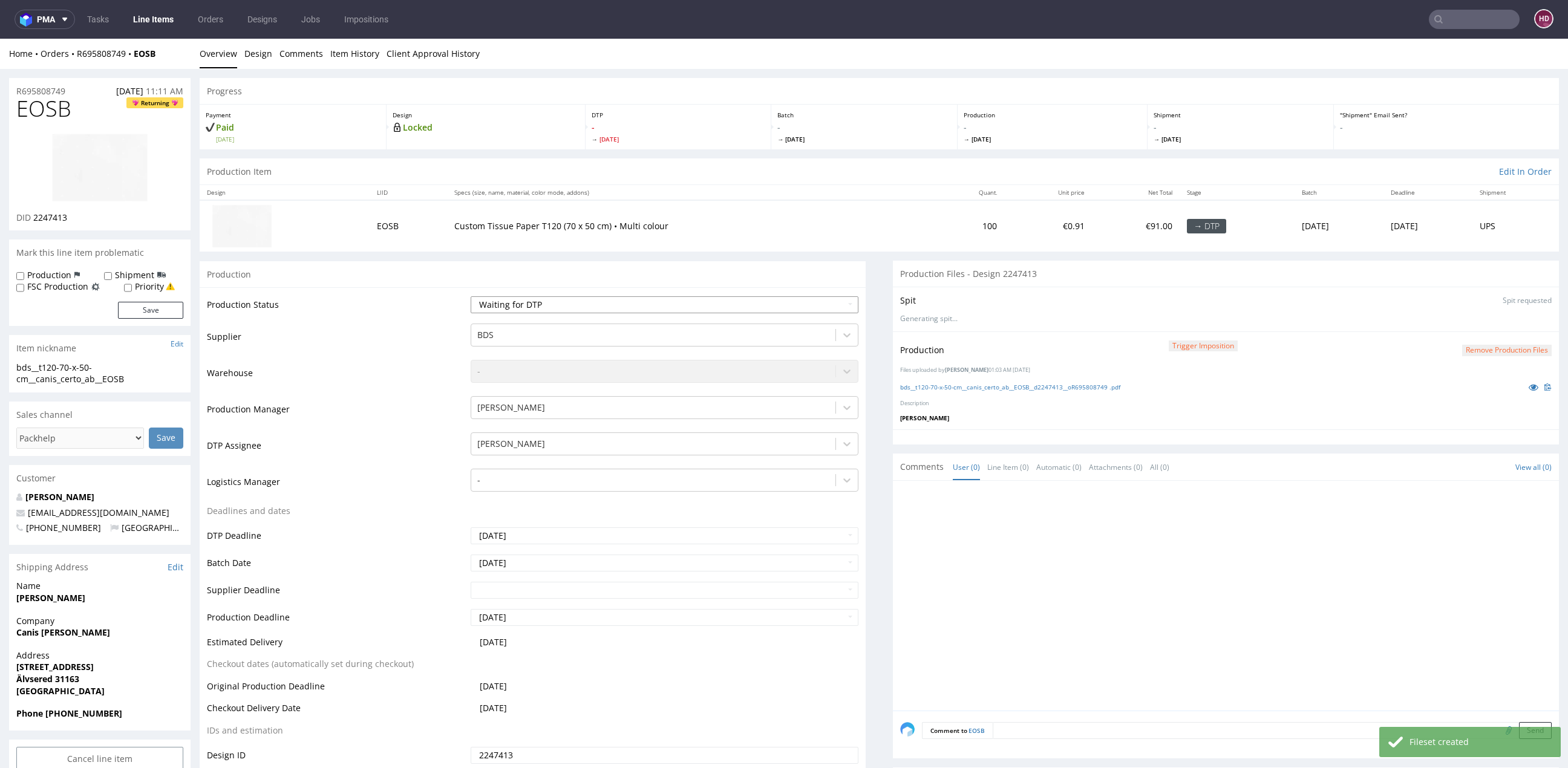
click at [749, 304] on select "Waiting for Artwork Waiting for Diecut Waiting for Mockup Waiting for DTP Waiti…" at bounding box center [664, 304] width 388 height 16
select select "dtp_ca_needed"
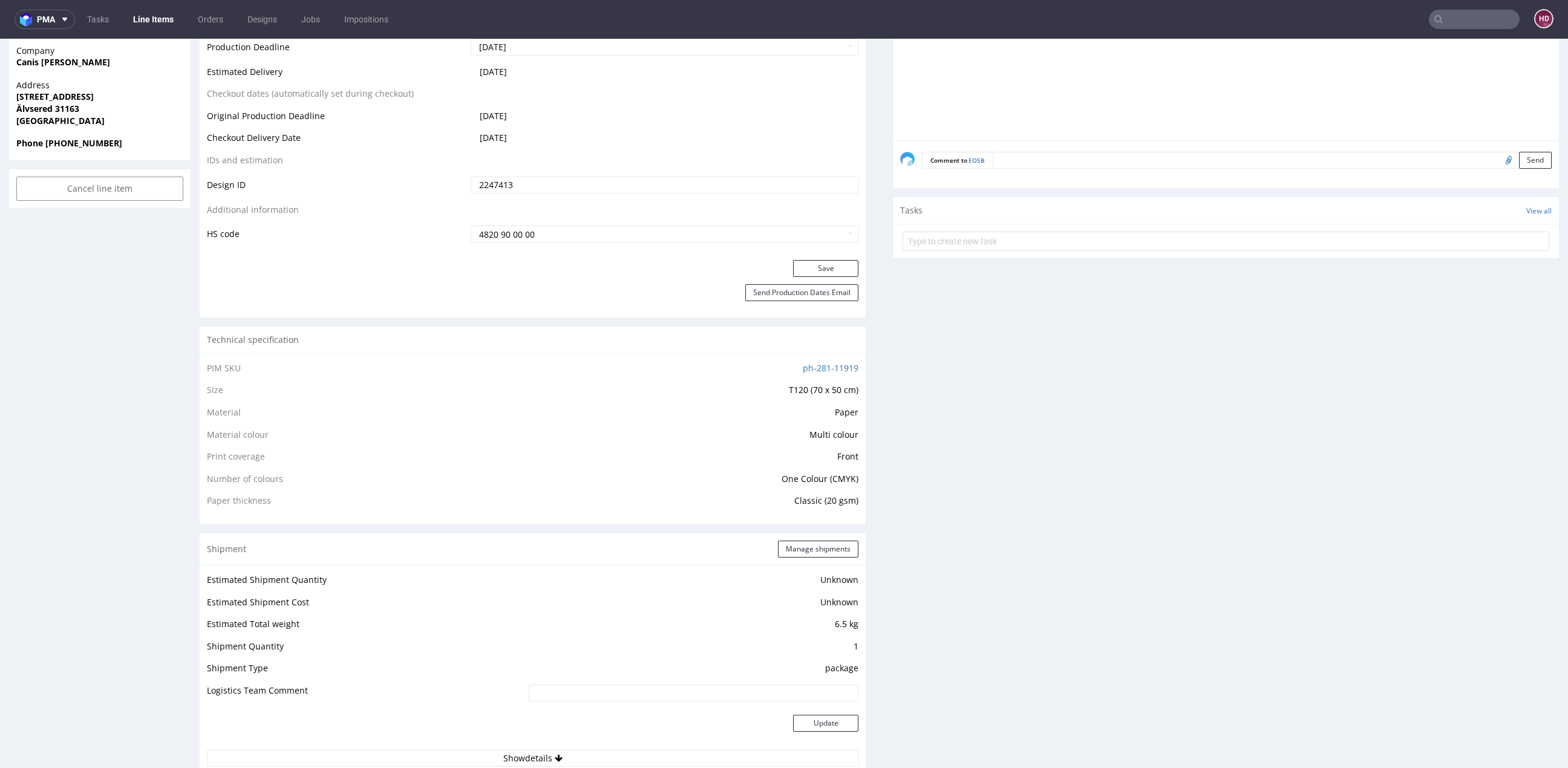
scroll to position [624, 0]
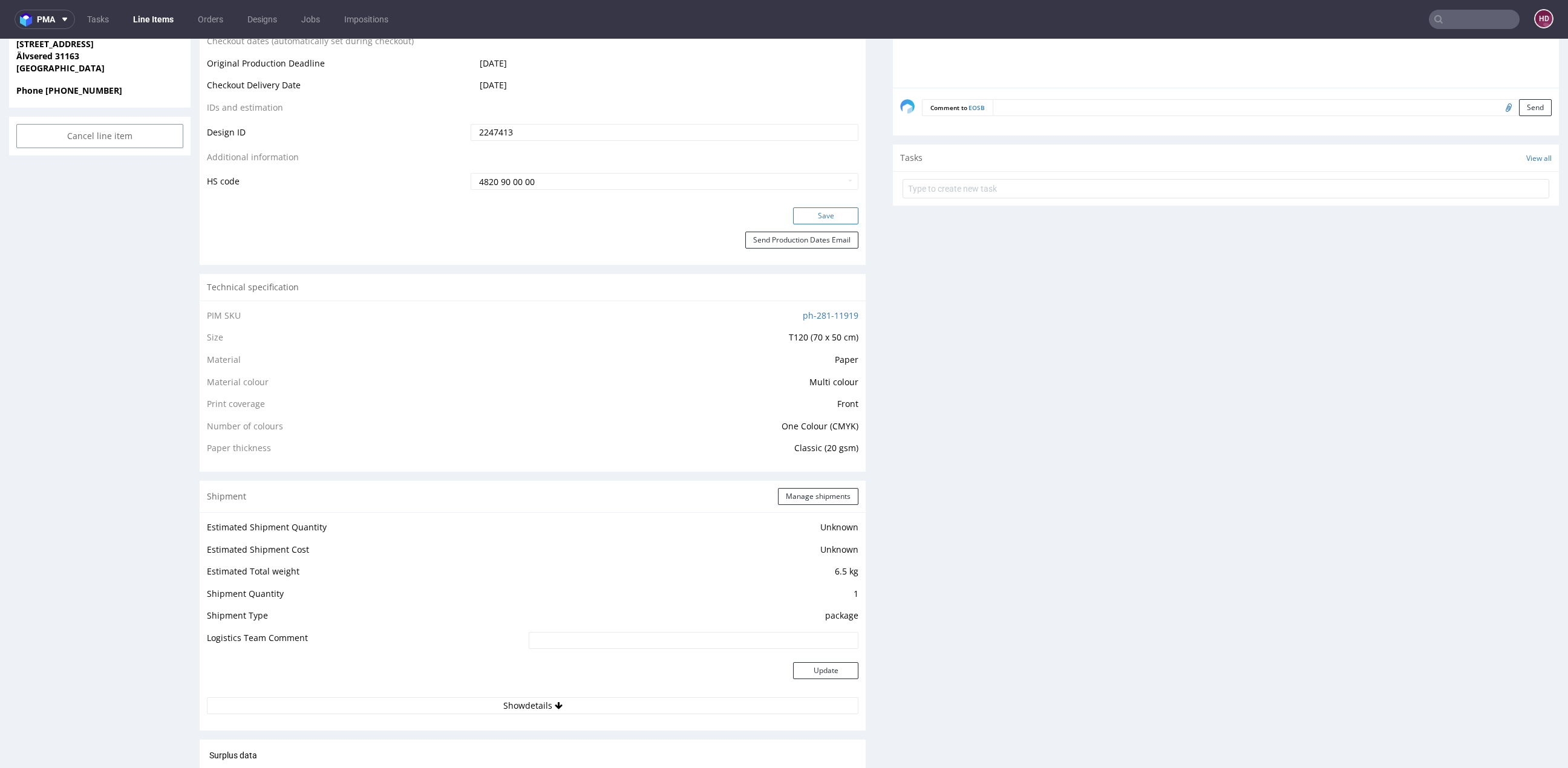
click at [831, 218] on button "Save" at bounding box center [825, 215] width 65 height 16
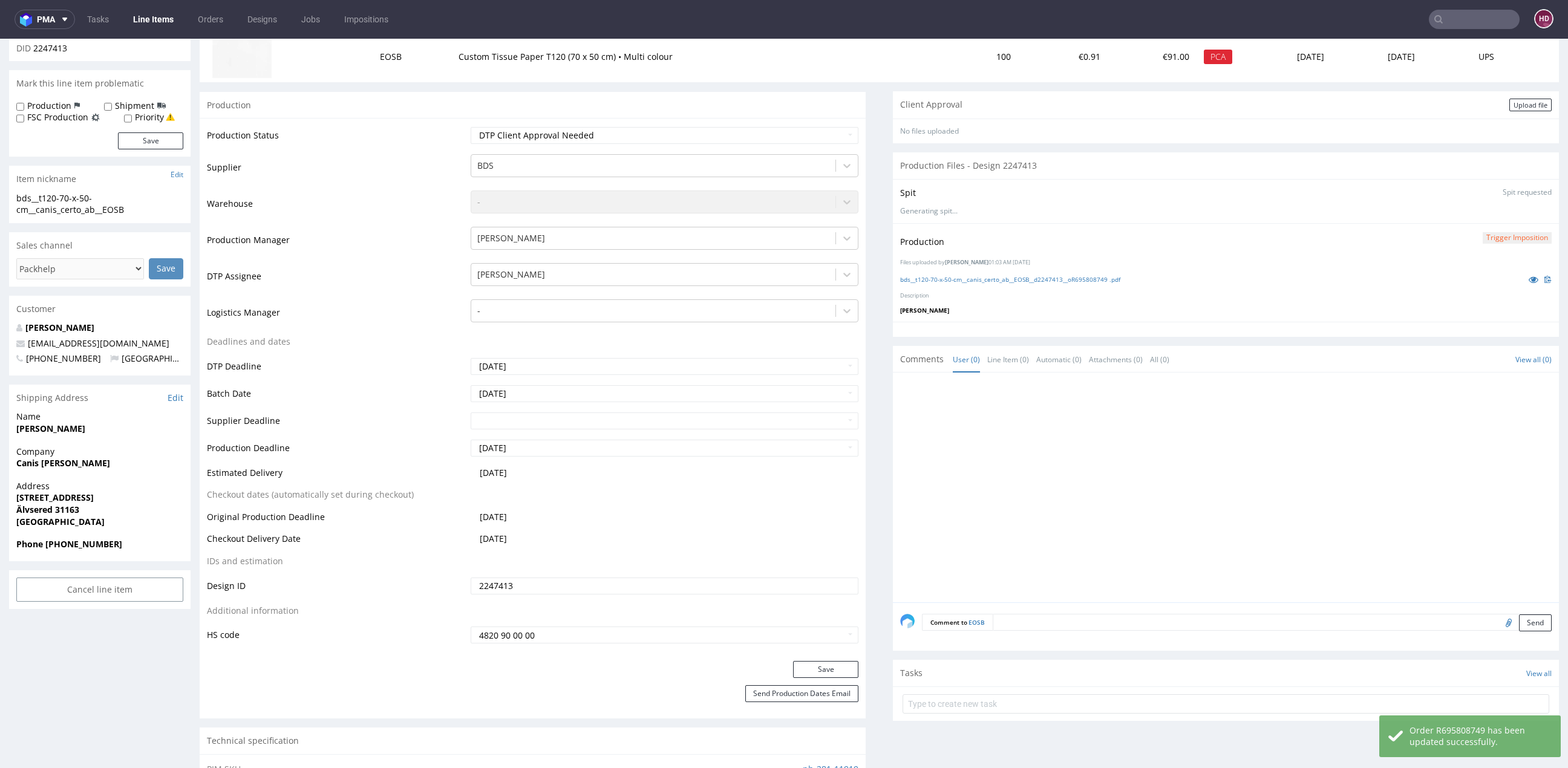
scroll to position [0, 0]
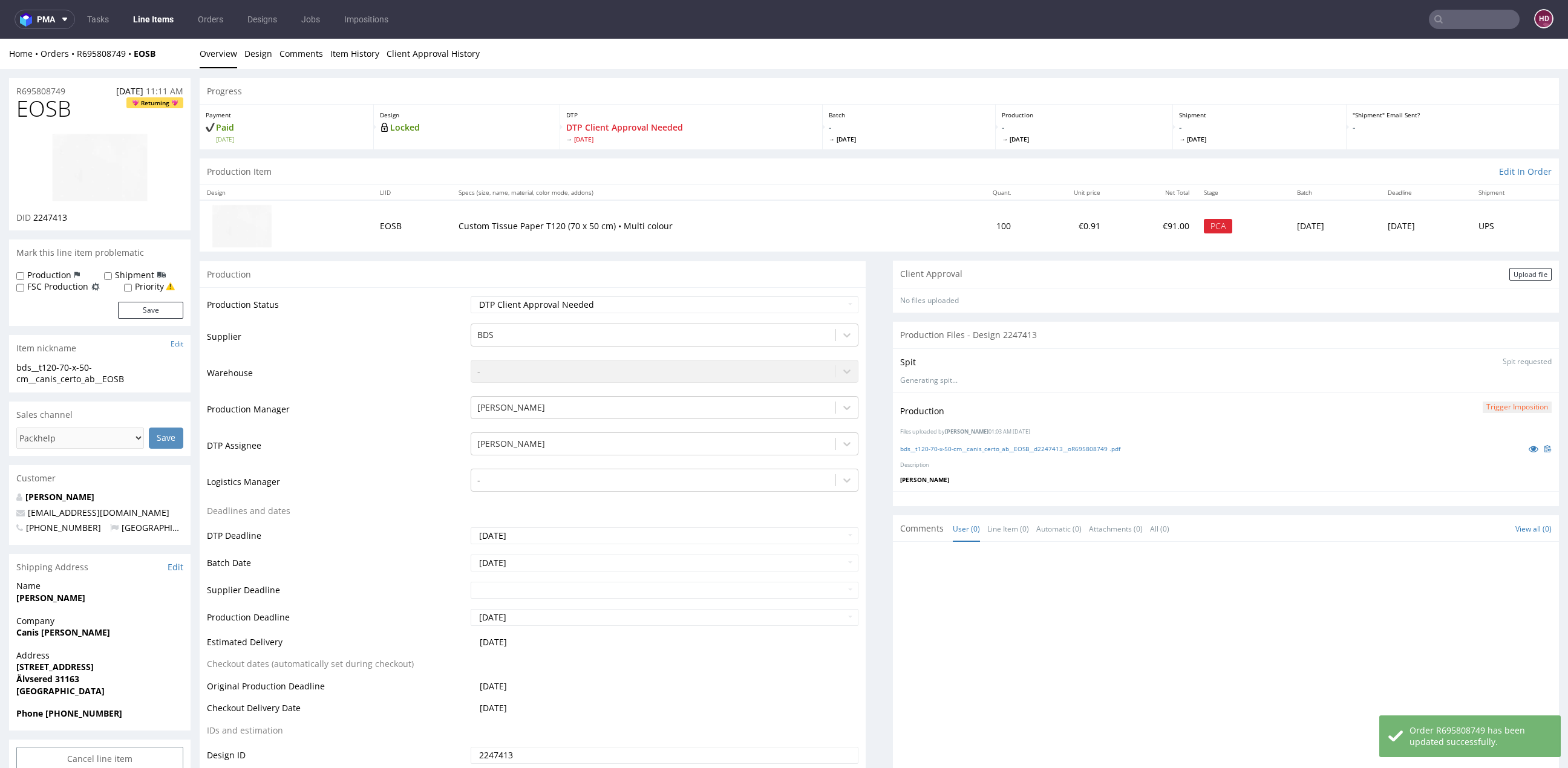
click at [1514, 266] on div "Client Approval Upload file" at bounding box center [1226, 274] width 666 height 27
click at [1530, 275] on div "Upload file" at bounding box center [1531, 273] width 43 height 13
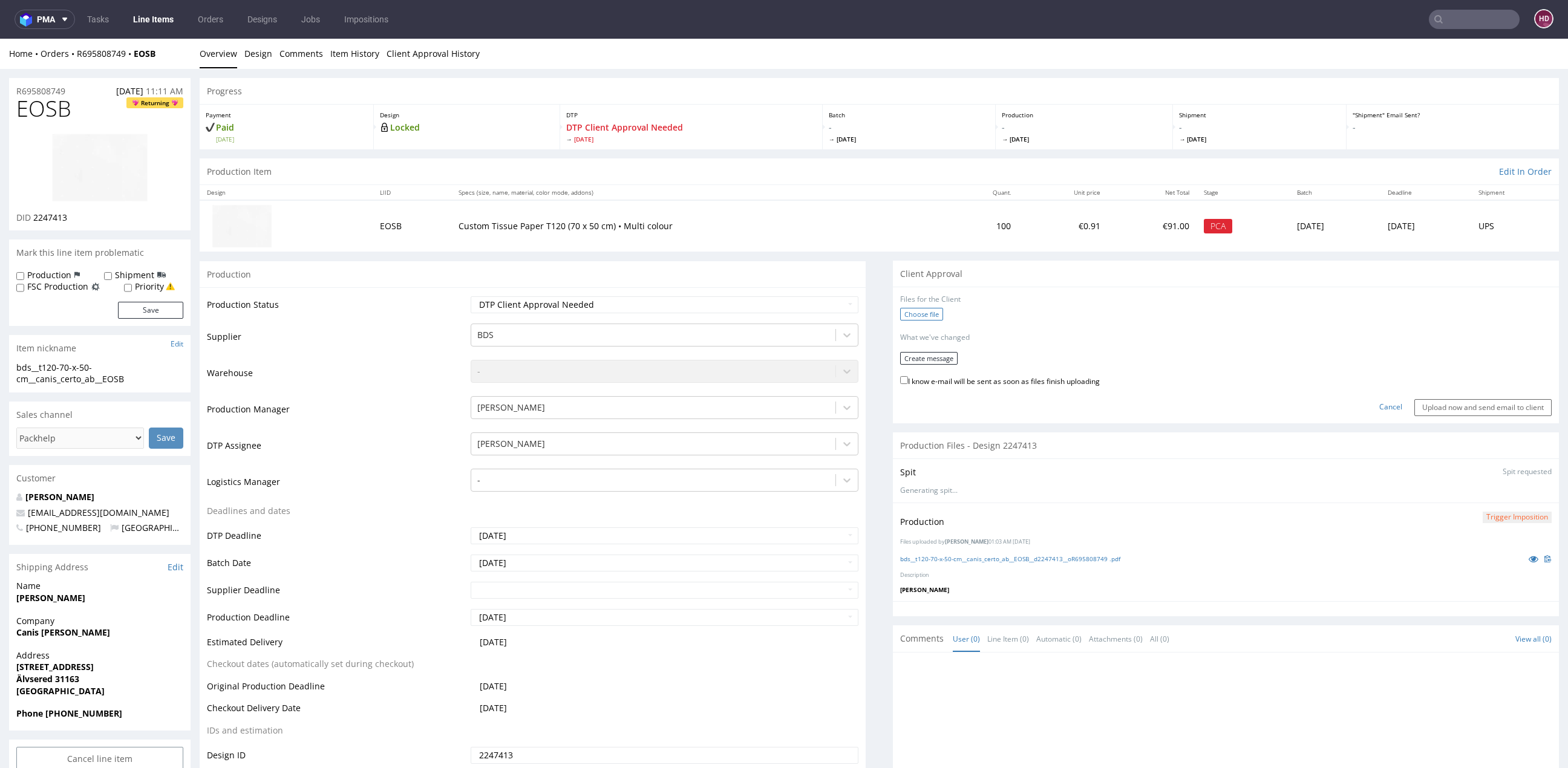
click at [902, 310] on label "Choose file" at bounding box center [922, 314] width 43 height 13
click at [0, 39] on input "Choose file" at bounding box center [0, 39] width 0 height 0
click at [772, 307] on select "Waiting for Artwork Waiting for Diecut Waiting for Mockup Waiting for DTP Waiti…" at bounding box center [664, 304] width 388 height 16
click at [944, 353] on button "Create message" at bounding box center [929, 354] width 57 height 13
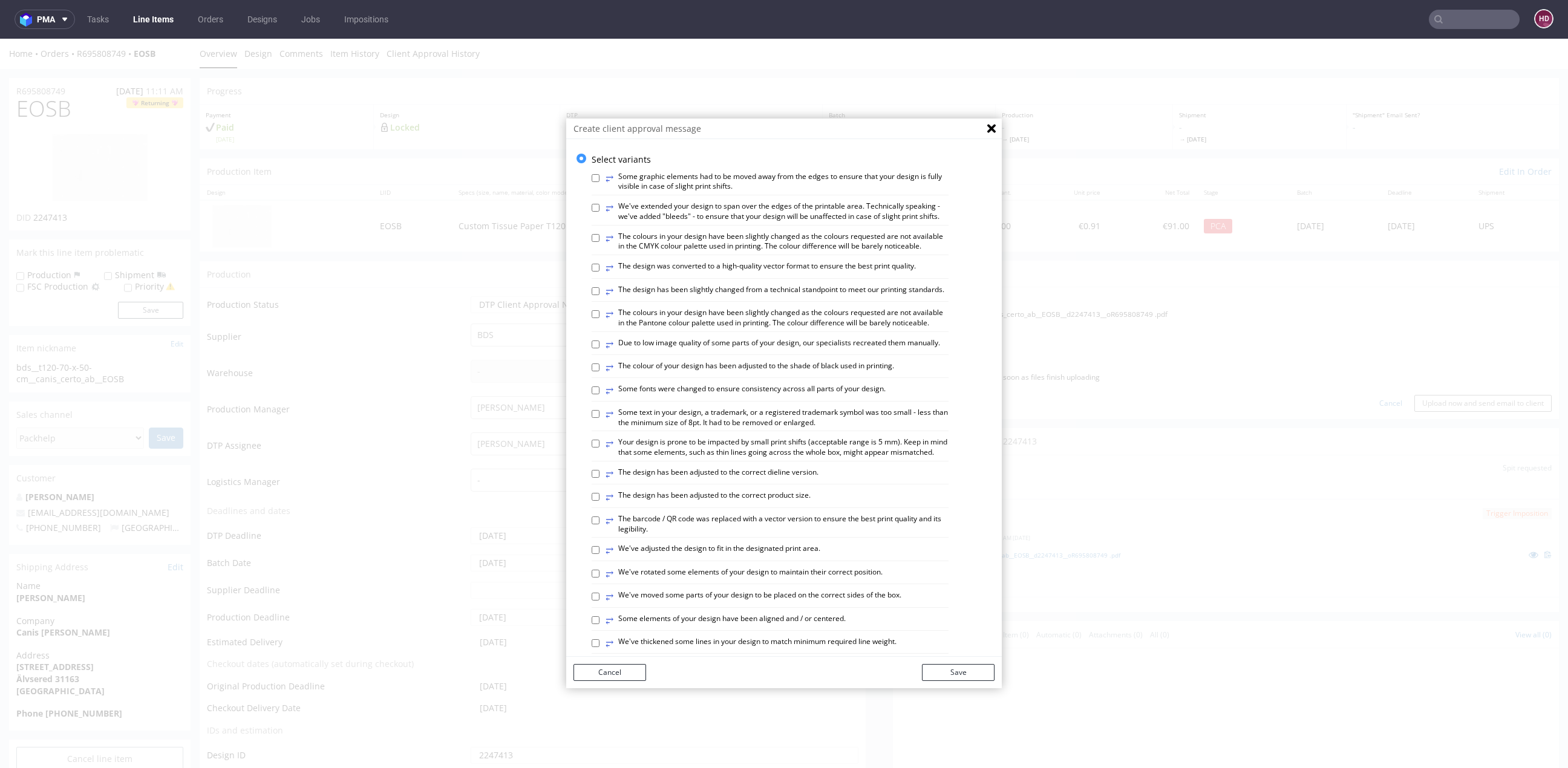
click at [769, 374] on div "⥂ Some graphic elements had to be moved away from the edges to ensure that your…" at bounding box center [793, 627] width 403 height 924
click at [769, 374] on label "⥂ The colour of your design has been adjusted to the shade of black used in pri…" at bounding box center [751, 368] width 289 height 14
click at [599, 371] on input "⥂ The colour of your design has been adjusted to the shade of black used in pri…" at bounding box center [595, 368] width 8 height 8
checkbox input "true"
click at [693, 251] on label "⥂ The colours in your design have been slightly changed as the colours requeste…" at bounding box center [778, 241] width 343 height 20
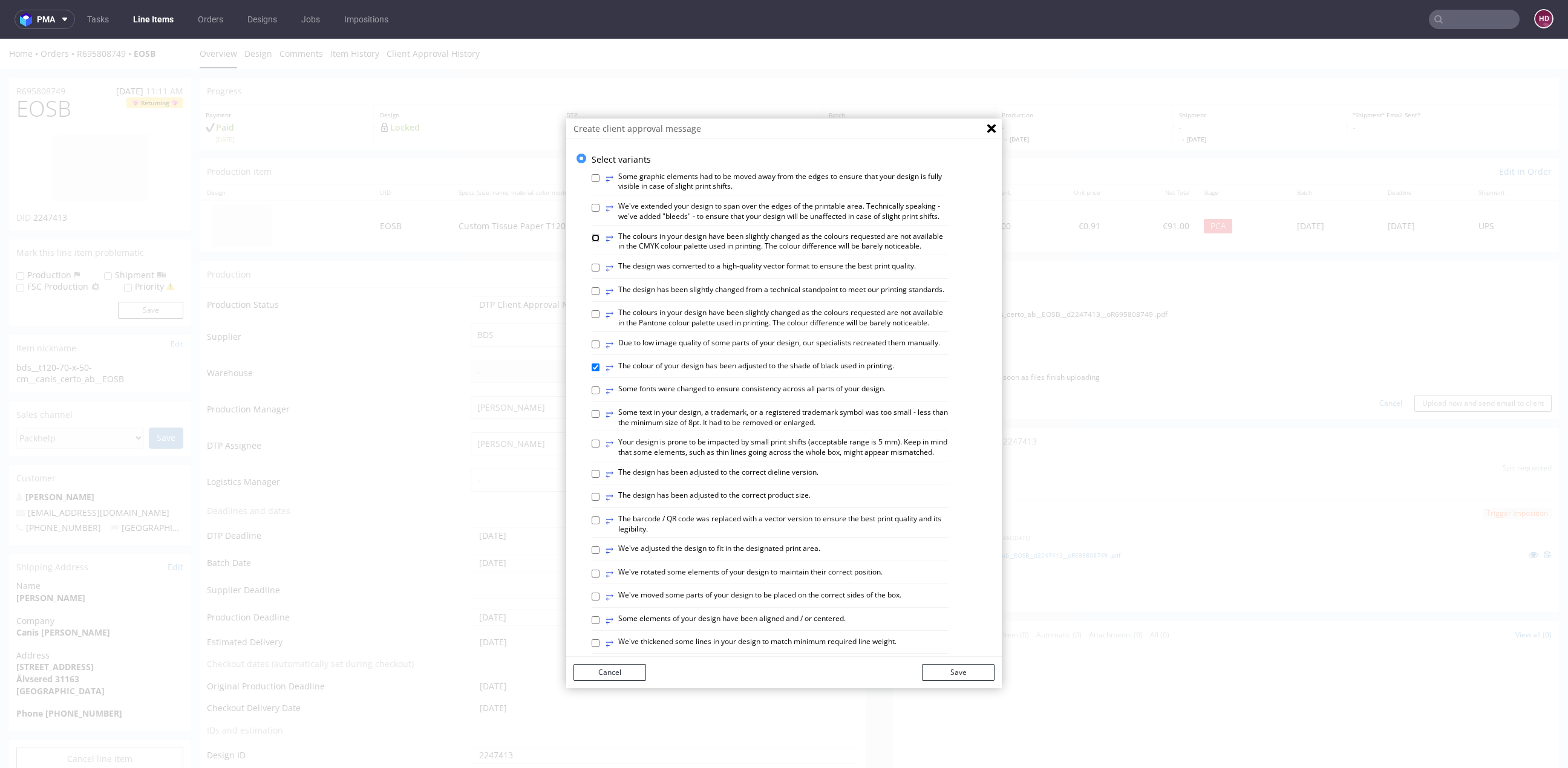
click at [599, 242] on input "⥂ The colours in your design have been slightly changed as the colours requeste…" at bounding box center [595, 238] width 8 height 8
checkbox input "true"
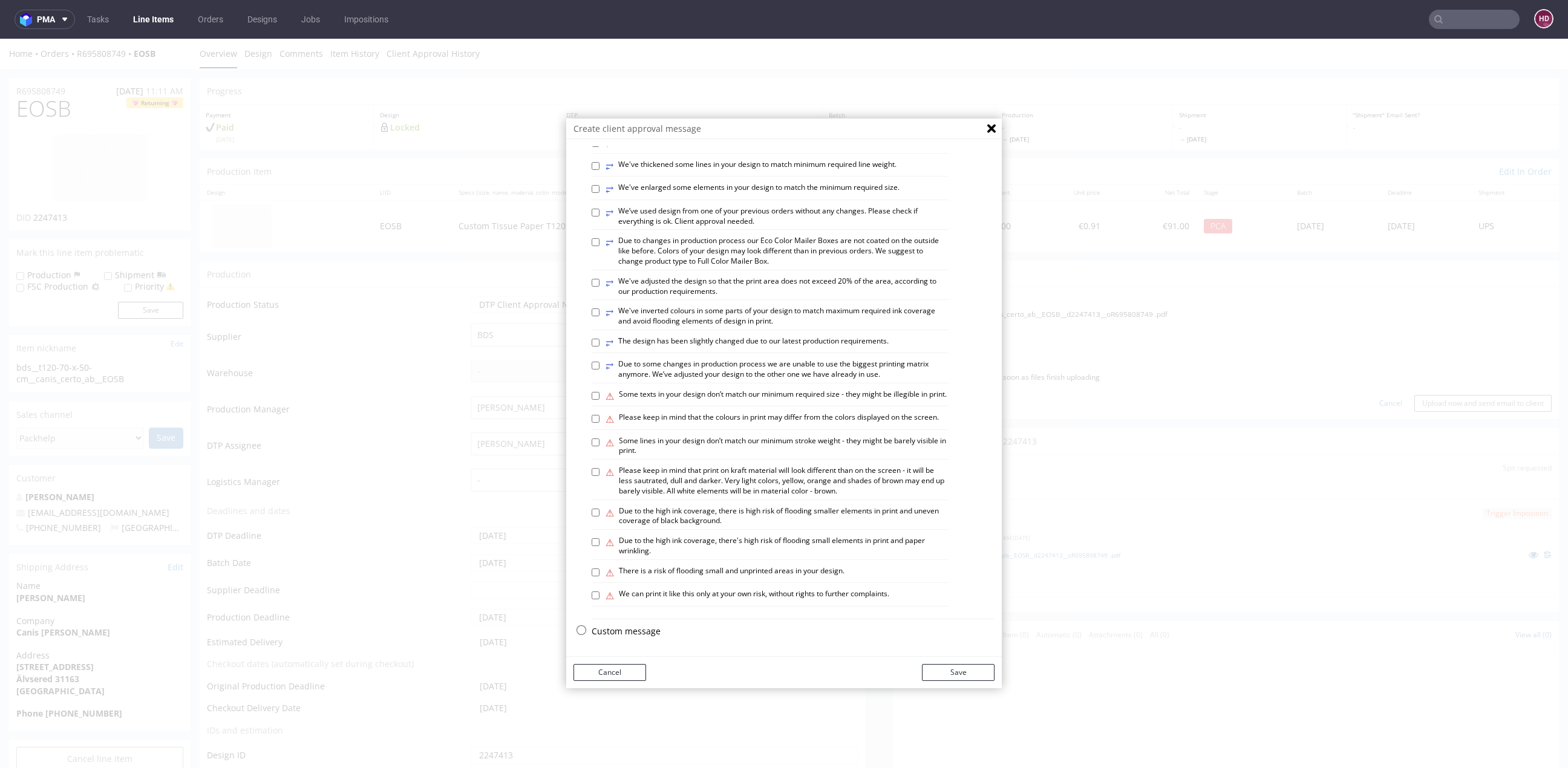
scroll to position [4, 0]
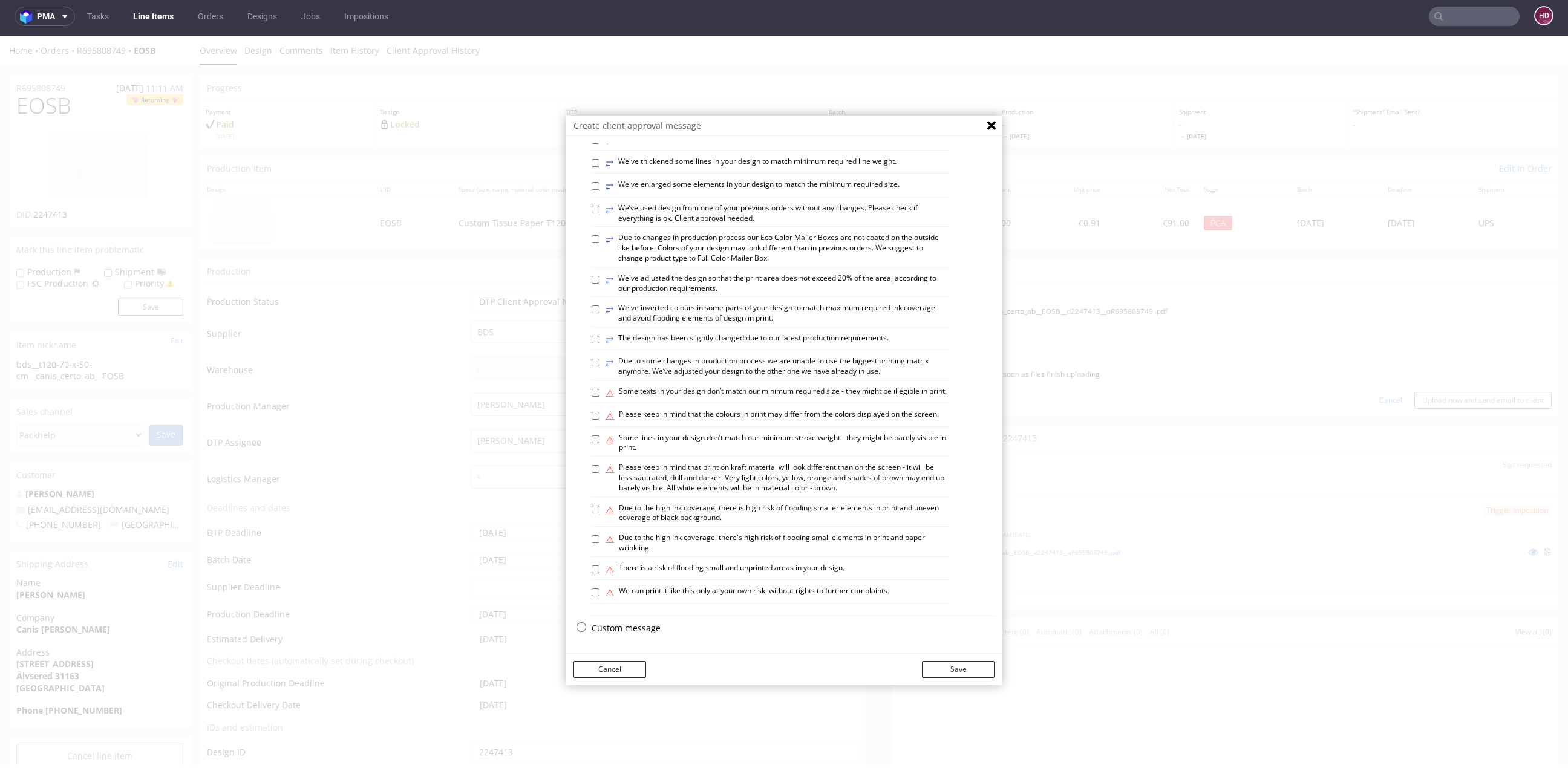
click at [738, 221] on div "⥂ We’ve used design from one of your previous orders without any changes. Pleas…" at bounding box center [770, 215] width 357 height 24
click at [738, 213] on label "⥂ We’ve used design from one of your previous orders without any changes. Pleas…" at bounding box center [778, 213] width 343 height 20
click at [599, 213] on input "⥂ We’ve used design from one of your previous orders without any changes. Pleas…" at bounding box center [595, 209] width 8 height 8
checkbox input "true"
drag, startPoint x: 866, startPoint y: 141, endPoint x: 866, endPoint y: 108, distance: 33.0
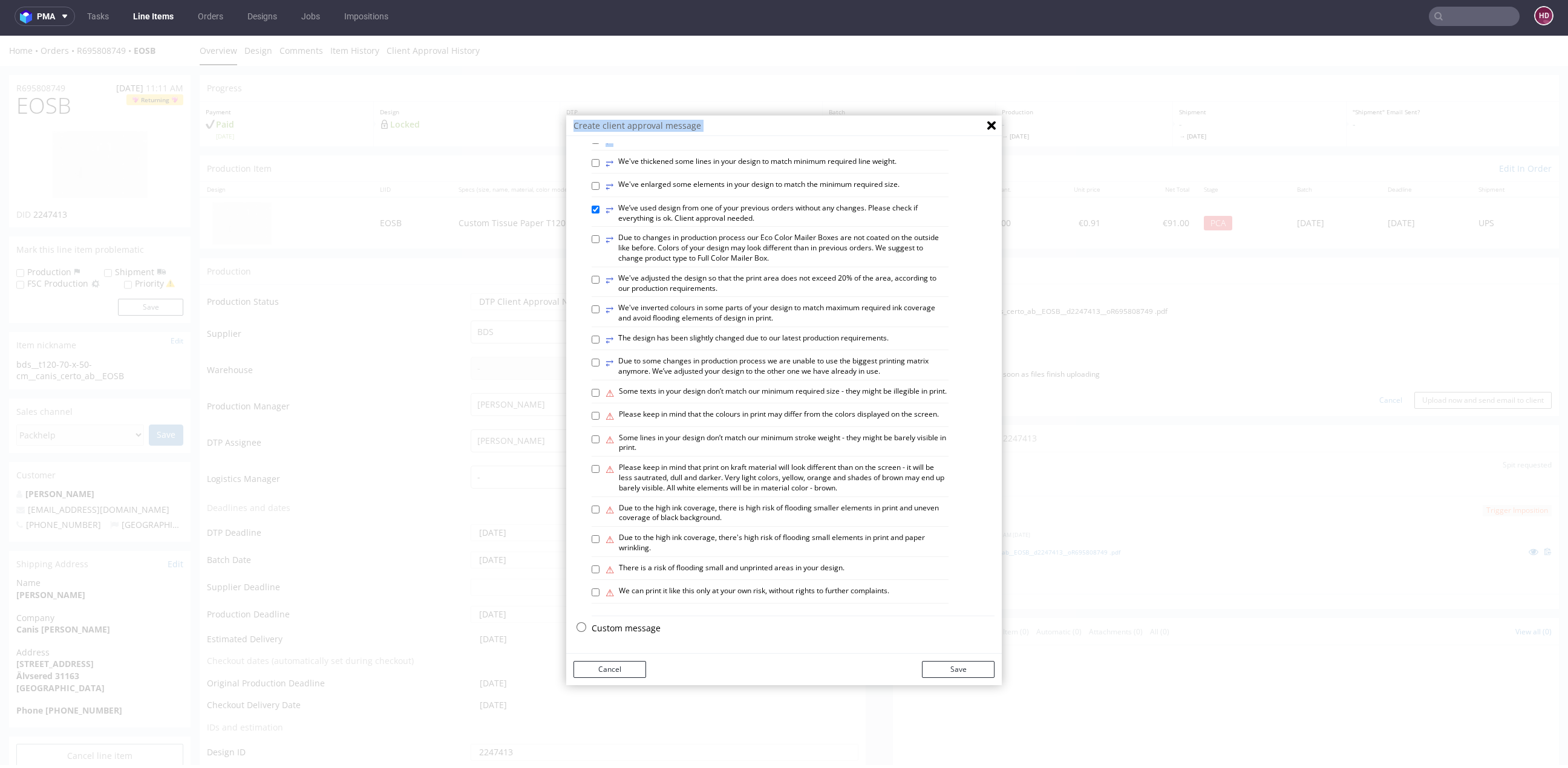
click at [866, 108] on div "Create client approval message Select variants ⥂ Some graphic elements had to b…" at bounding box center [784, 400] width 1568 height 730
click at [943, 665] on button "Save" at bounding box center [958, 669] width 73 height 16
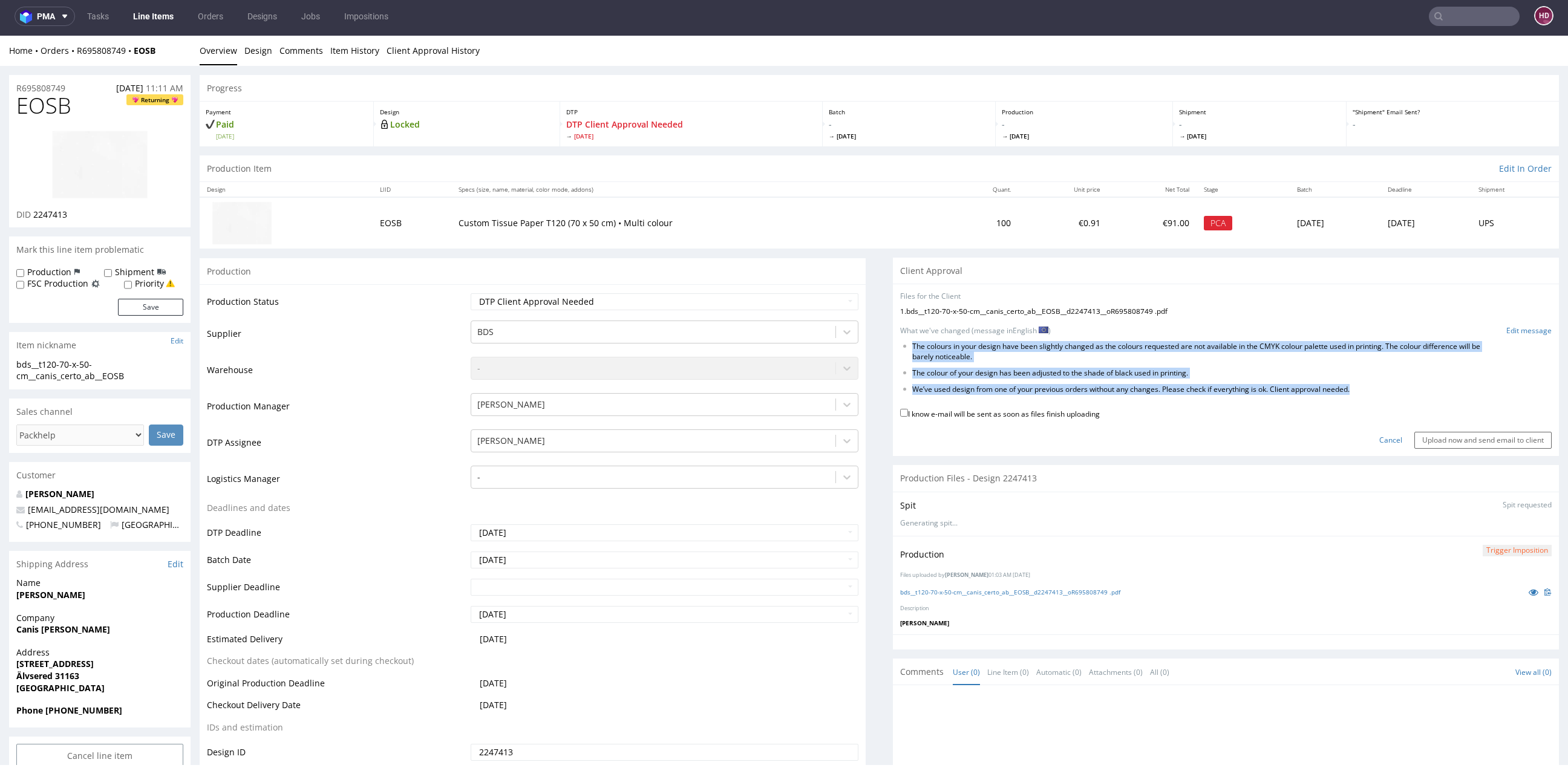
drag, startPoint x: 1365, startPoint y: 389, endPoint x: 907, endPoint y: 336, distance: 461.1
click at [907, 336] on form "Files for the Client 1 . bds__t120-70-x-50-cm__canis_certo_ab__EOSB__d2247413__…" at bounding box center [1227, 370] width 652 height 157
copy ul "The colours in your design have been slightly changed as the colours requested …"
click at [1521, 336] on form "Files for the Client 1 . bds__t120-70-x-50-cm__canis_certo_ab__EOSB__d2247413__…" at bounding box center [1227, 370] width 652 height 157
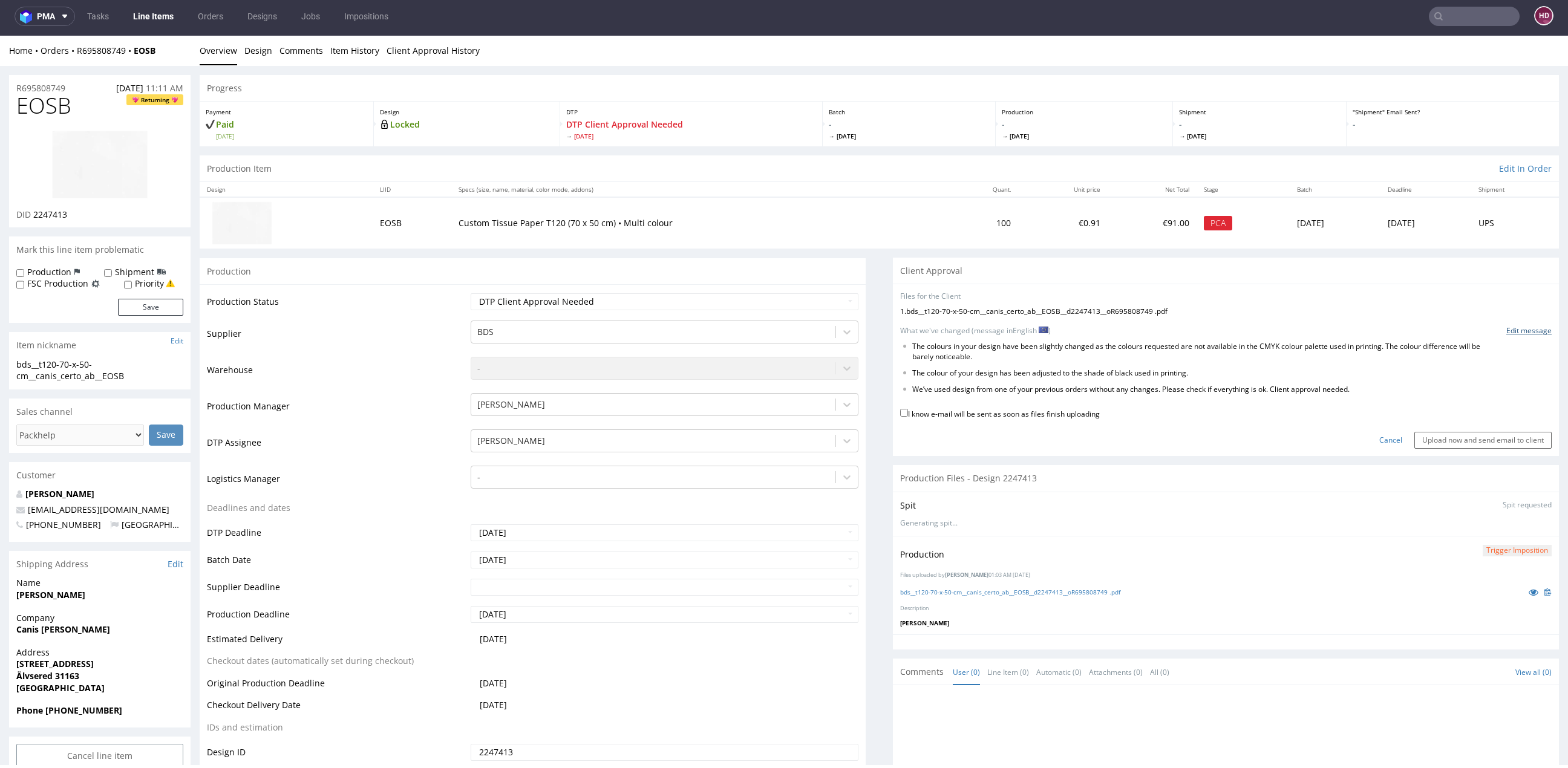
click at [1521, 331] on link "Edit message" at bounding box center [1529, 331] width 46 height 11
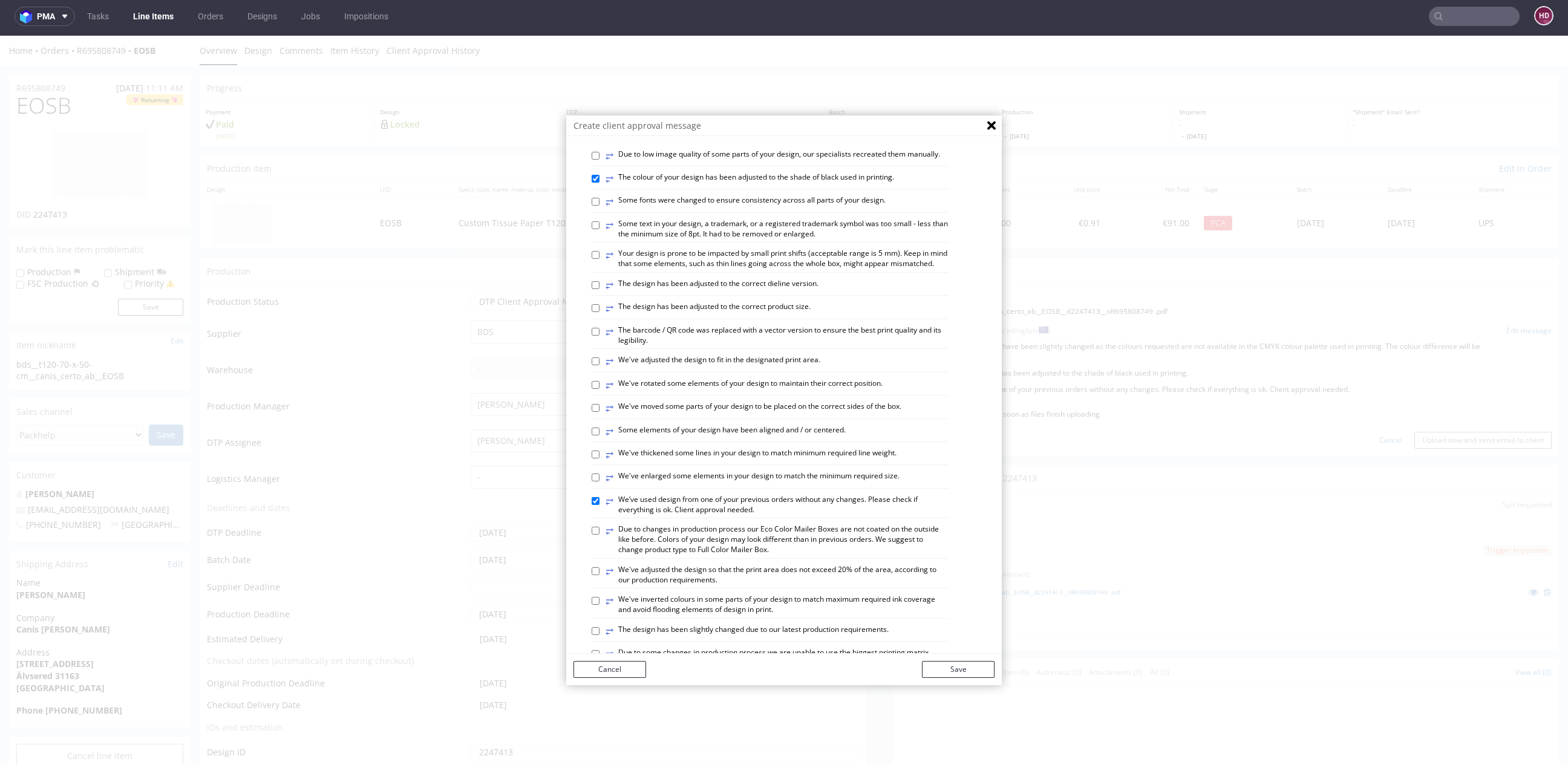
scroll to position [504, 0]
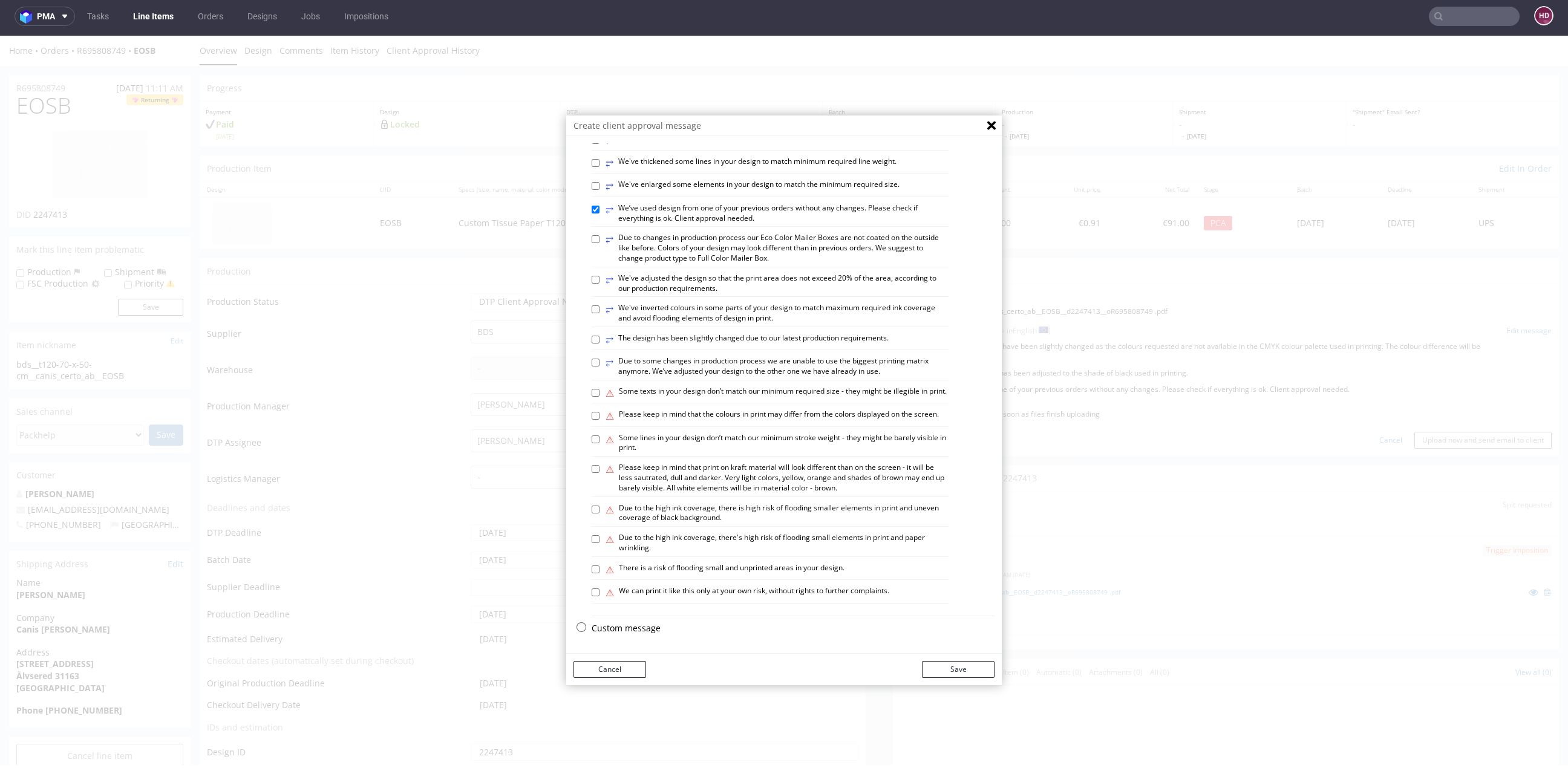
click at [633, 625] on p "Custom message" at bounding box center [793, 628] width 403 height 12
checkbox input "false"
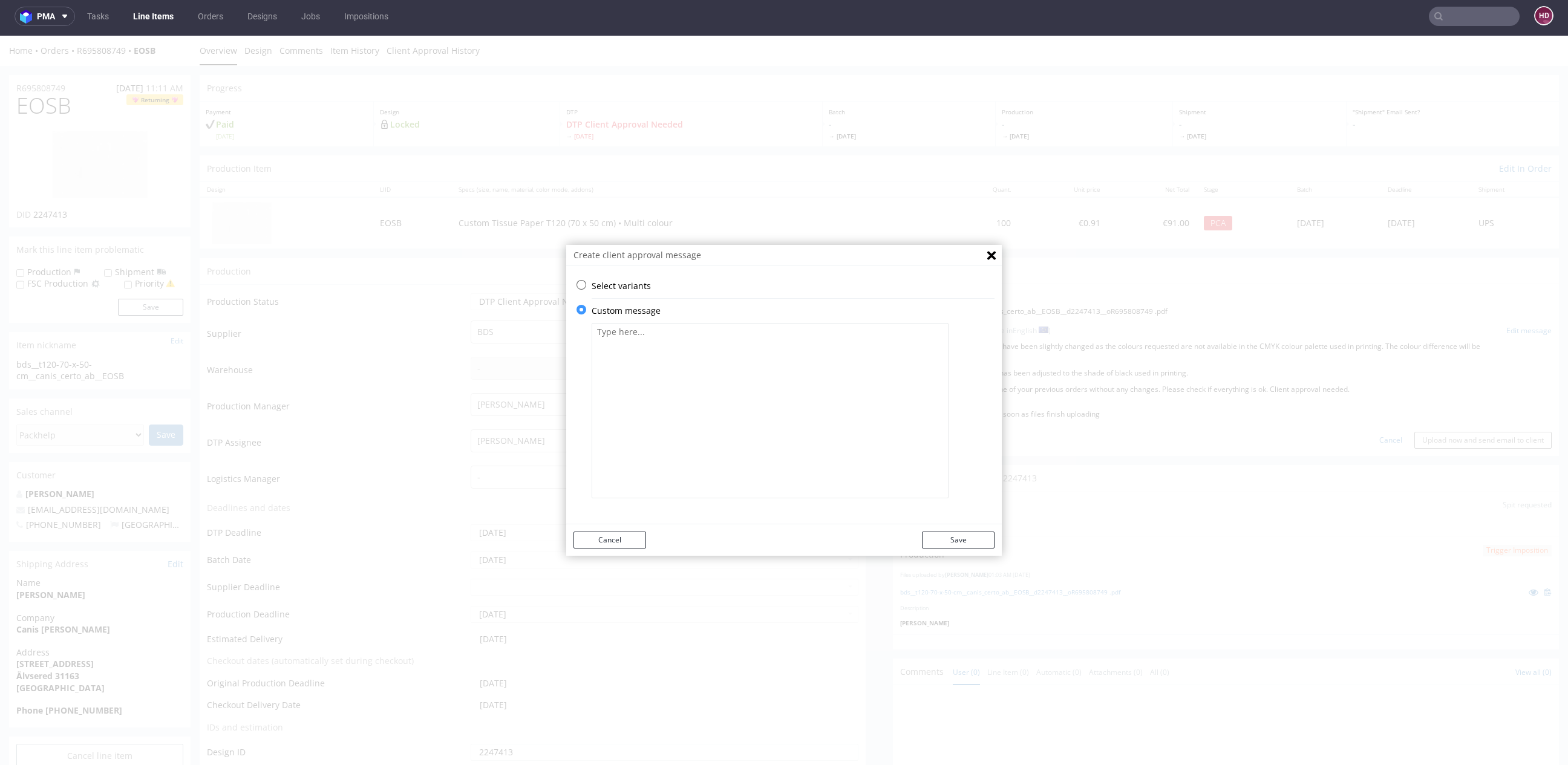
click at [707, 460] on textarea at bounding box center [770, 410] width 357 height 176
paste textarea "The colours in your design have been slightly changed as the colours requested …"
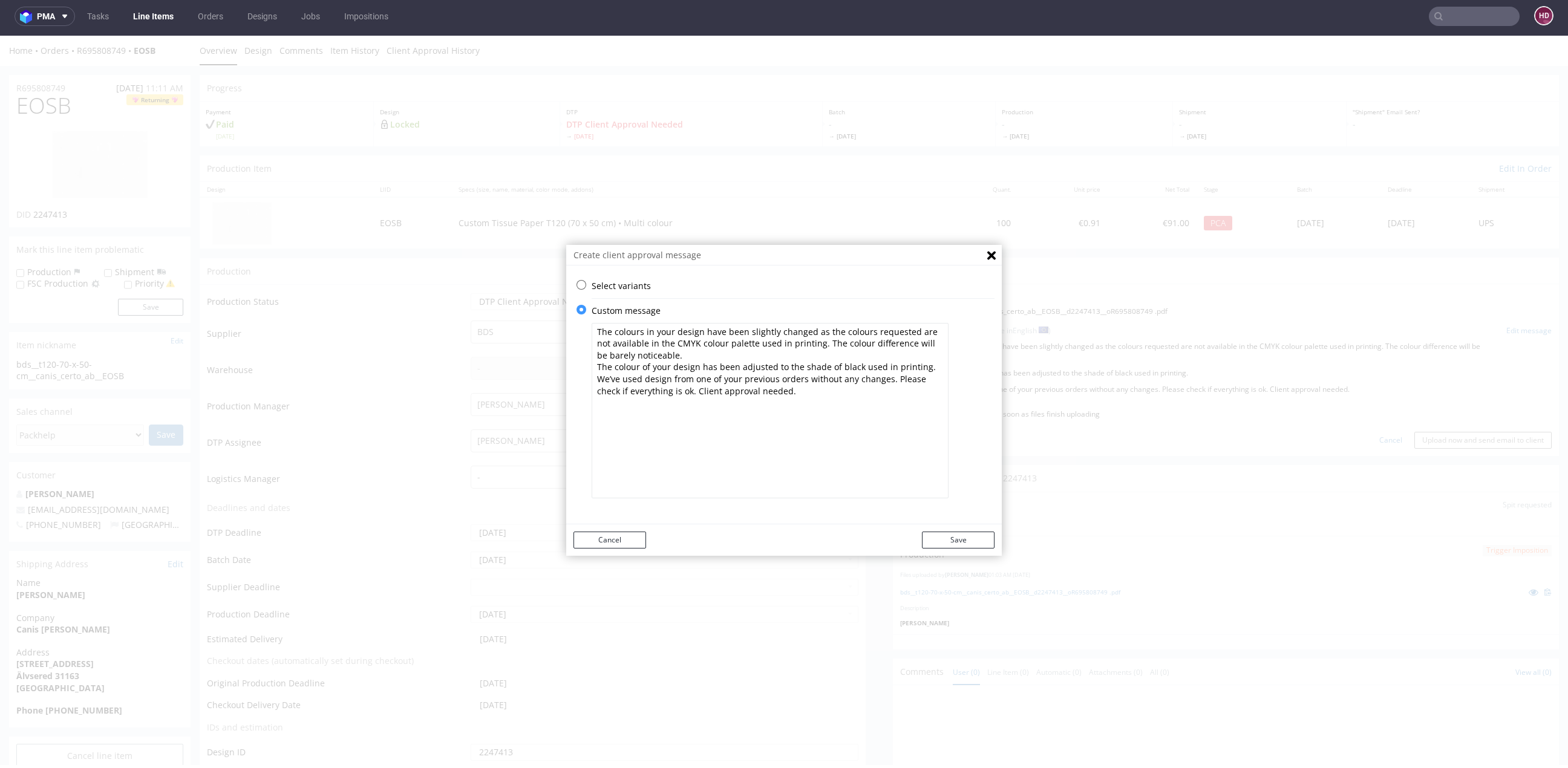
drag, startPoint x: 794, startPoint y: 340, endPoint x: 877, endPoint y: 342, distance: 83.0
click at [871, 353] on textarea "The colours in your design have been slightly changed as the colours requested …" at bounding box center [770, 410] width 357 height 176
drag, startPoint x: 880, startPoint y: 371, endPoint x: 579, endPoint y: 357, distance: 301.3
click at [574, 360] on div "Select variants ⥂ Some graphic elements had to be moved away from the edges to …" at bounding box center [784, 395] width 435 height 230
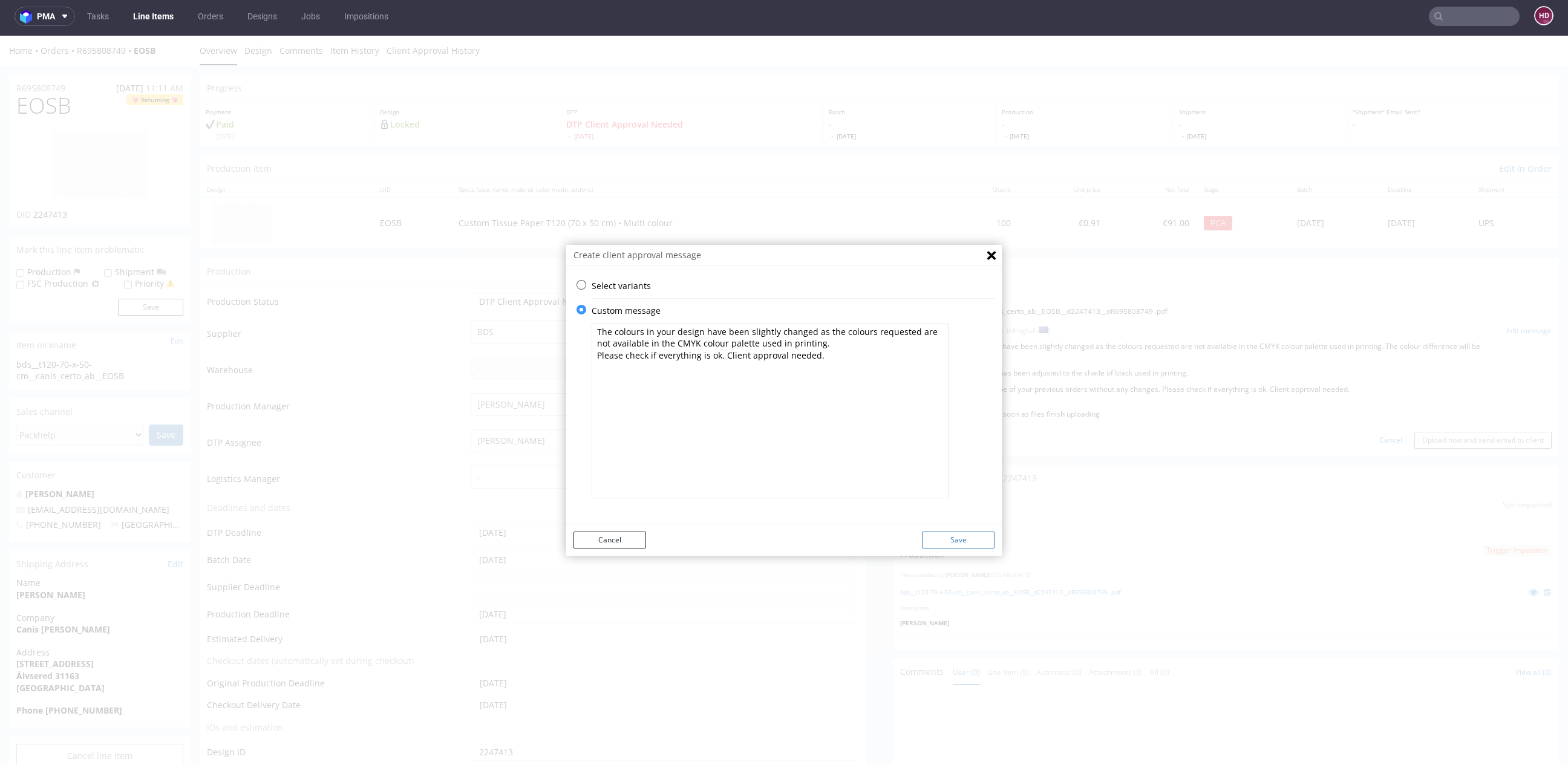
type textarea "The colours in your design have been slightly changed as the colours requested …"
click at [936, 548] on button "Save" at bounding box center [958, 539] width 73 height 16
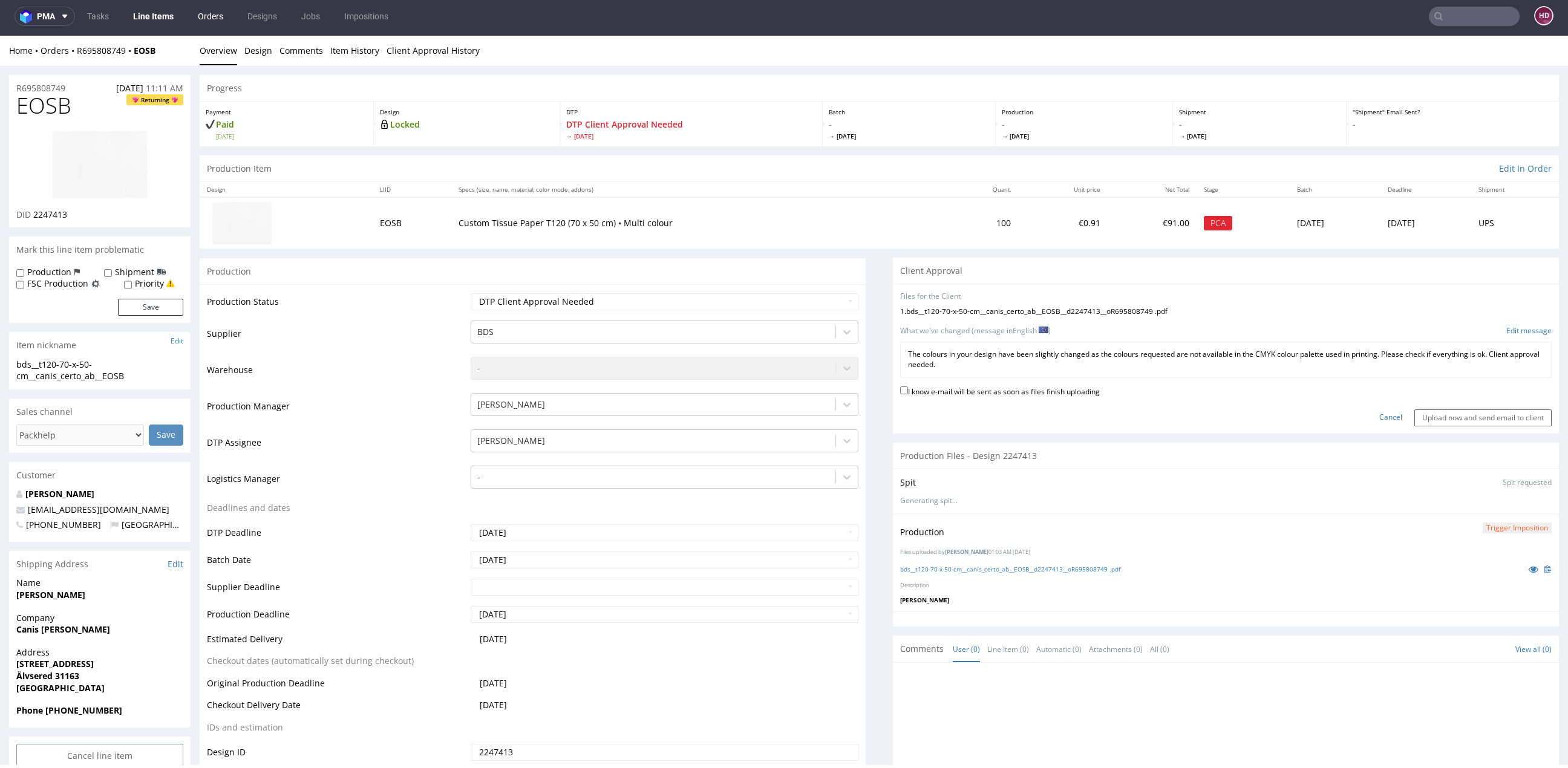
click at [214, 10] on link "Orders" at bounding box center [210, 16] width 40 height 19
